Goal: Task Accomplishment & Management: Use online tool/utility

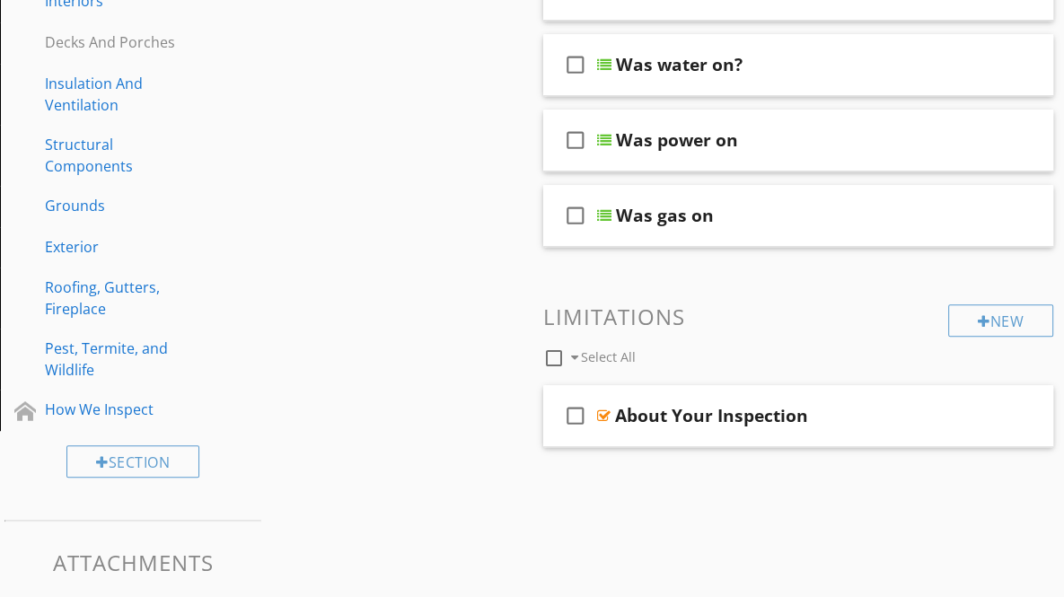
scroll to position [750, 0]
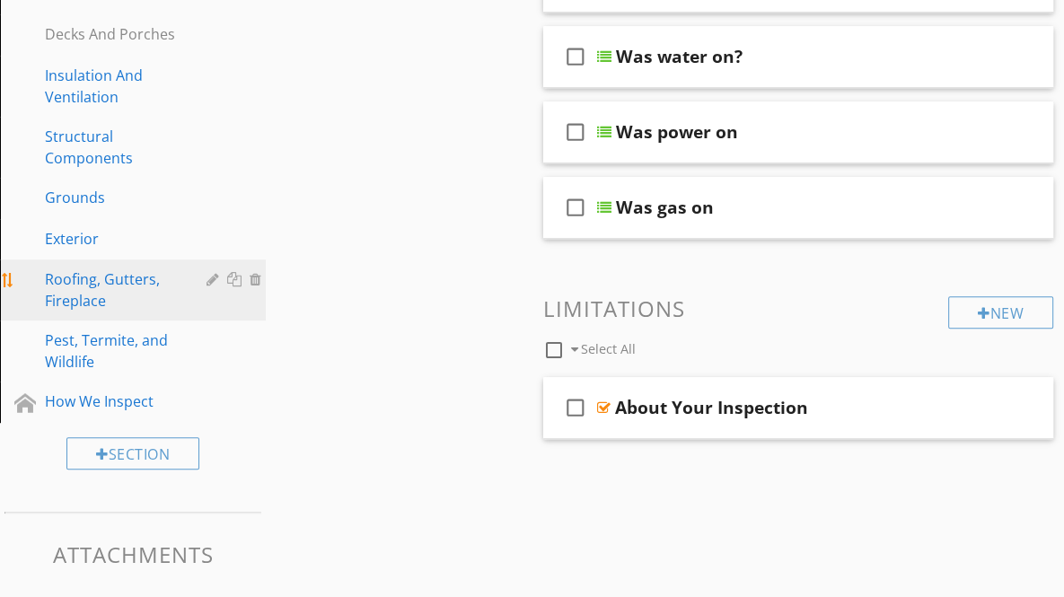
click at [73, 275] on div "Roofing, Gutters, Fireplace" at bounding box center [113, 289] width 136 height 43
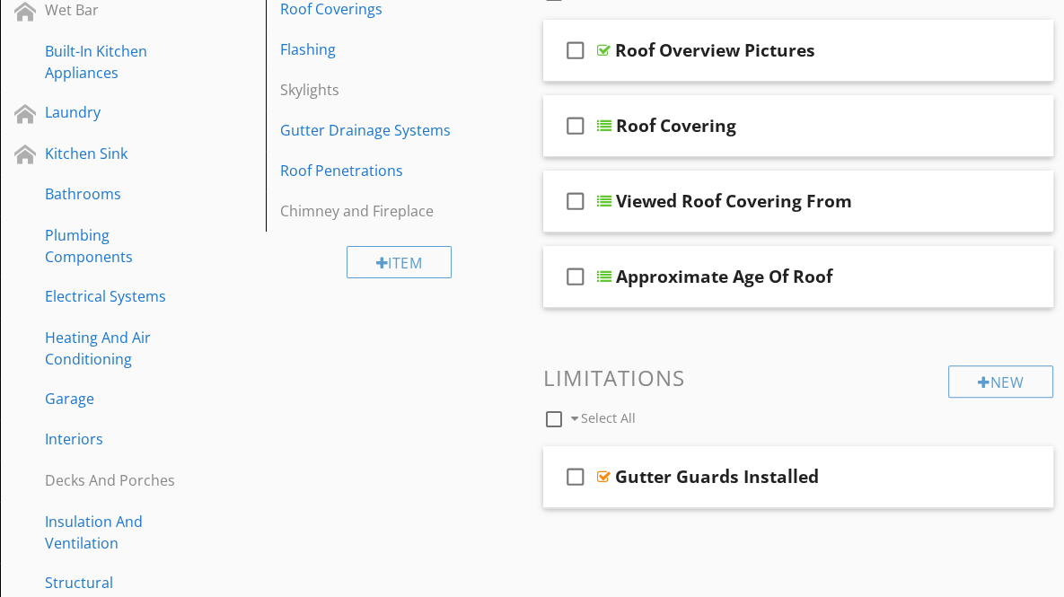
scroll to position [299, 0]
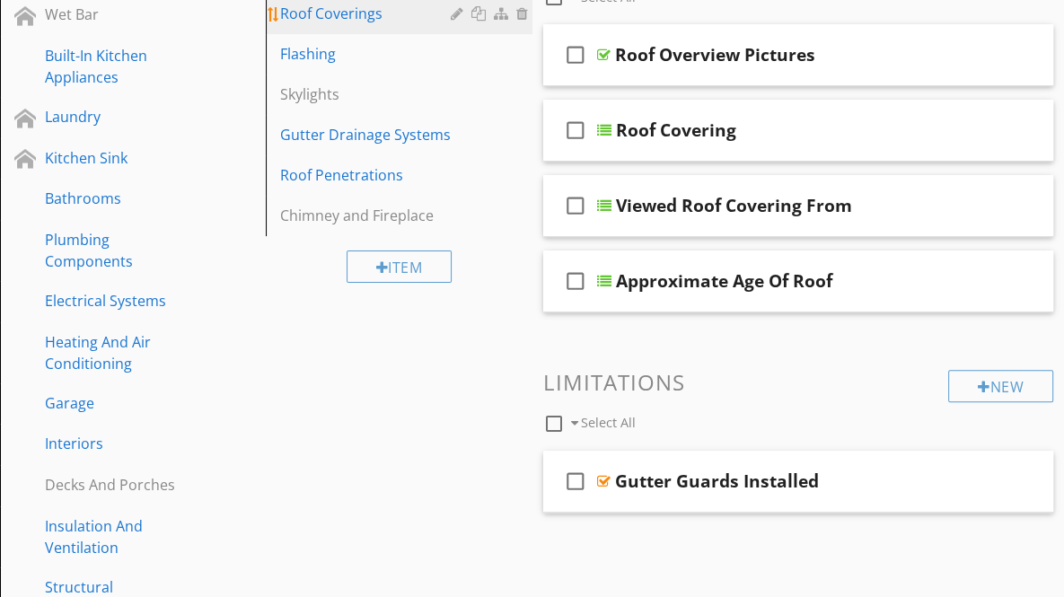
click at [356, 13] on div "Roof Coverings" at bounding box center [367, 14] width 175 height 22
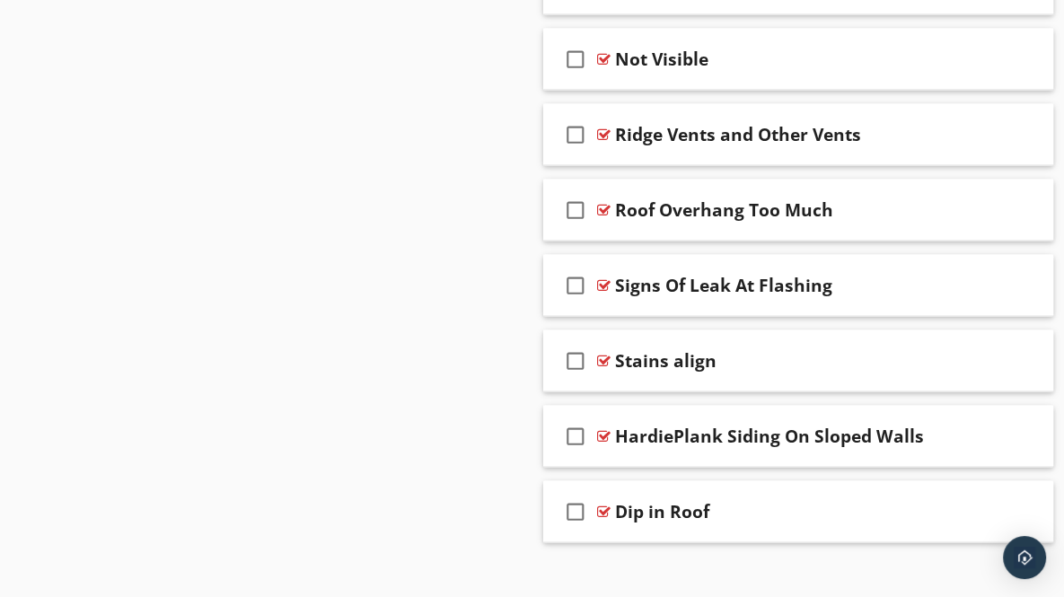
scroll to position [2656, 0]
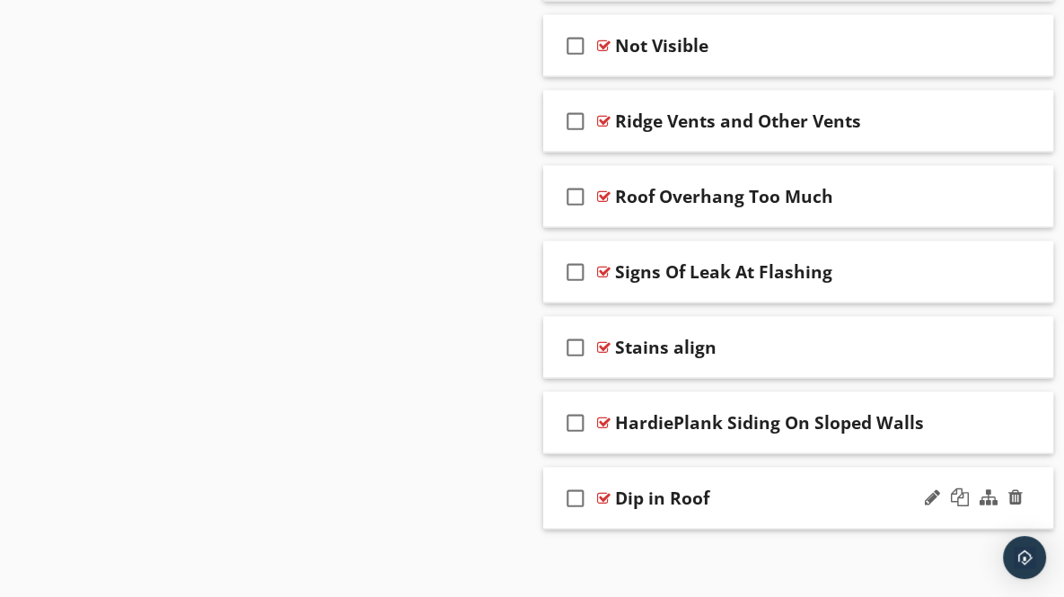
click at [1030, 491] on div "check_box_outline_blank Dip in Roof" at bounding box center [798, 498] width 511 height 62
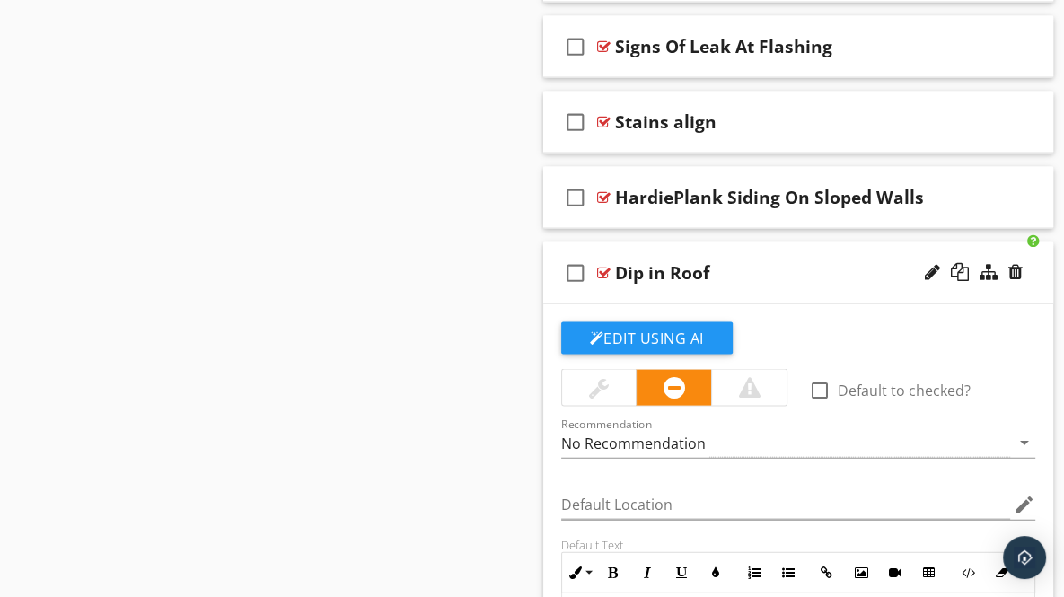
scroll to position [2815, 0]
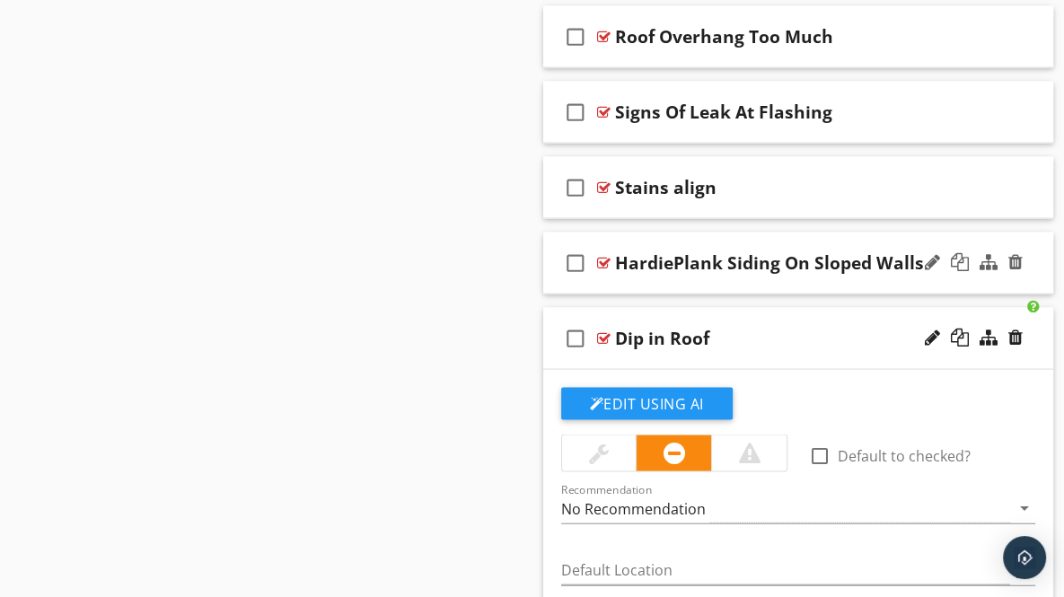
click at [1035, 263] on div "check_box_outline_blank HardiePlank Siding On Sloped Walls" at bounding box center [798, 264] width 511 height 62
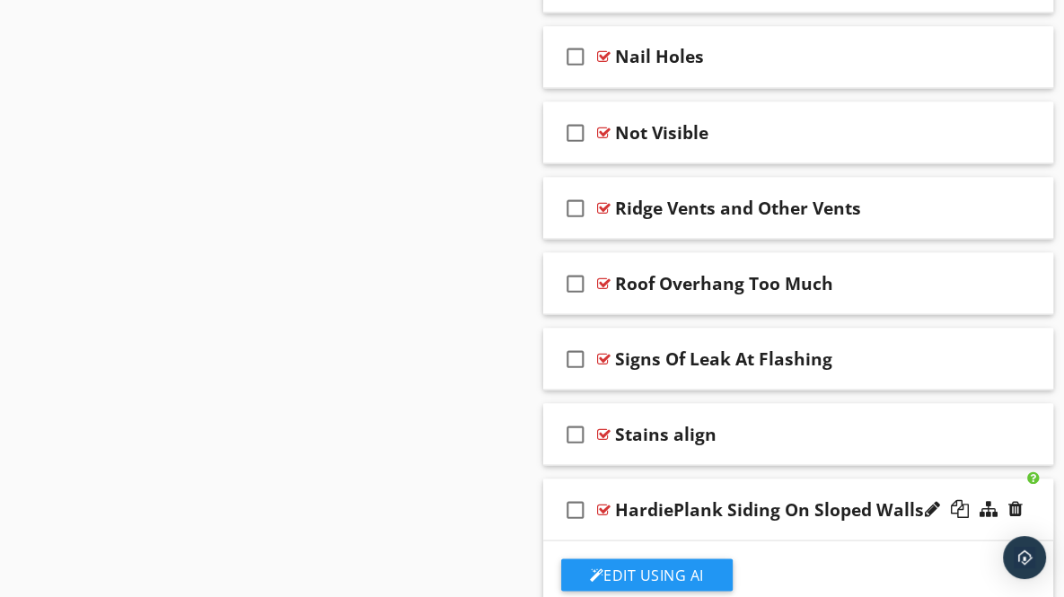
scroll to position [2566, 0]
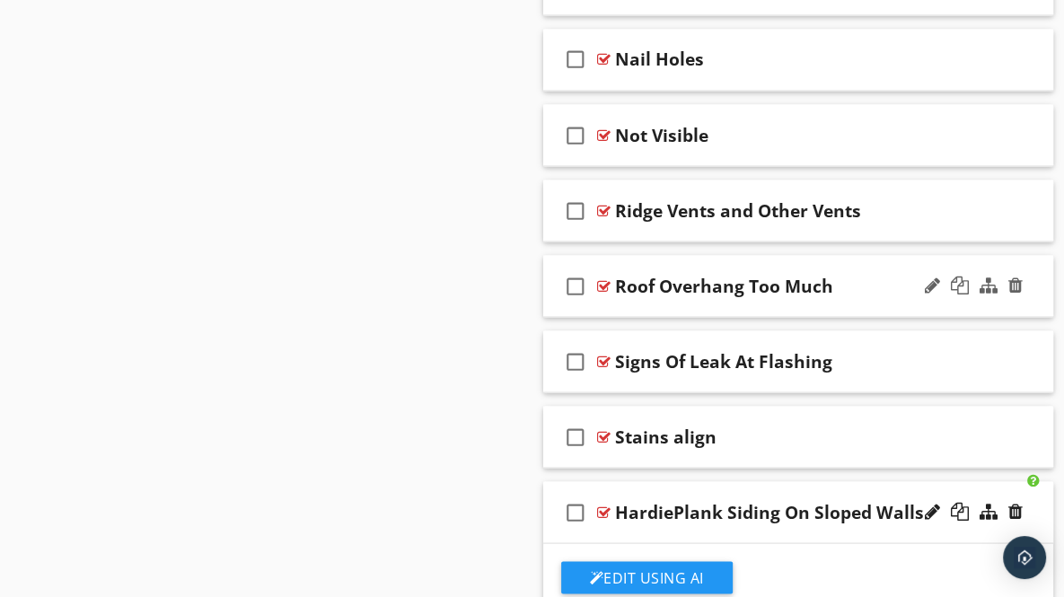
click at [1035, 286] on div "check_box_outline_blank Roof Overhang Too Much" at bounding box center [798, 286] width 511 height 62
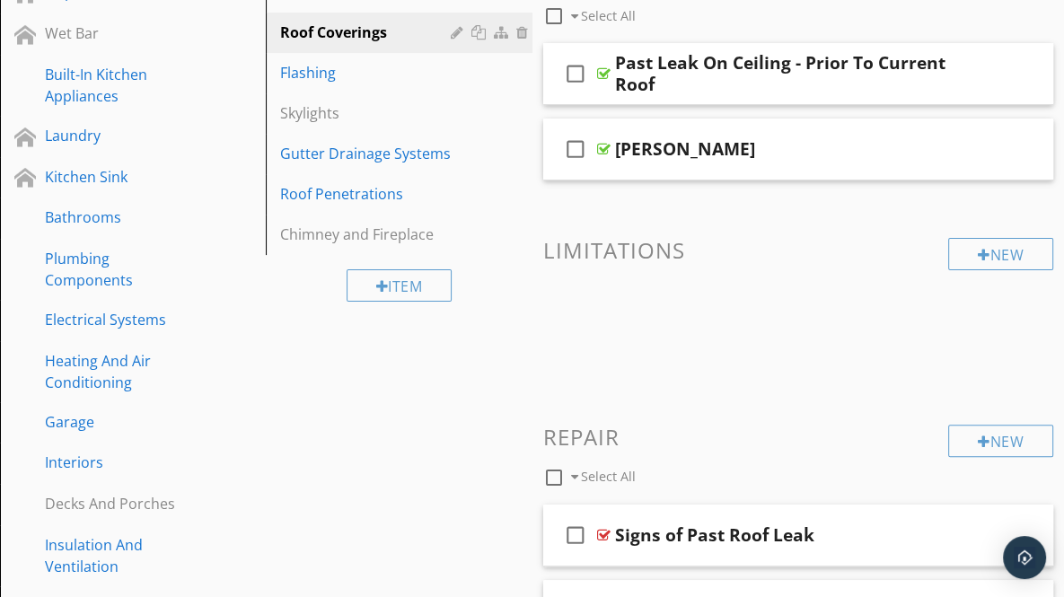
scroll to position [218, 0]
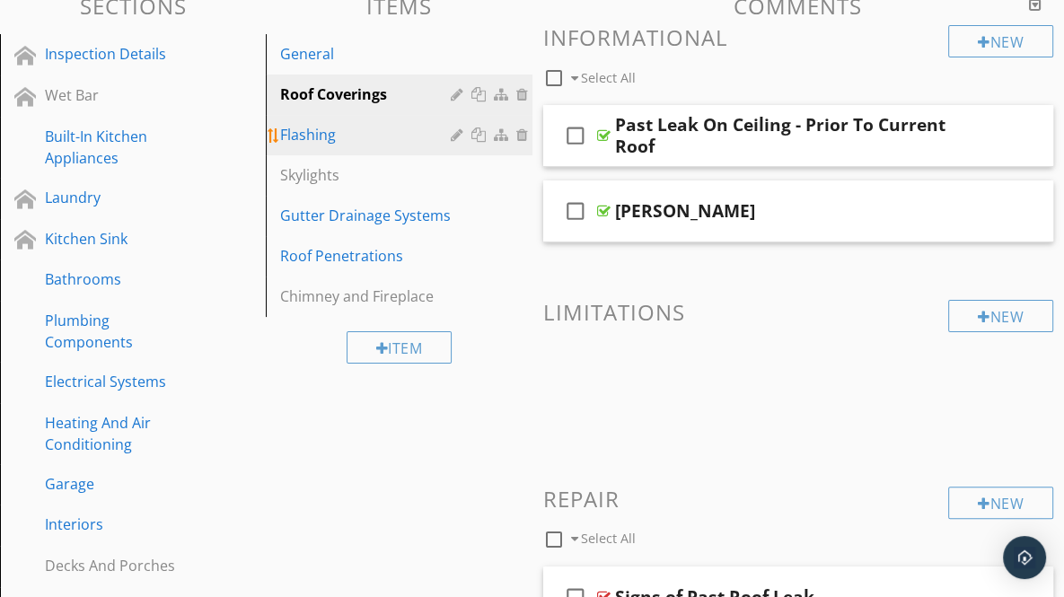
click at [307, 129] on div "Flashing" at bounding box center [367, 135] width 175 height 22
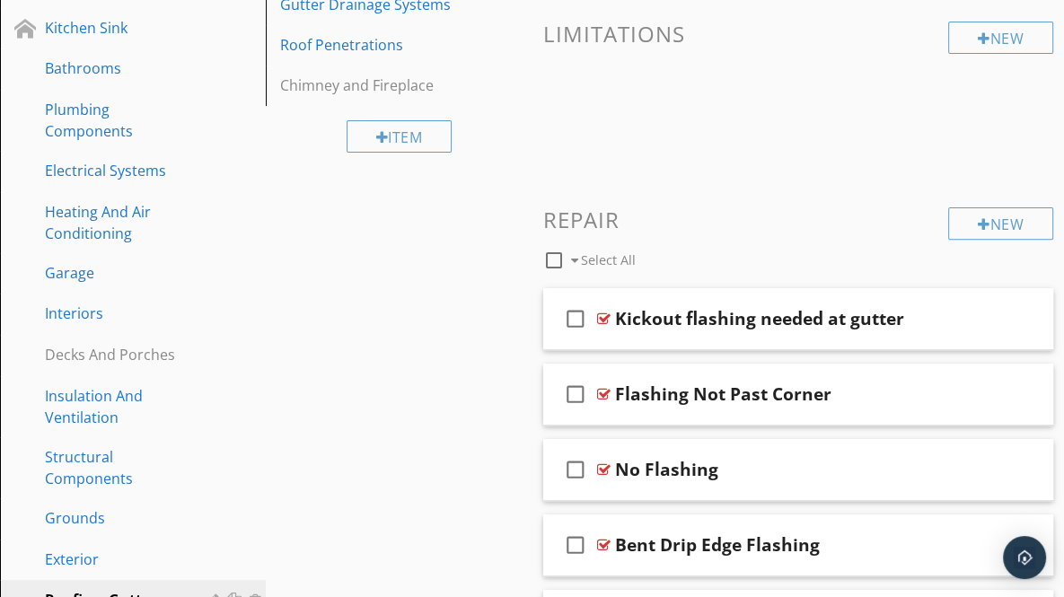
scroll to position [469, 0]
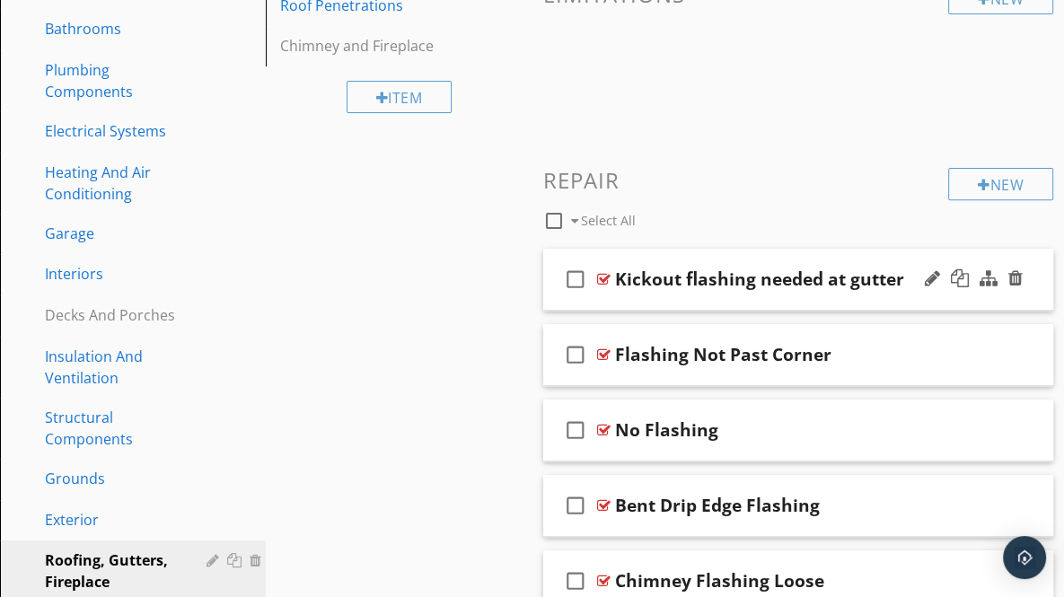
click at [1031, 286] on div "check_box_outline_blank Kickout flashing needed at gutter" at bounding box center [798, 280] width 511 height 62
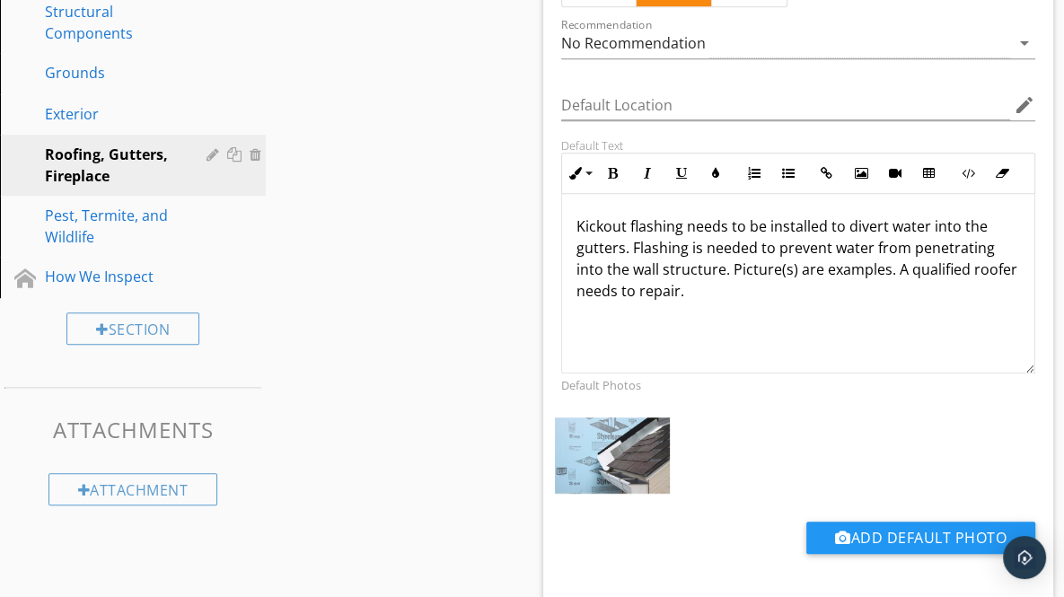
scroll to position [884, 0]
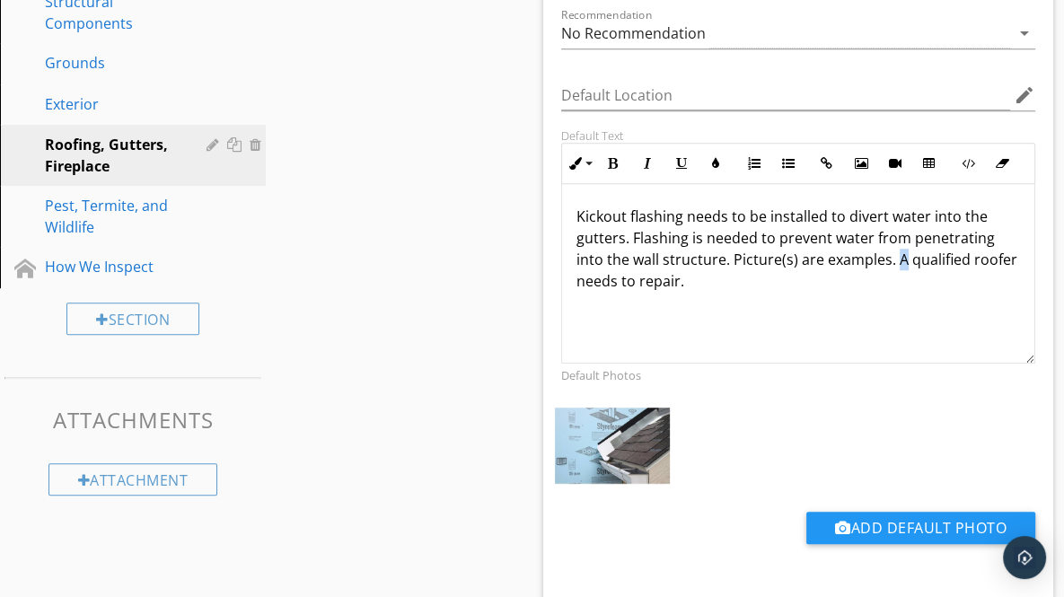
drag, startPoint x: 894, startPoint y: 257, endPoint x: 902, endPoint y: 262, distance: 9.7
click at [902, 262] on p "Kickout flashing needs to be installed to divert water into the gutters. Flashi…" at bounding box center [798, 249] width 444 height 86
drag, startPoint x: 681, startPoint y: 280, endPoint x: 742, endPoint y: 285, distance: 61.2
click at [742, 285] on p "Kickout flashing needs to be installed to divert water into the gutters. Flashi…" at bounding box center [798, 249] width 444 height 86
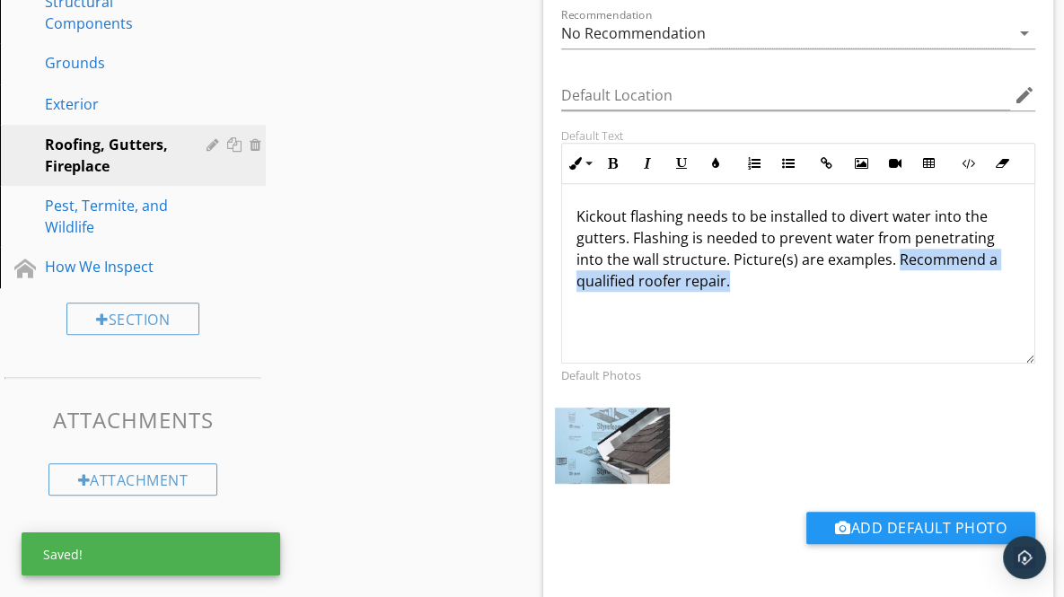
drag, startPoint x: 894, startPoint y: 257, endPoint x: 734, endPoint y: 293, distance: 164.7
click at [734, 293] on div "Kickout flashing needs to be installed to divert water into the gutters. Flashi…" at bounding box center [798, 274] width 473 height 180
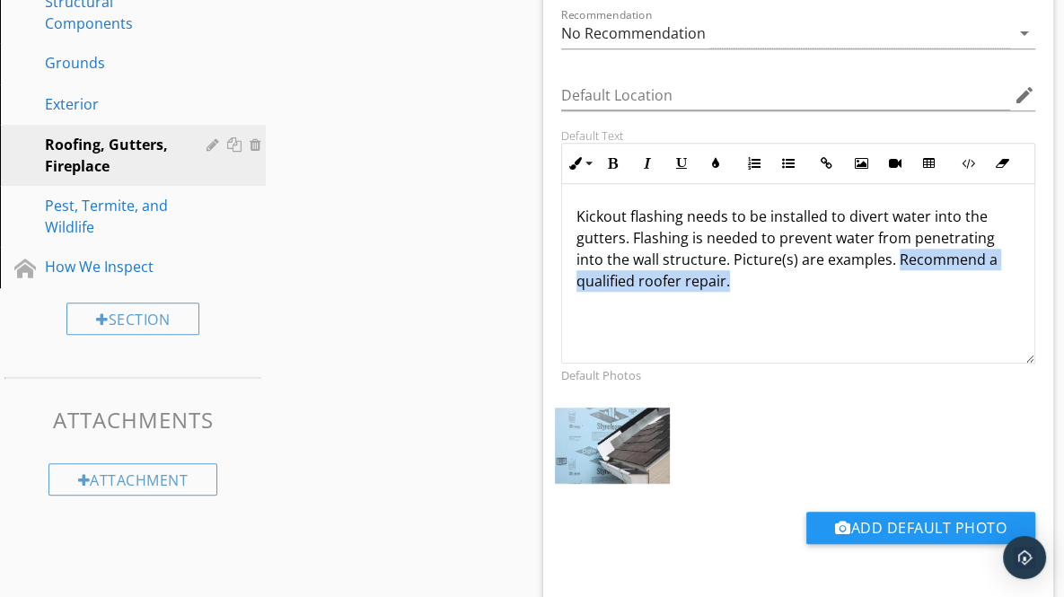
copy p "Recommend a qualified roofer repair."
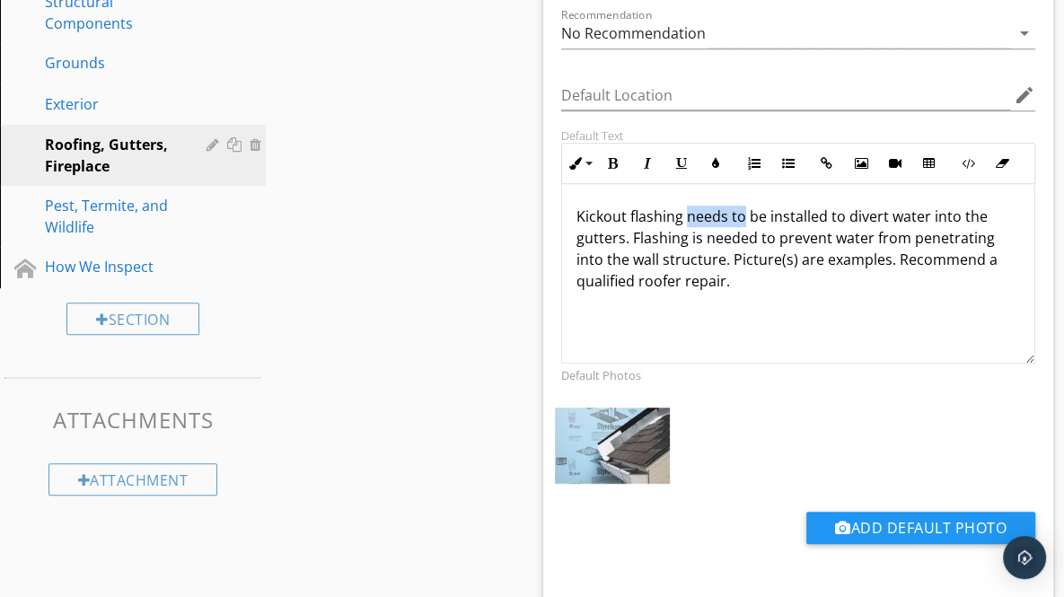
drag, startPoint x: 687, startPoint y: 217, endPoint x: 743, endPoint y: 218, distance: 55.7
click at [743, 218] on p "Kickout flashing needs to be installed to divert water into the gutters. Flashi…" at bounding box center [798, 249] width 444 height 86
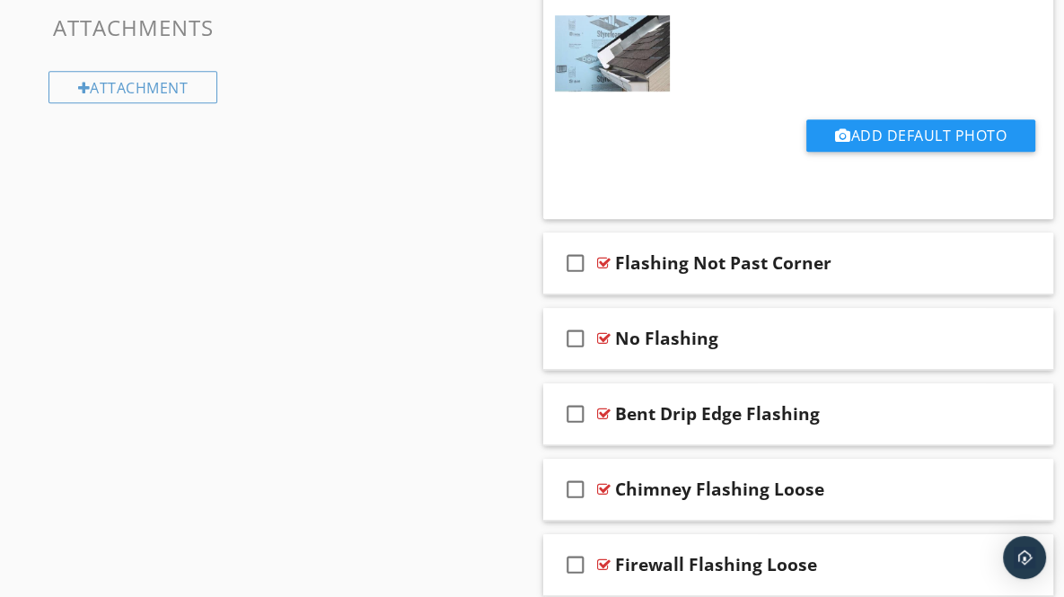
scroll to position [1296, 0]
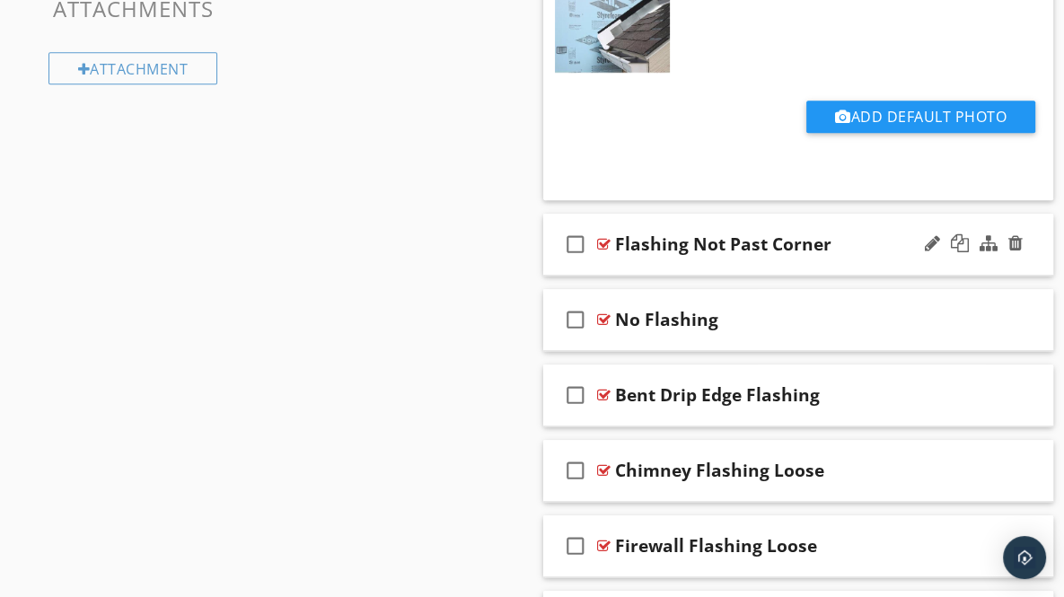
click at [1033, 251] on div "check_box_outline_blank Flashing Not Past Corner" at bounding box center [798, 245] width 511 height 62
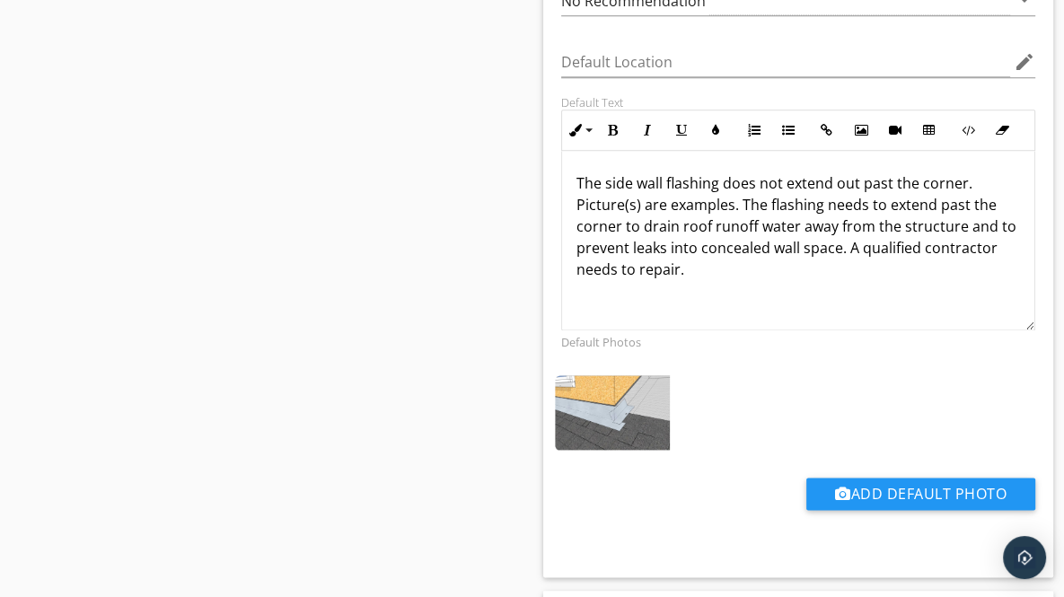
scroll to position [1729, 0]
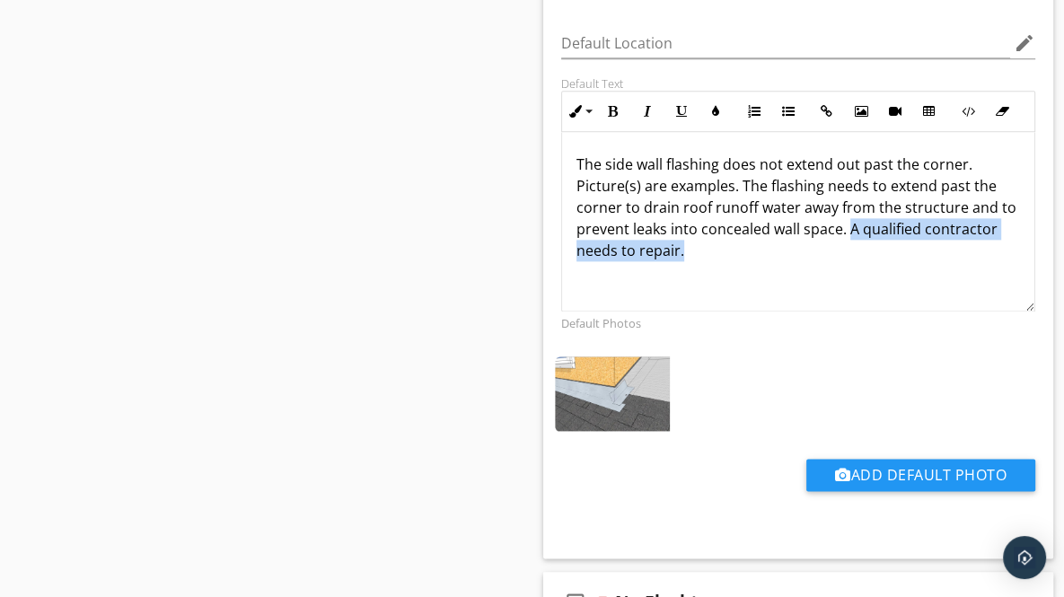
drag, startPoint x: 865, startPoint y: 225, endPoint x: 877, endPoint y: 240, distance: 19.1
click at [877, 240] on p "The side wall flashing does not extend out past the corner. Picture(s) are exam…" at bounding box center [798, 208] width 444 height 108
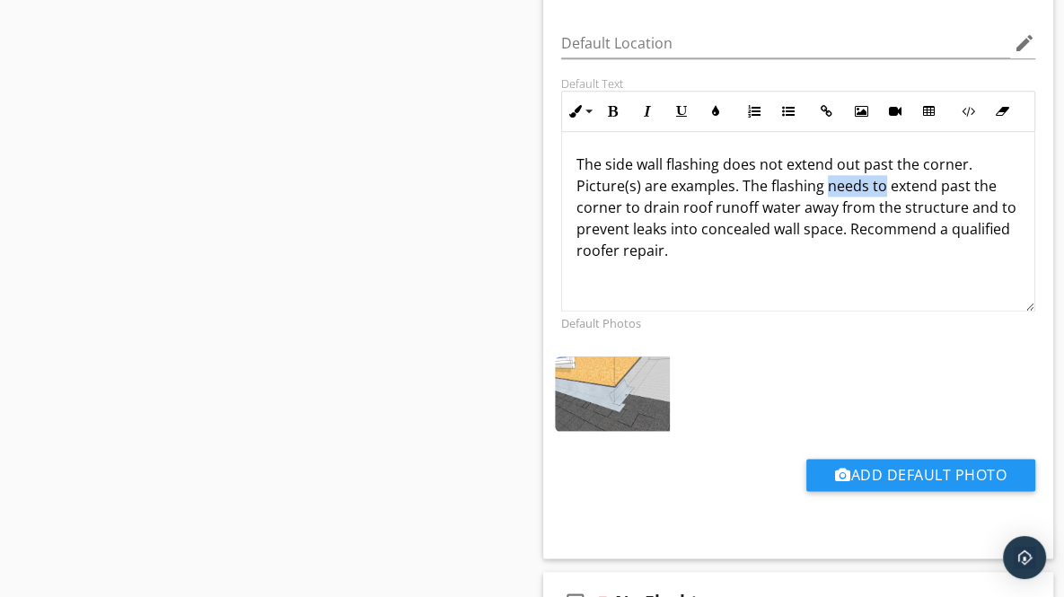
drag, startPoint x: 823, startPoint y: 183, endPoint x: 882, endPoint y: 184, distance: 58.4
click at [882, 184] on p "The side wall flashing does not extend out past the corner. Picture(s) are exam…" at bounding box center [798, 208] width 444 height 108
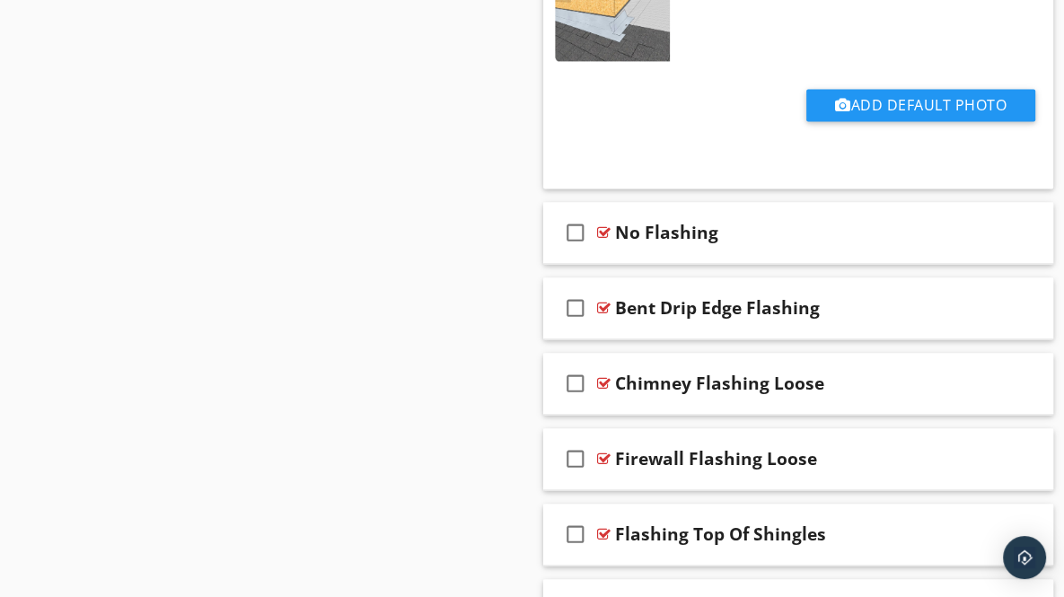
scroll to position [2104, 0]
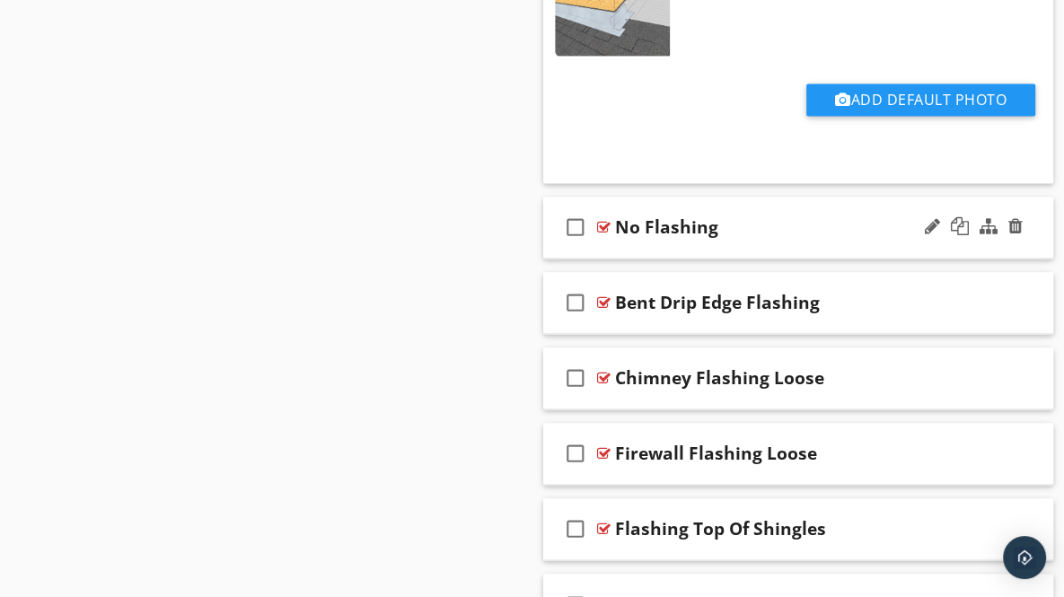
click at [1030, 233] on div "check_box_outline_blank No Flashing" at bounding box center [798, 228] width 511 height 62
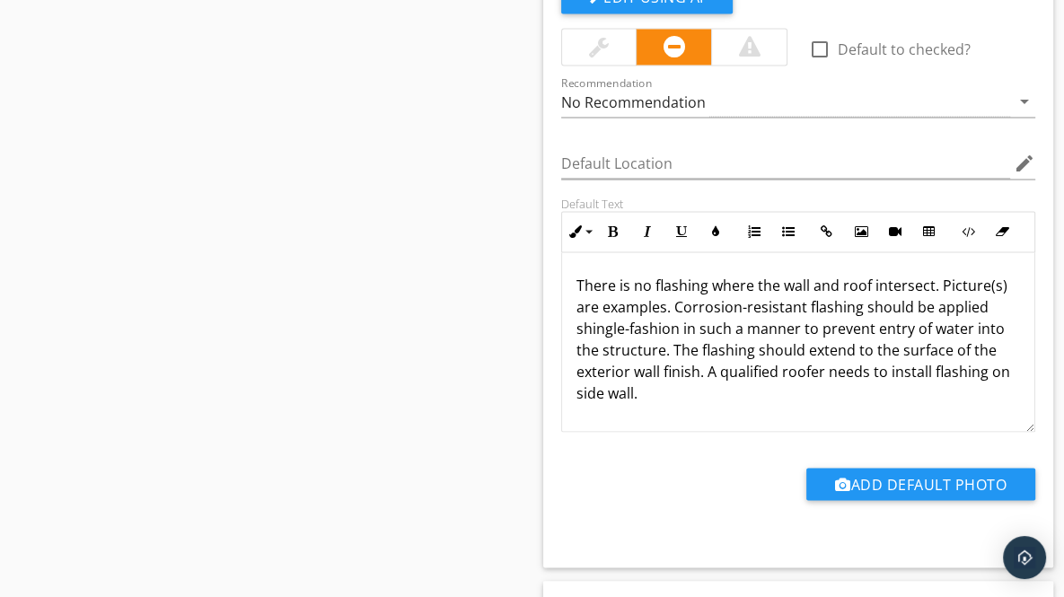
scroll to position [2420, 0]
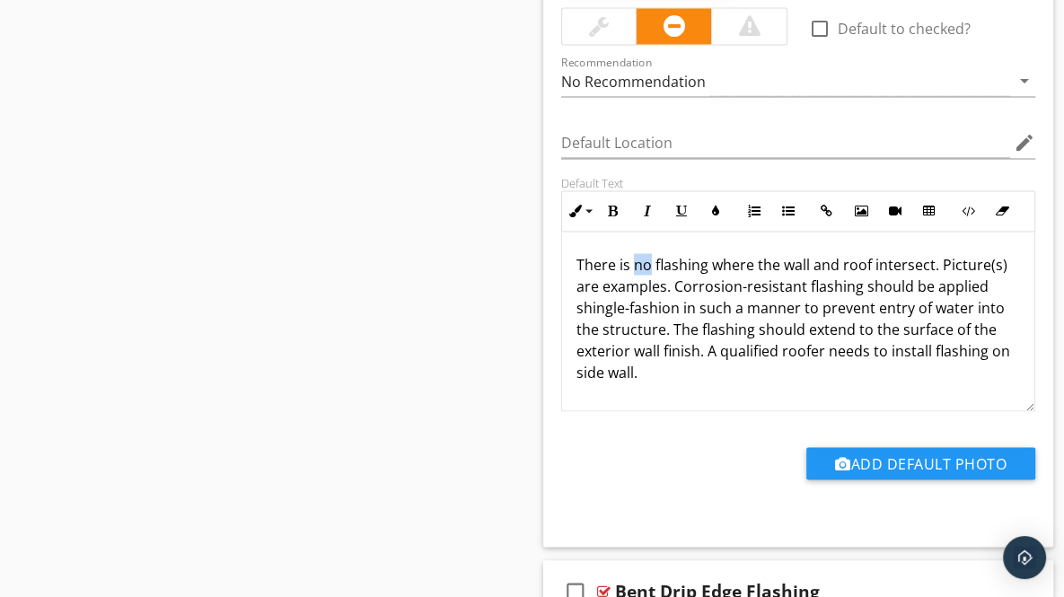
drag, startPoint x: 634, startPoint y: 260, endPoint x: 648, endPoint y: 260, distance: 14.4
click at [648, 260] on p "There is no flashing where the wall and roof intersect. Picture(s) are examples…" at bounding box center [798, 317] width 444 height 129
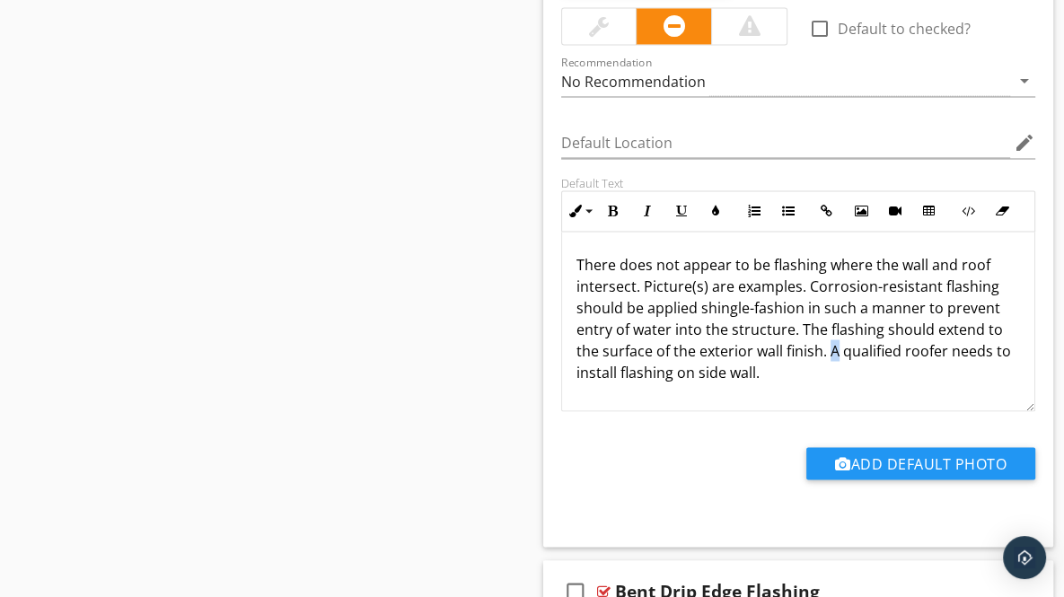
click at [835, 351] on p "There does not appear to be flashing where the wall and roof intersect. Picture…" at bounding box center [798, 317] width 444 height 129
drag, startPoint x: 622, startPoint y: 365, endPoint x: 683, endPoint y: 373, distance: 61.5
click at [683, 373] on p "There does not appear to be flashing where the wall and roof intersect. Picture…" at bounding box center [798, 317] width 444 height 129
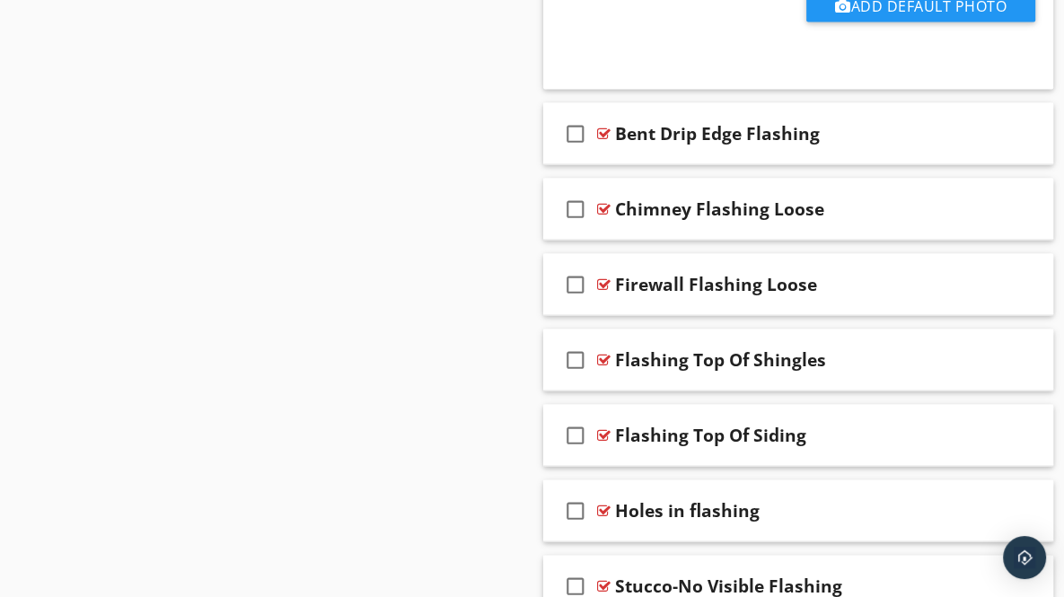
scroll to position [2893, 0]
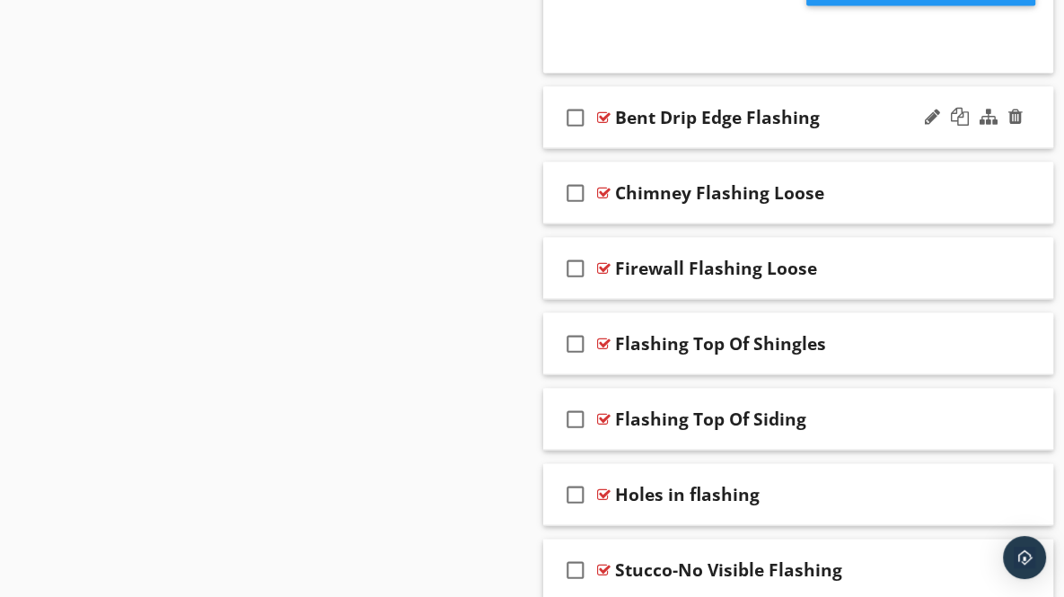
click at [1034, 121] on div "check_box_outline_blank Bent Drip Edge Flashing" at bounding box center [798, 118] width 511 height 62
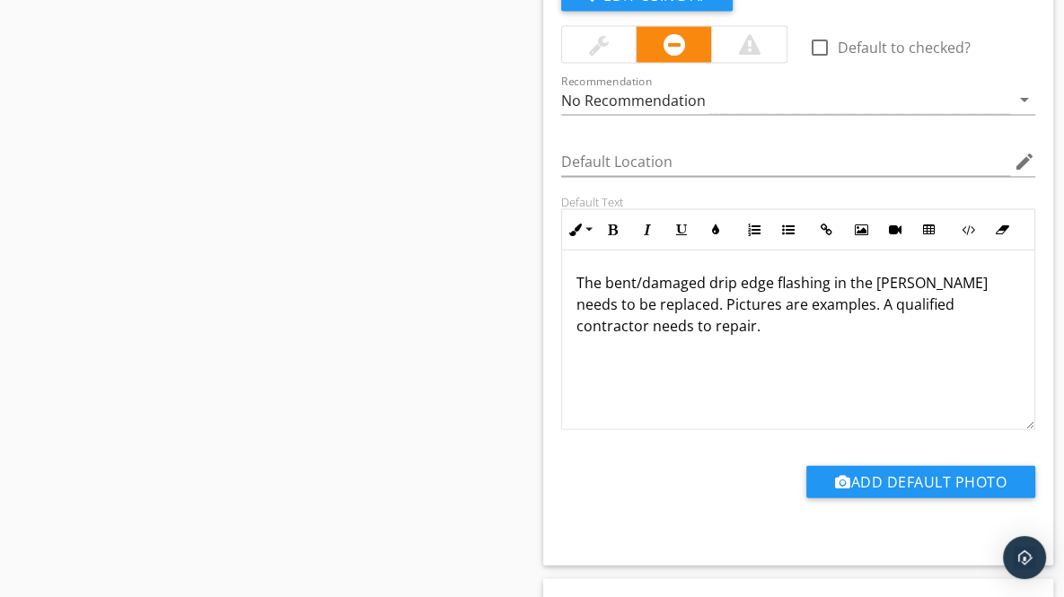
scroll to position [3108, 0]
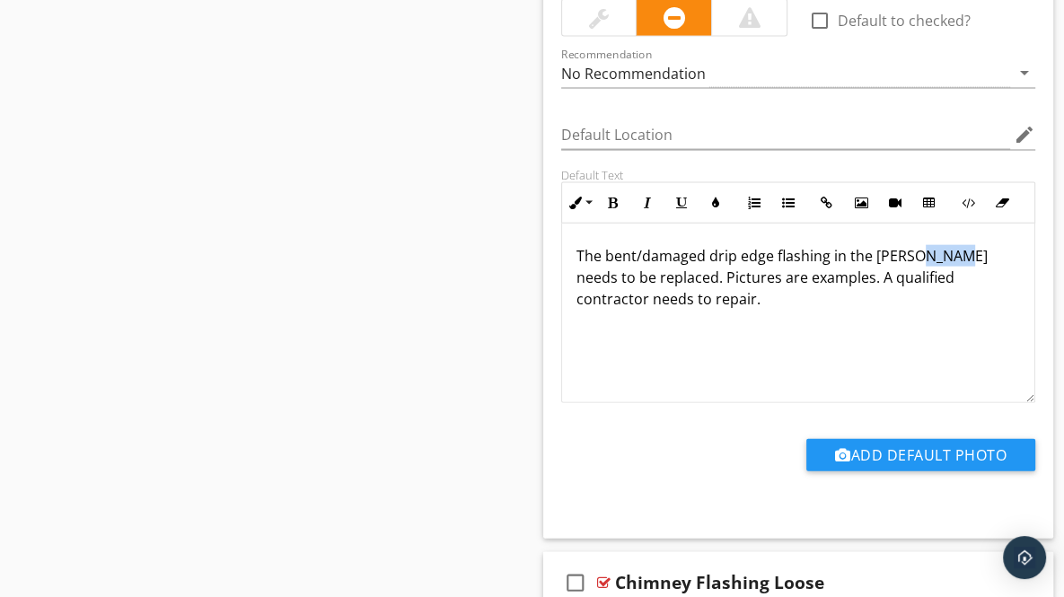
drag, startPoint x: 912, startPoint y: 251, endPoint x: 951, endPoint y: 250, distance: 38.6
click at [951, 250] on p "The bent/damaged drip edge flashing in the gable needs to be replaced. Pictures…" at bounding box center [798, 277] width 444 height 65
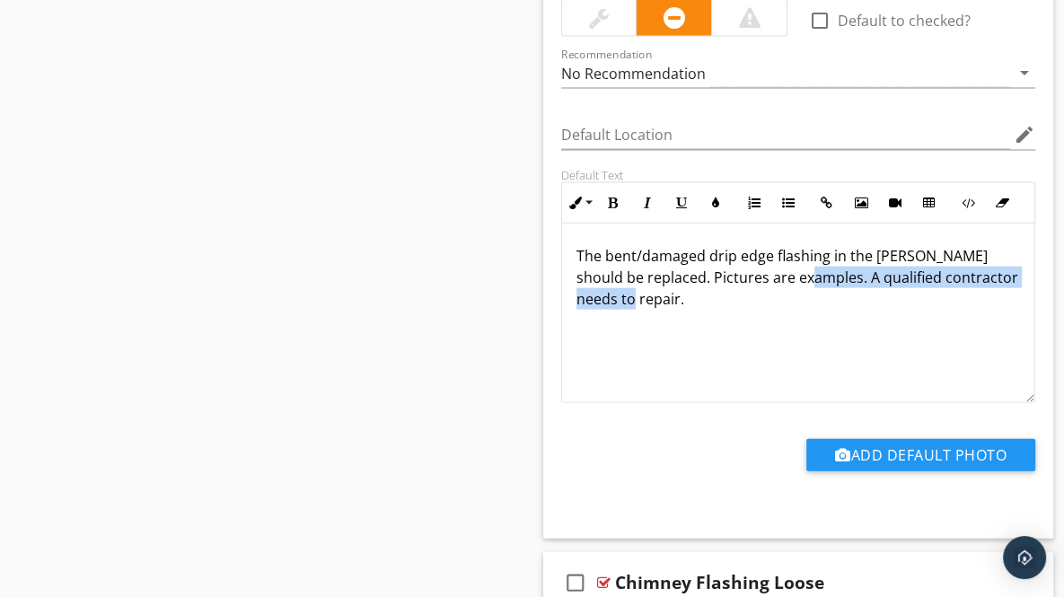
drag, startPoint x: 797, startPoint y: 270, endPoint x: 809, endPoint y: 298, distance: 30.2
click at [809, 298] on p "The bent/damaged drip edge flashing in the gable should be replaced. Pictures a…" at bounding box center [798, 277] width 444 height 65
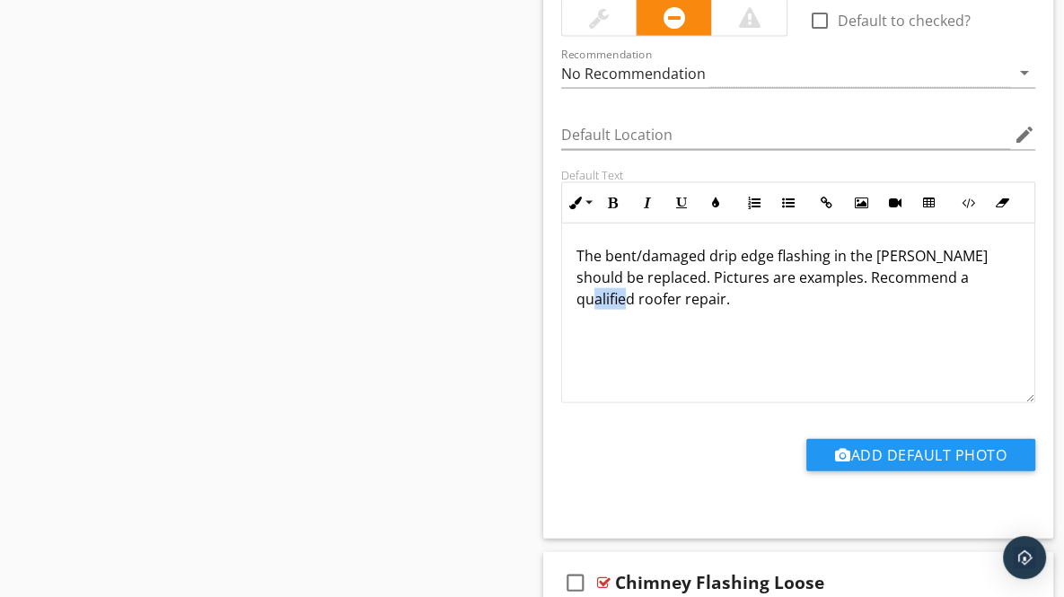
drag, startPoint x: 958, startPoint y: 269, endPoint x: 1005, endPoint y: 277, distance: 47.4
click at [1005, 277] on p "The bent/damaged drip edge flashing in the gable should be replaced. Pictures a…" at bounding box center [798, 277] width 444 height 65
copy p "roofer"
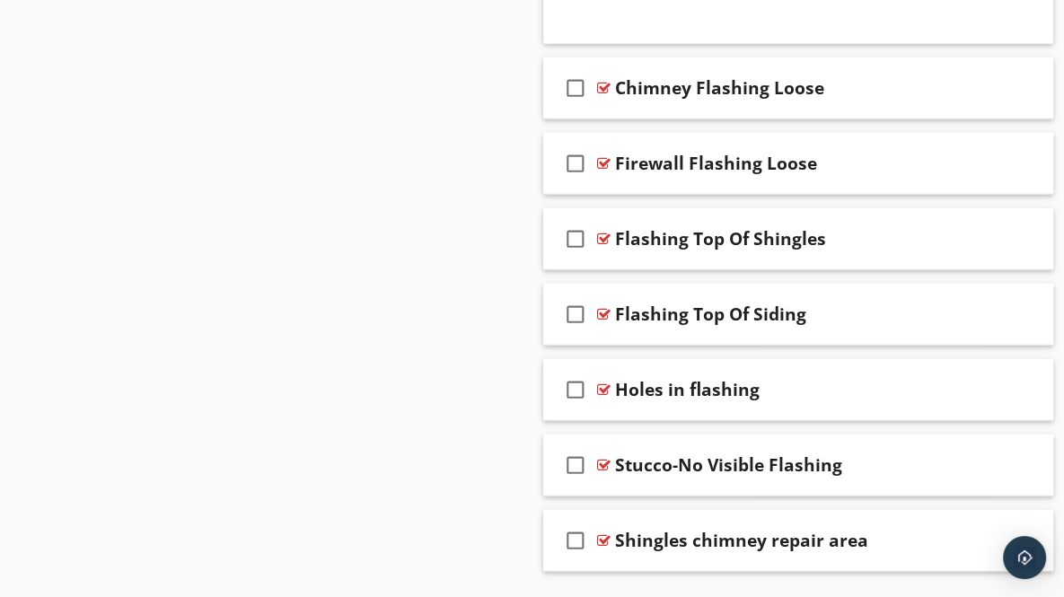
scroll to position [3632, 0]
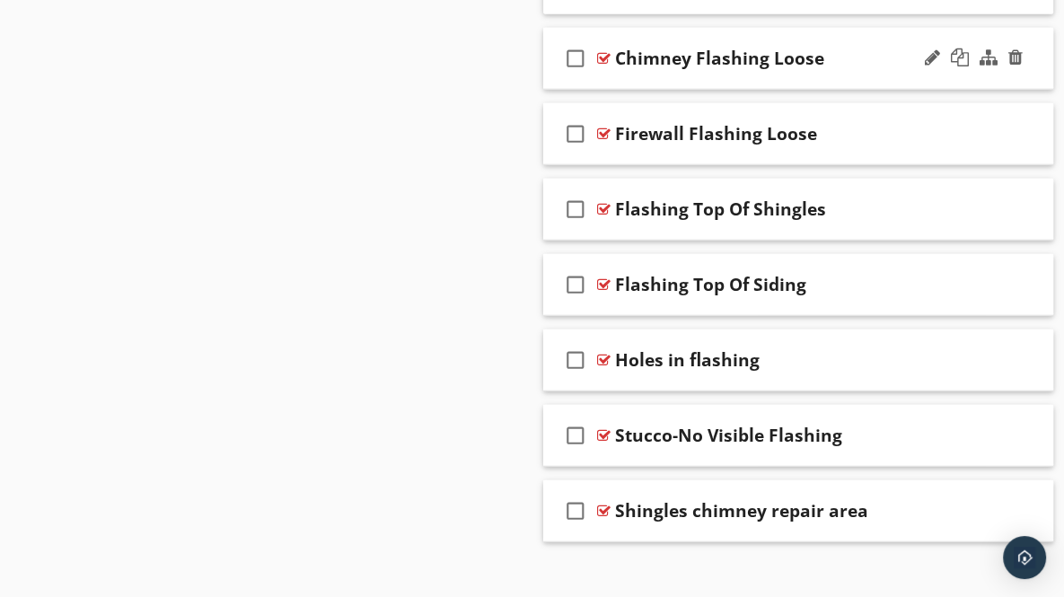
click at [1031, 60] on div "check_box_outline_blank Chimney Flashing Loose" at bounding box center [798, 59] width 511 height 62
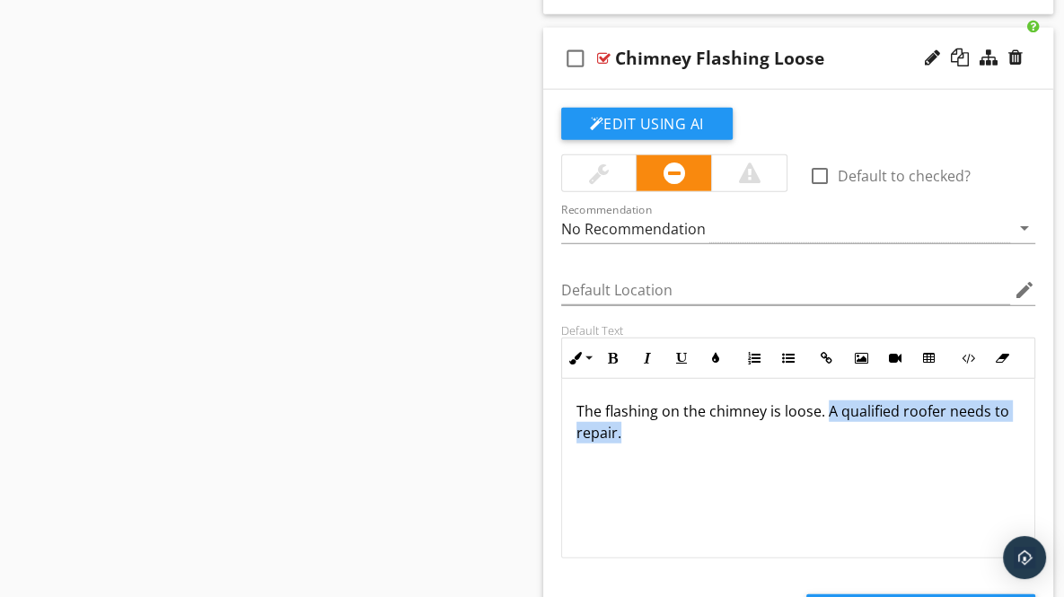
drag, startPoint x: 826, startPoint y: 403, endPoint x: 844, endPoint y: 437, distance: 38.6
click at [844, 437] on div "The flashing on the chimney is loose. A qualified roofer needs to repair." at bounding box center [798, 469] width 473 height 180
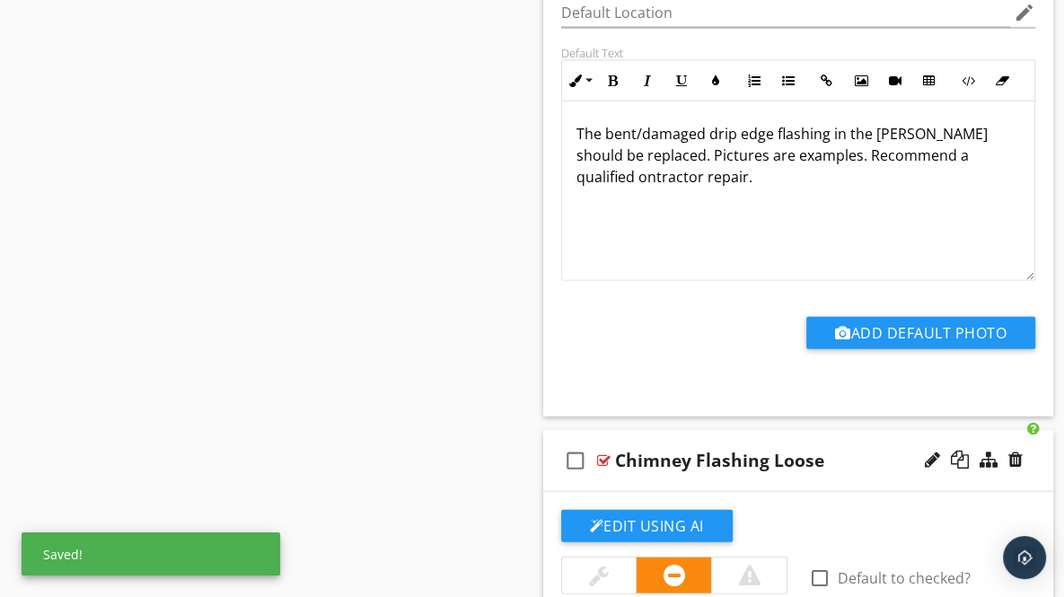
scroll to position [3225, 0]
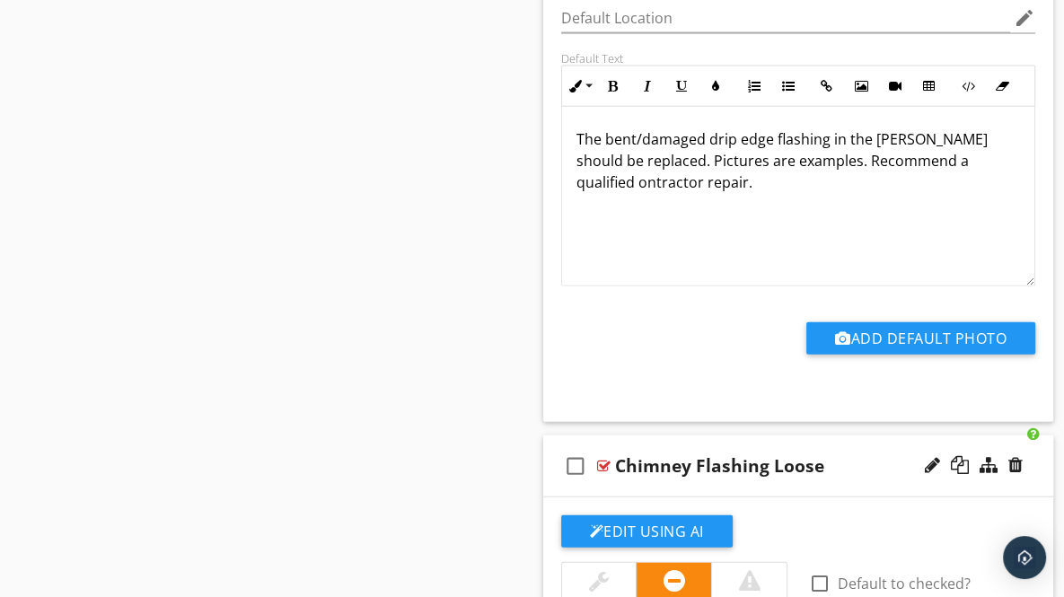
click at [576, 178] on p "The bent/damaged drip edge flashing in the gable should be replaced. Pictures a…" at bounding box center [798, 160] width 444 height 65
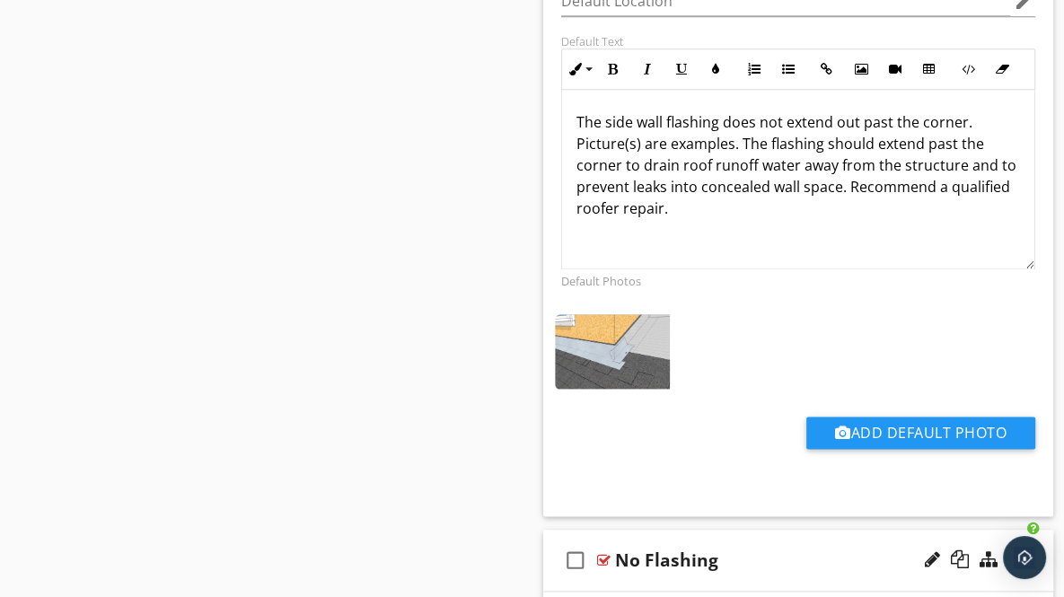
scroll to position [1723, 0]
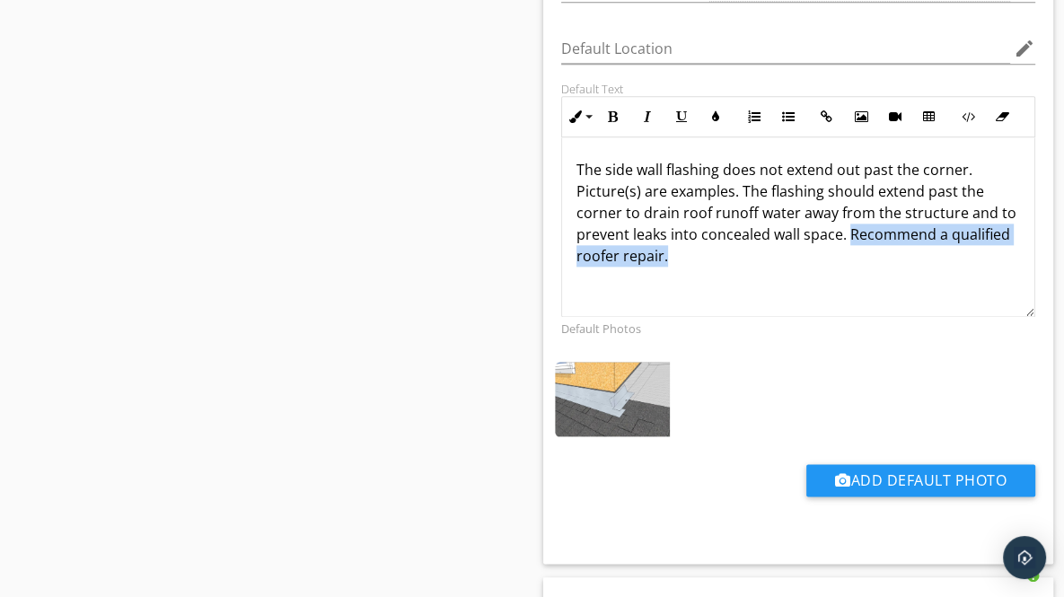
drag, startPoint x: 867, startPoint y: 230, endPoint x: 735, endPoint y: 267, distance: 137.0
click at [735, 267] on div "The side wall flashing does not extend out past the corner. Picture(s) are exam…" at bounding box center [798, 227] width 473 height 180
copy p "Recommend a qualified roofer repair."
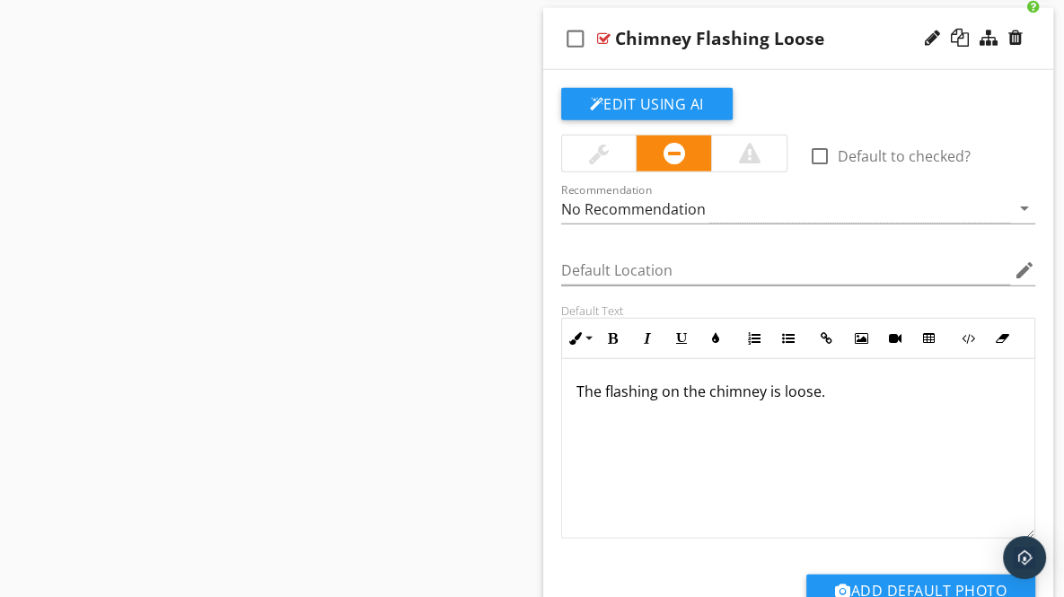
scroll to position [3662, 0]
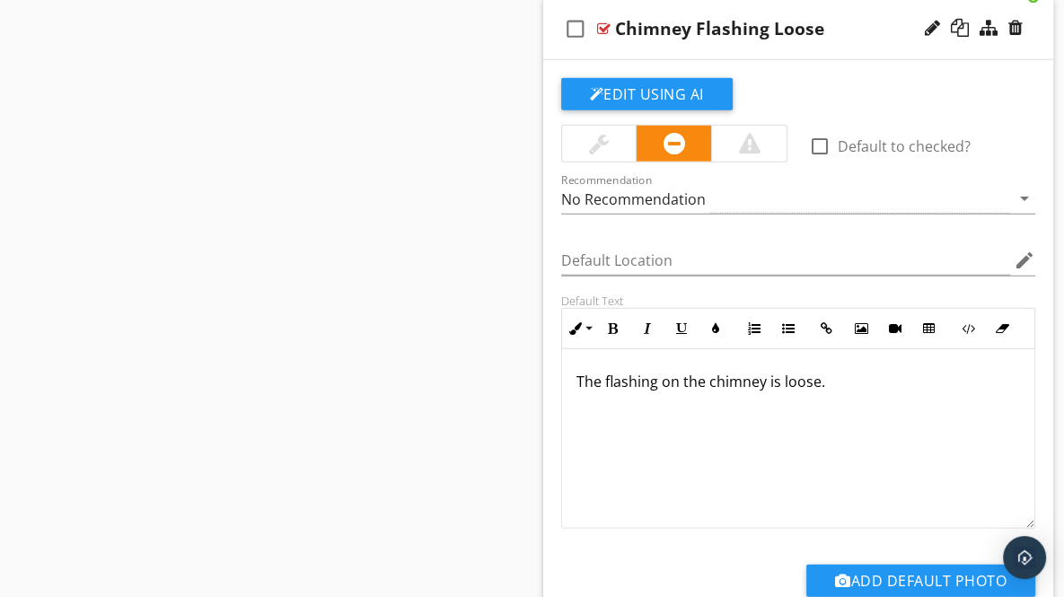
click at [839, 376] on p "The flashing on the chimney is loose." at bounding box center [798, 382] width 444 height 22
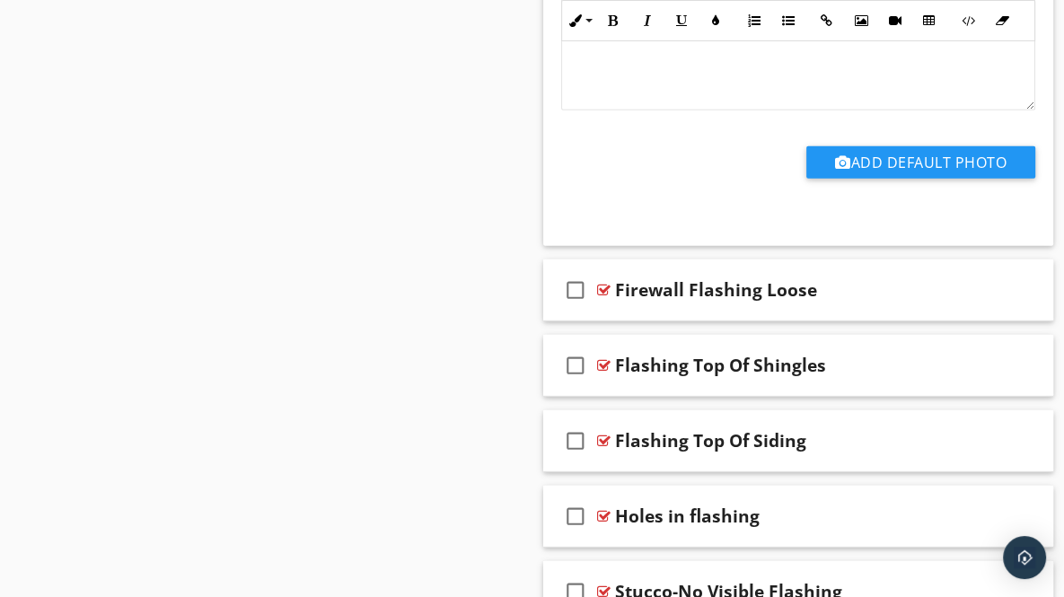
scroll to position [4116, 0]
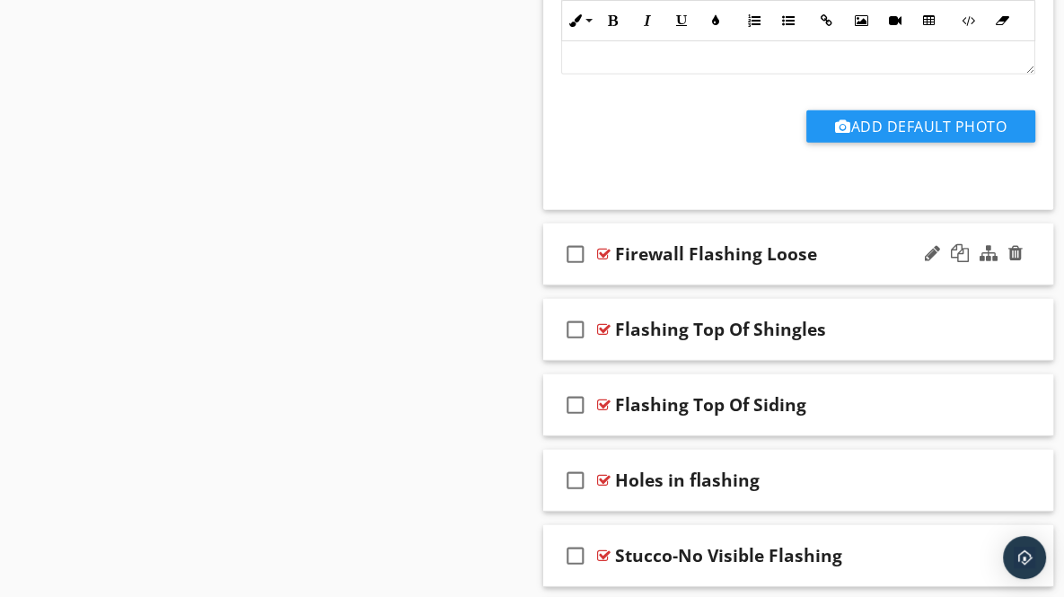
click at [1029, 256] on div "check_box_outline_blank Firewall Flashing Loose" at bounding box center [798, 255] width 511 height 62
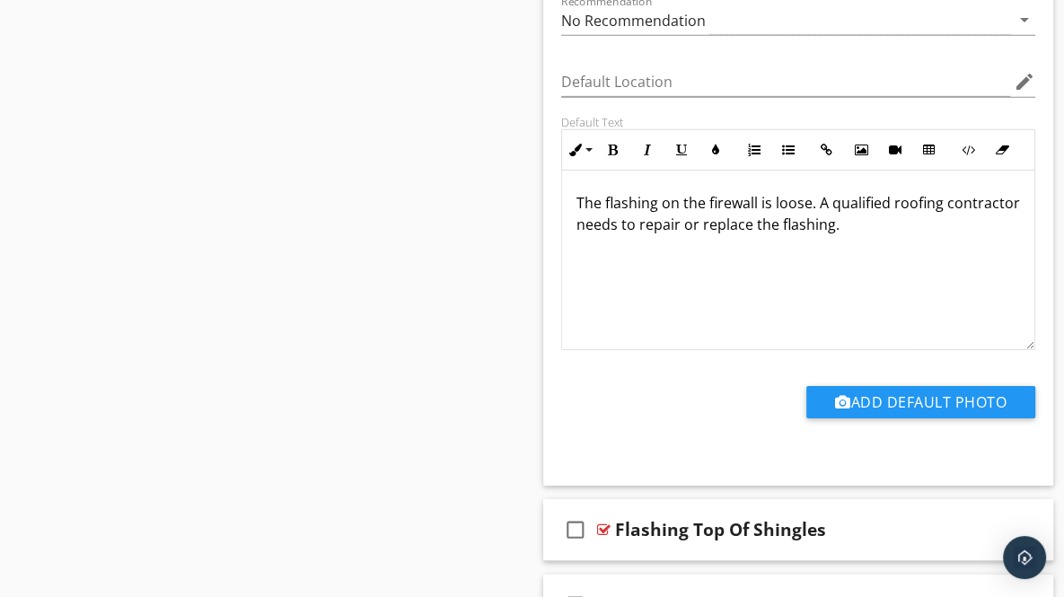
scroll to position [4606, 0]
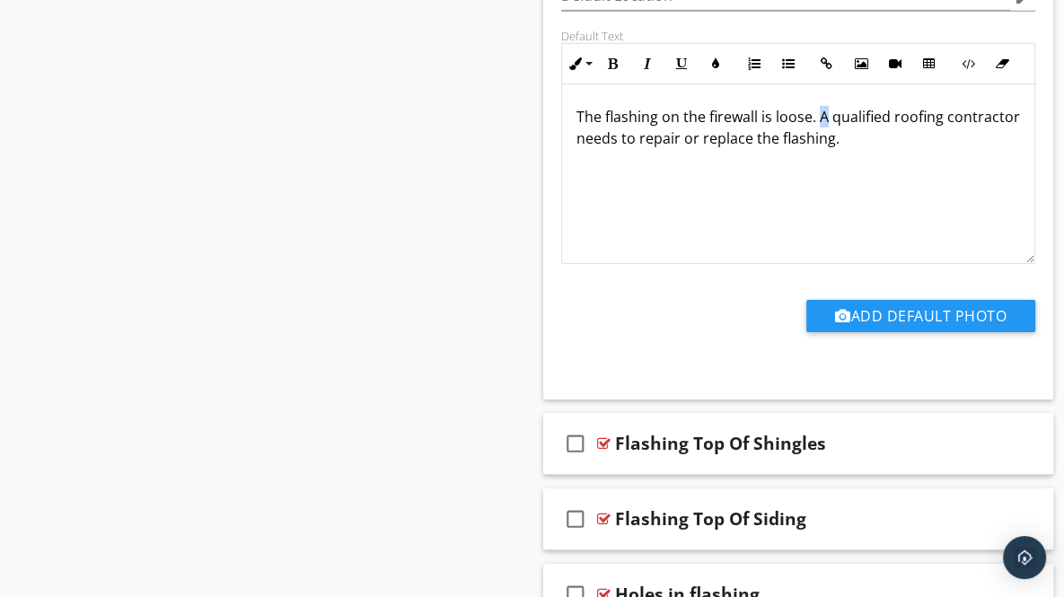
click at [824, 106] on p "The flashing on the firewall is loose. A qualified roofing contractor needs to …" at bounding box center [798, 127] width 444 height 43
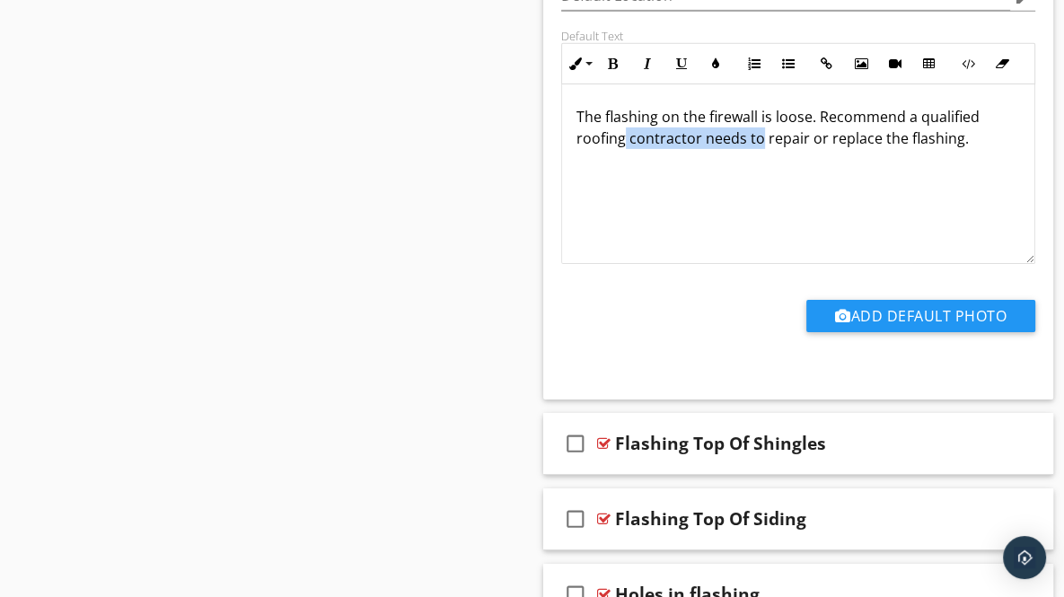
drag, startPoint x: 625, startPoint y: 132, endPoint x: 758, endPoint y: 145, distance: 133.5
click at [758, 145] on div "The flashing on the firewall is loose. Recommend a qualified roofing contractor…" at bounding box center [798, 174] width 473 height 180
click at [622, 130] on p "The flashing on the firewall is loose. Recommend a qualified roofinger repair o…" at bounding box center [798, 127] width 444 height 43
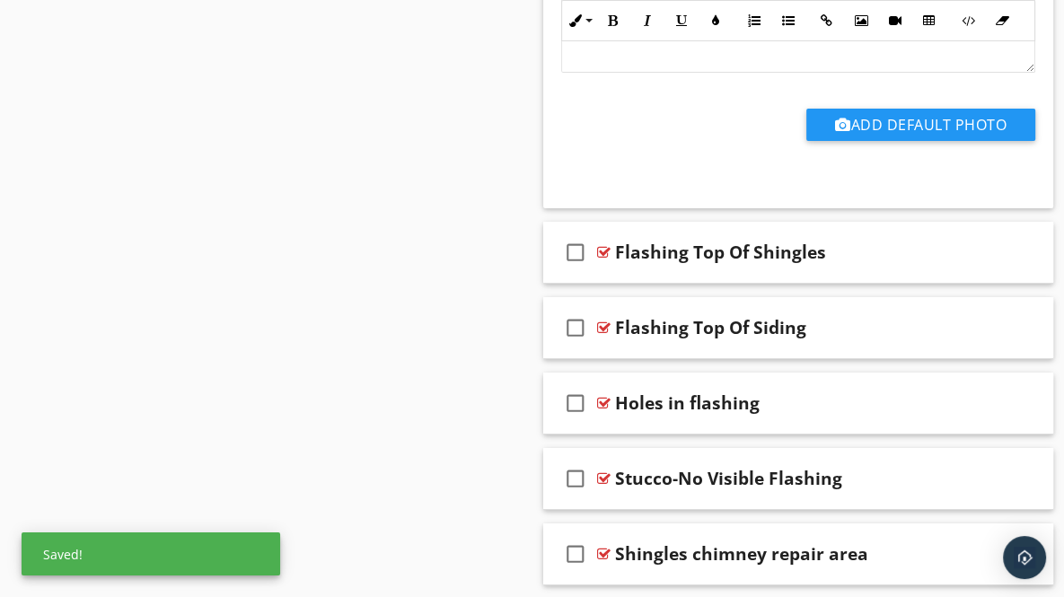
scroll to position [4852, 0]
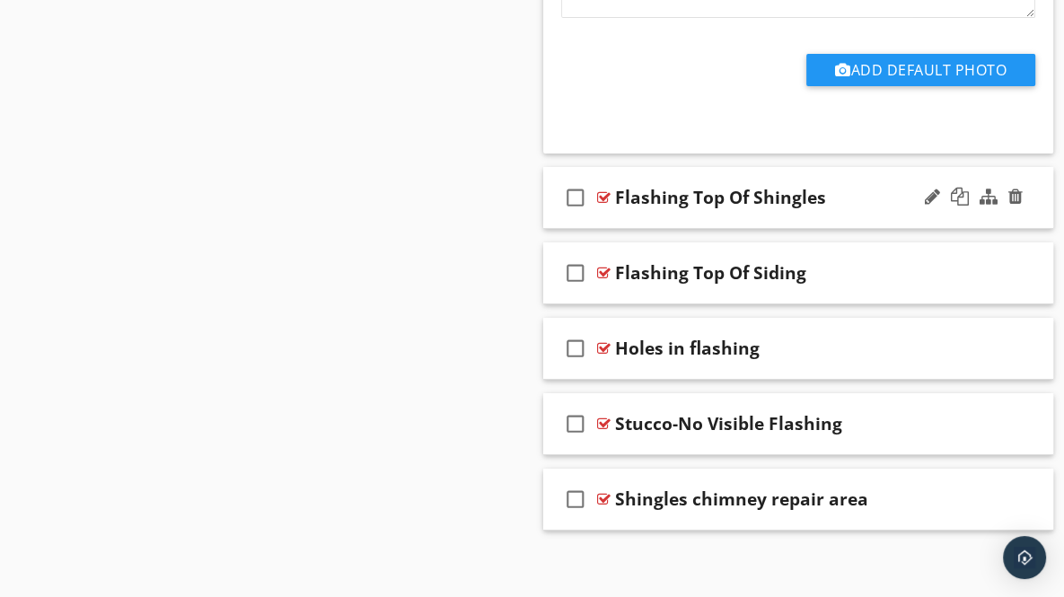
click at [1033, 198] on div "check_box_outline_blank Flashing Top Of Shingles" at bounding box center [798, 198] width 511 height 62
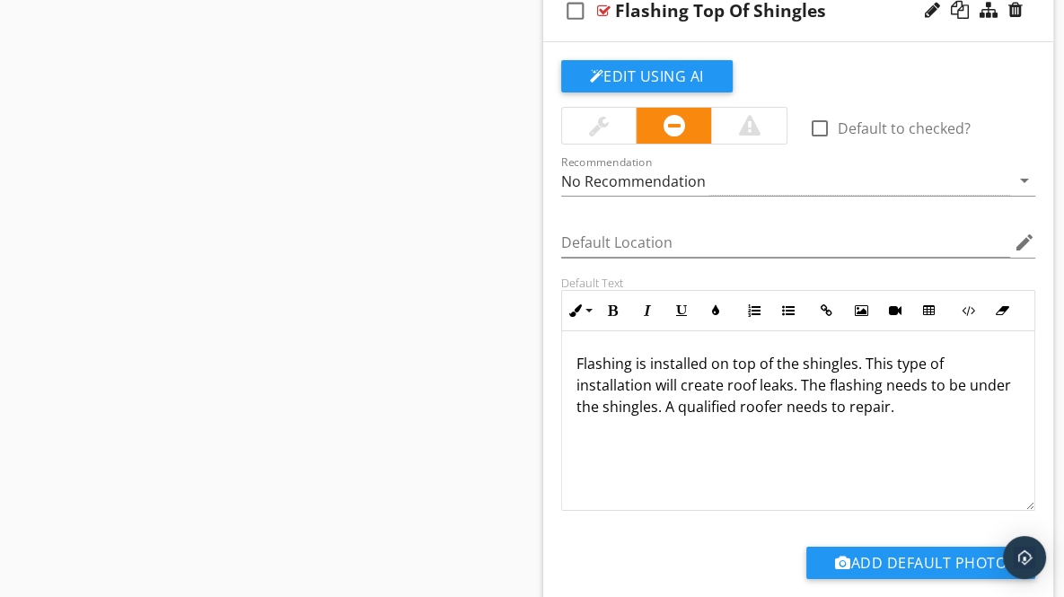
scroll to position [5039, 0]
drag, startPoint x: 664, startPoint y: 396, endPoint x: 901, endPoint y: 391, distance: 236.2
click at [901, 391] on p "Flashing is installed on top of the shingles. This type of installation will cr…" at bounding box center [798, 385] width 444 height 65
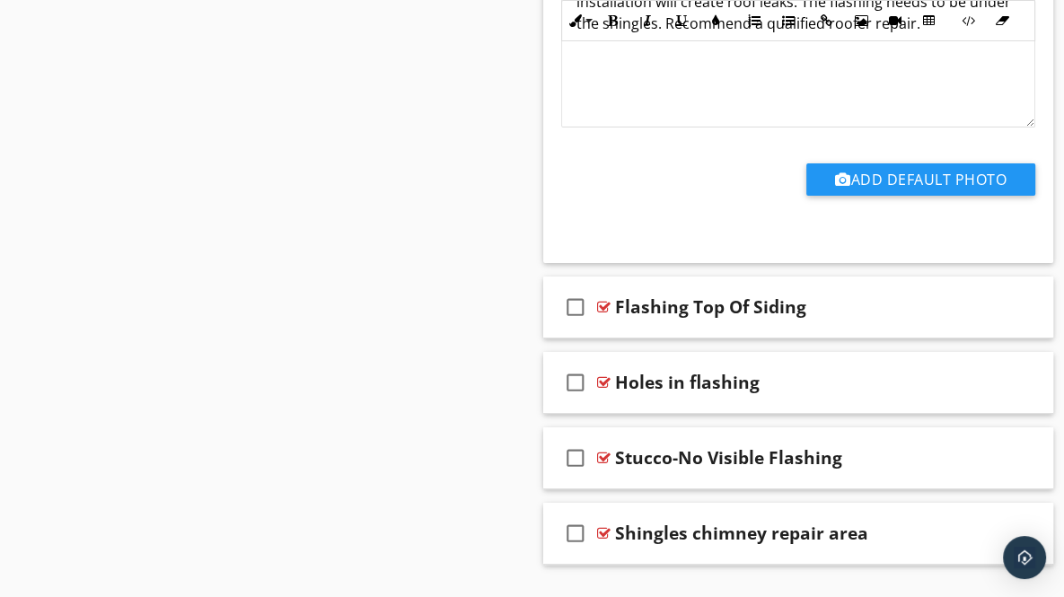
scroll to position [5456, 0]
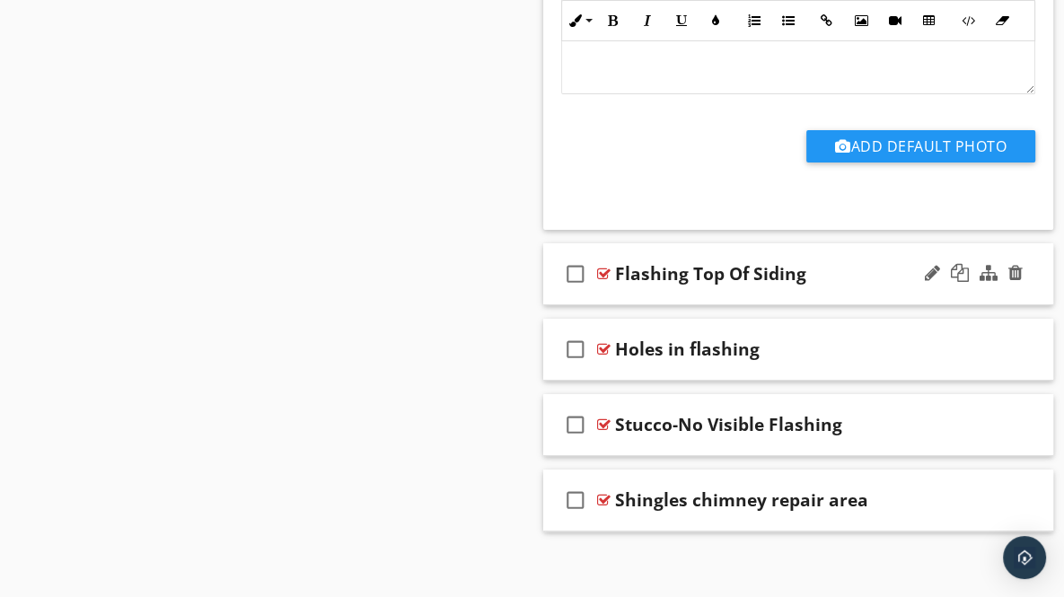
click at [1034, 268] on div "check_box_outline_blank Flashing Top Of Siding" at bounding box center [798, 274] width 511 height 62
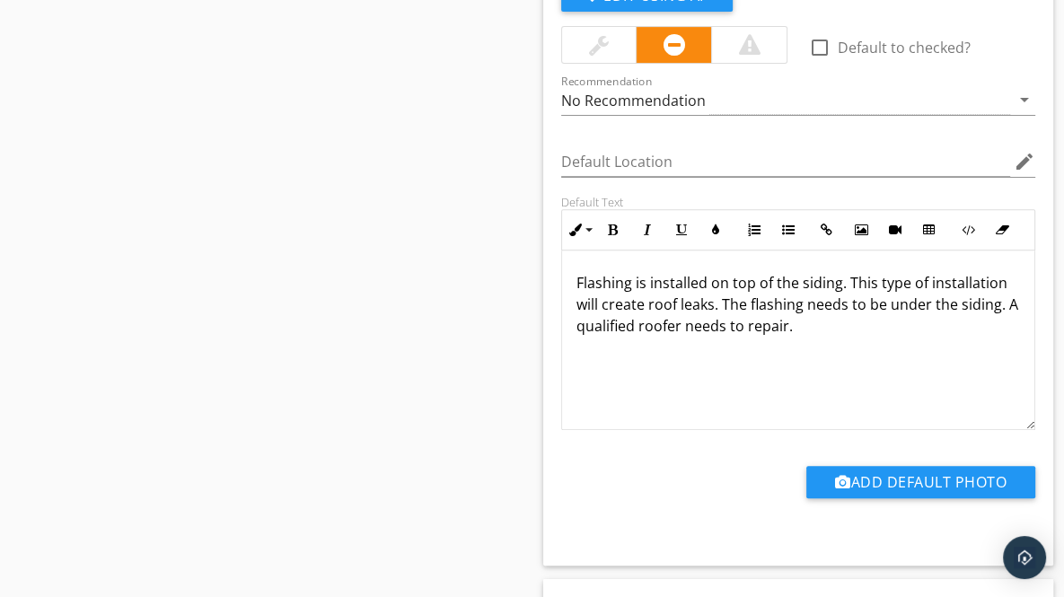
scroll to position [5811, 0]
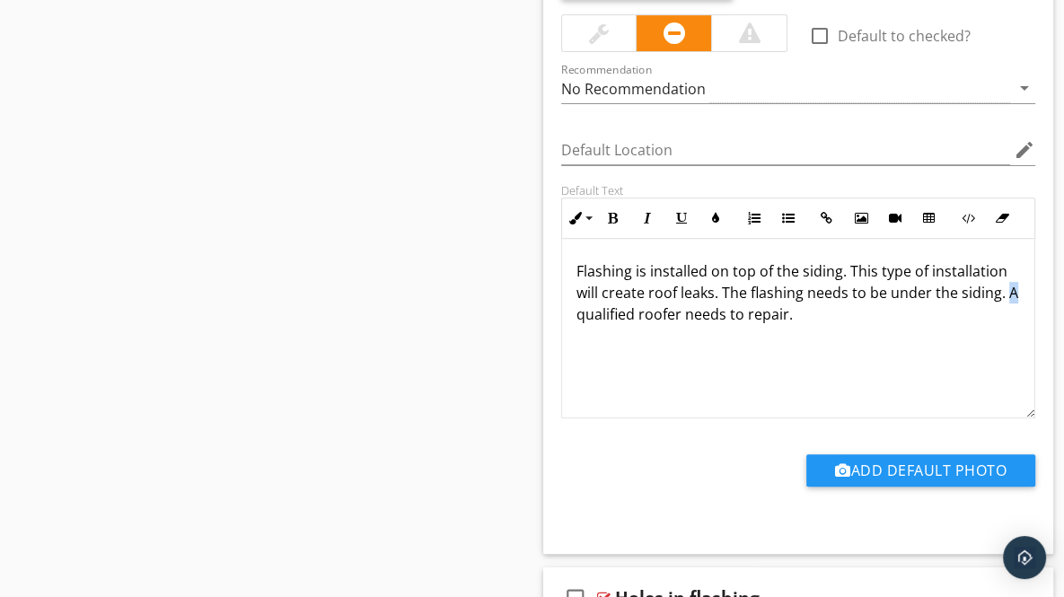
drag, startPoint x: 576, startPoint y: 306, endPoint x: 580, endPoint y: 314, distance: 9.2
click at [580, 314] on p "Flashing is installed on top of the siding. This type of installation will crea…" at bounding box center [798, 292] width 444 height 65
drag, startPoint x: 784, startPoint y: 302, endPoint x: 846, endPoint y: 306, distance: 62.1
click at [846, 306] on p "Flashing is installed on top of the siding. This type of installation will crea…" at bounding box center [798, 292] width 444 height 65
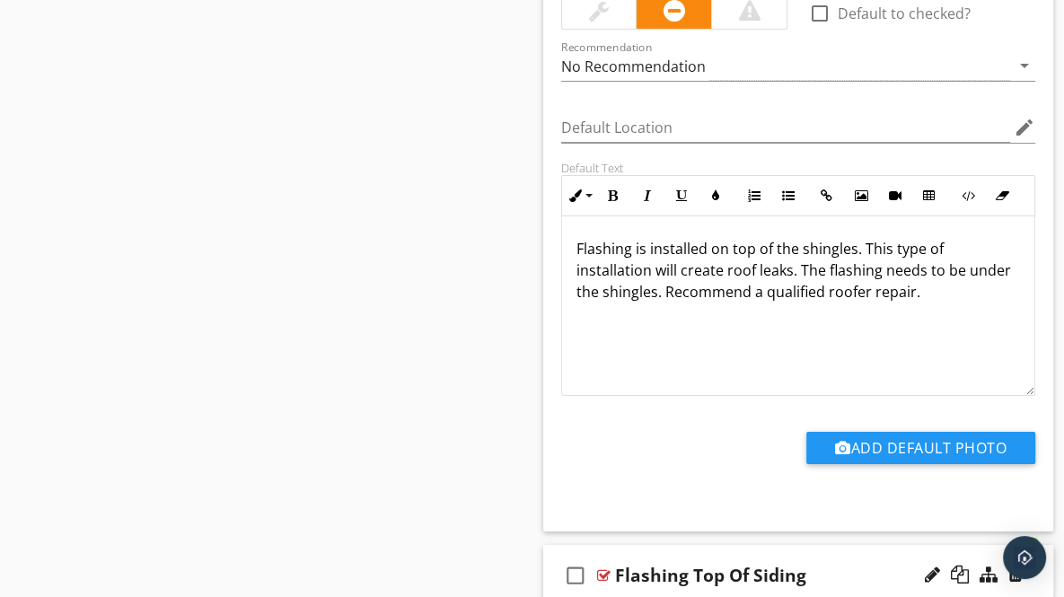
scroll to position [5152, 0]
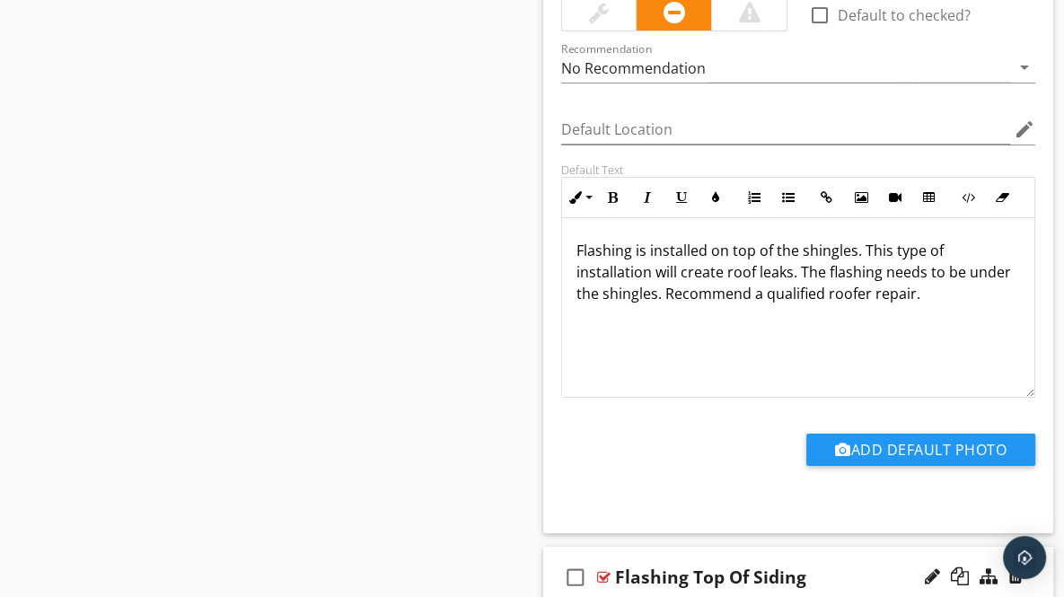
click at [870, 284] on p "Flashing is installed on top of the shingles. This type of installation will cr…" at bounding box center [798, 272] width 444 height 65
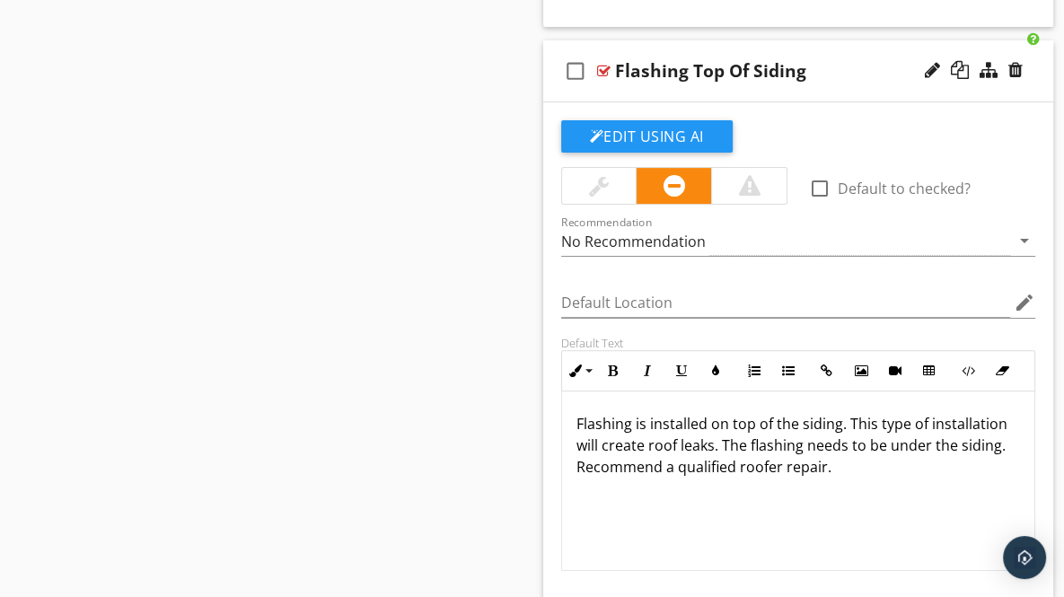
scroll to position [5697, 0]
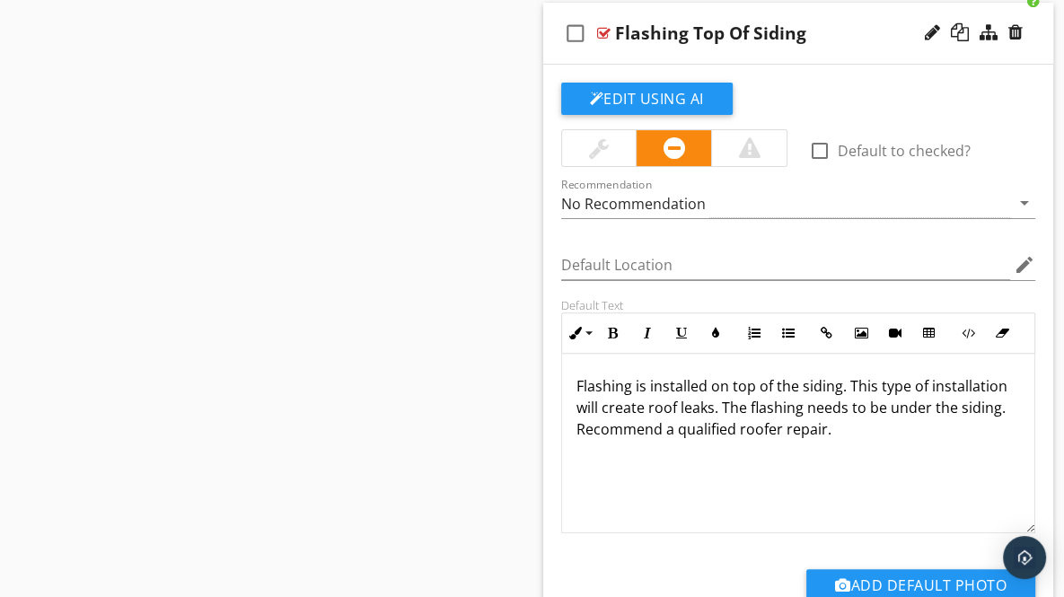
click at [784, 419] on p "Flashing is installed on top of the siding. This type of installation will crea…" at bounding box center [798, 407] width 444 height 65
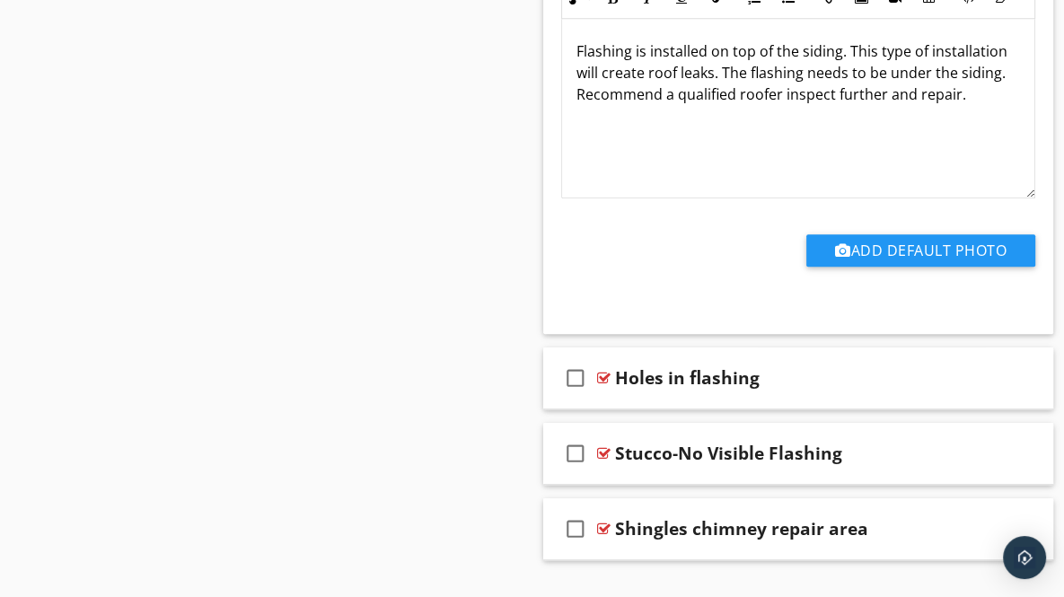
scroll to position [6058, 0]
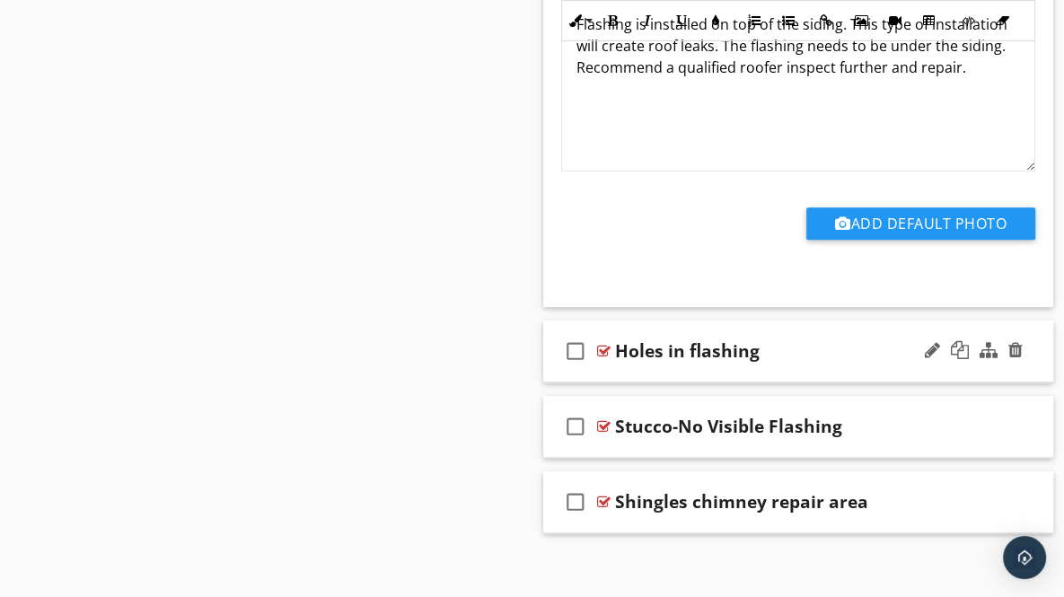
click at [1036, 348] on div "check_box_outline_blank Holes in flashing" at bounding box center [798, 352] width 511 height 62
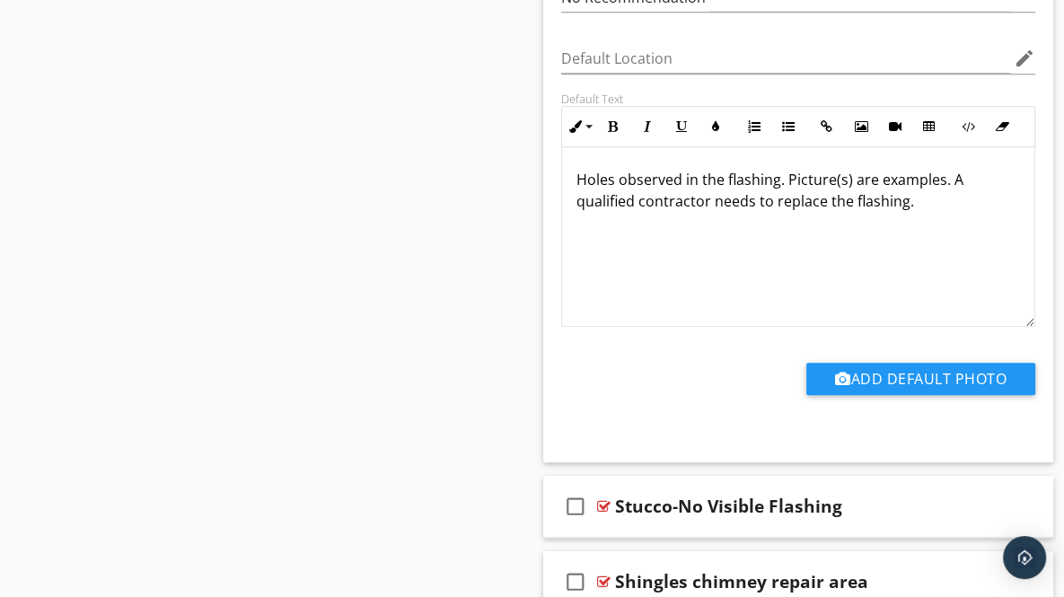
scroll to position [6662, 0]
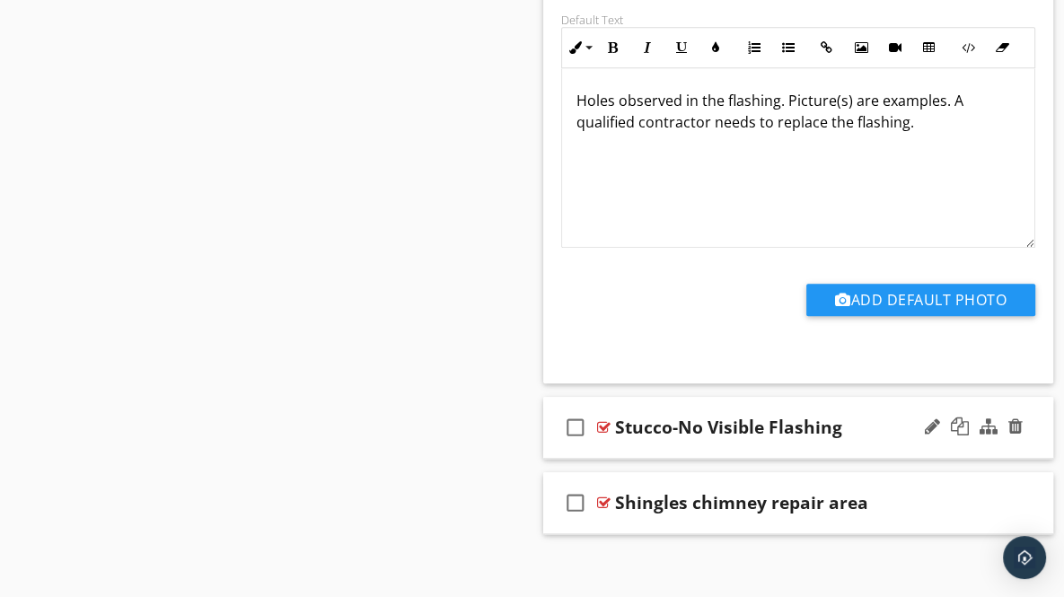
click at [1033, 418] on div "check_box_outline_blank Stucco-No Visible Flashing" at bounding box center [798, 428] width 511 height 62
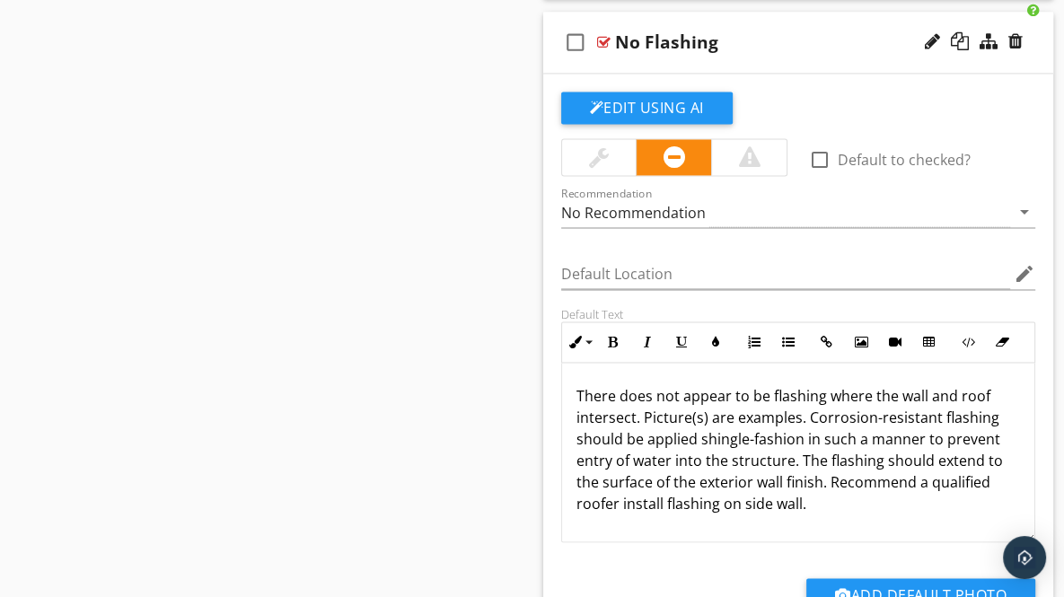
scroll to position [2220, 0]
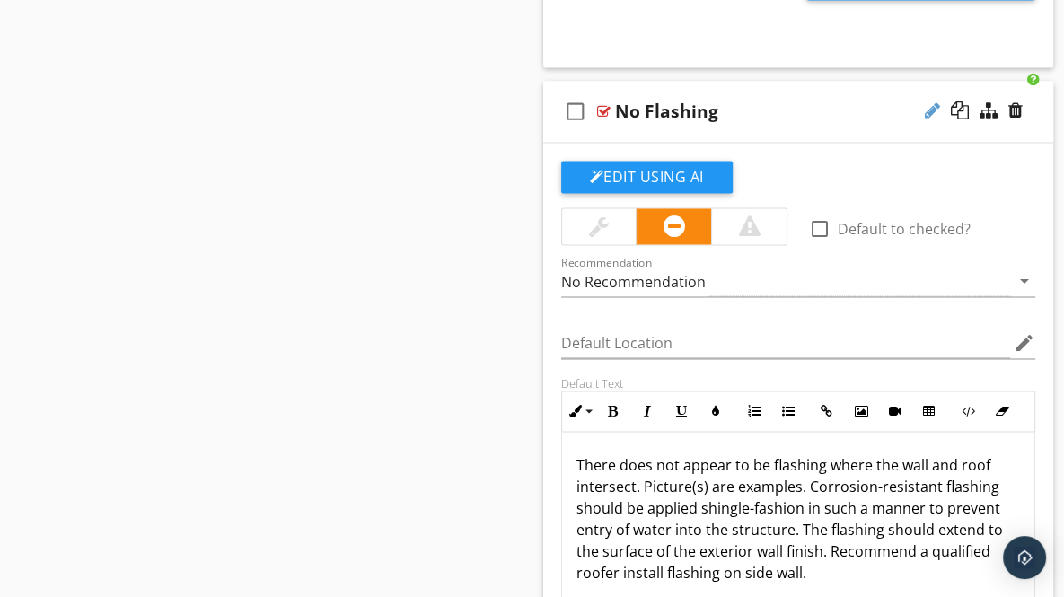
click at [930, 105] on div at bounding box center [932, 110] width 15 height 18
click at [639, 110] on input "No Flashing" at bounding box center [793, 114] width 356 height 30
type input "No Visible Flashing"
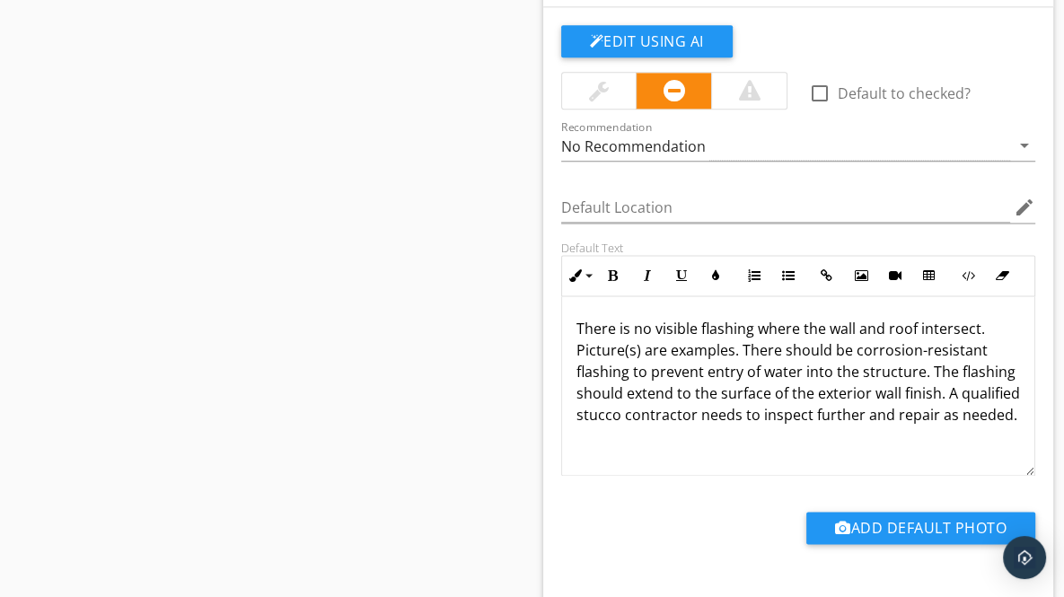
scroll to position [7265, 0]
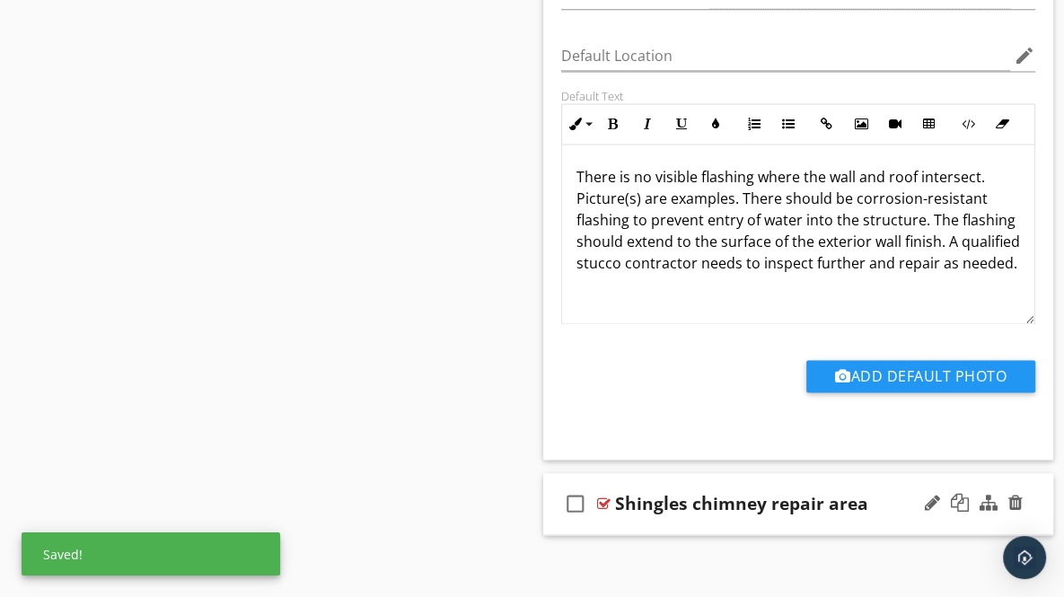
click at [1031, 498] on div "check_box_outline_blank Shingles chimney repair area" at bounding box center [798, 504] width 511 height 62
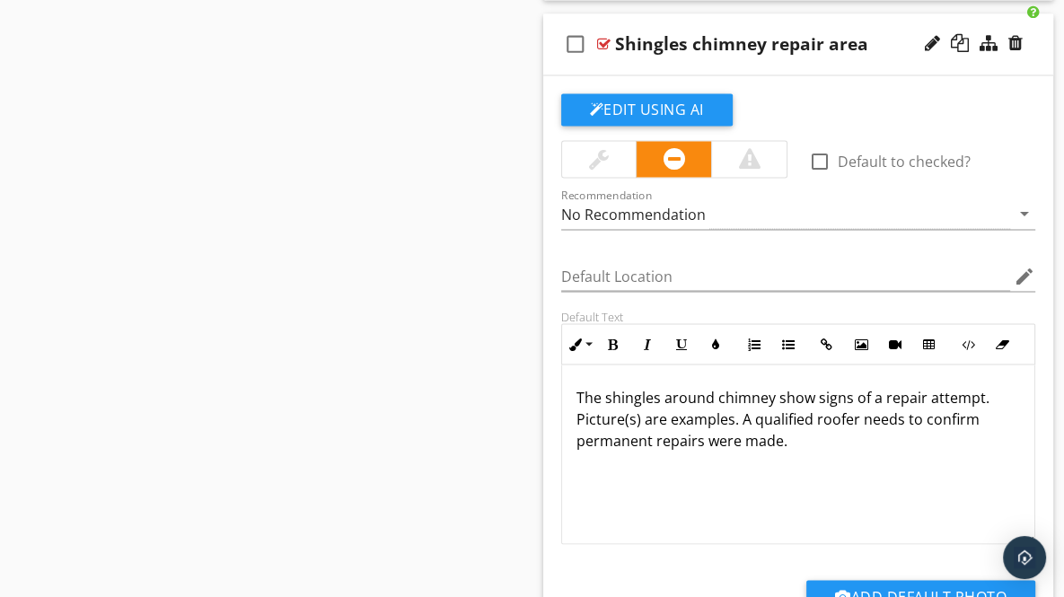
scroll to position [7752, 0]
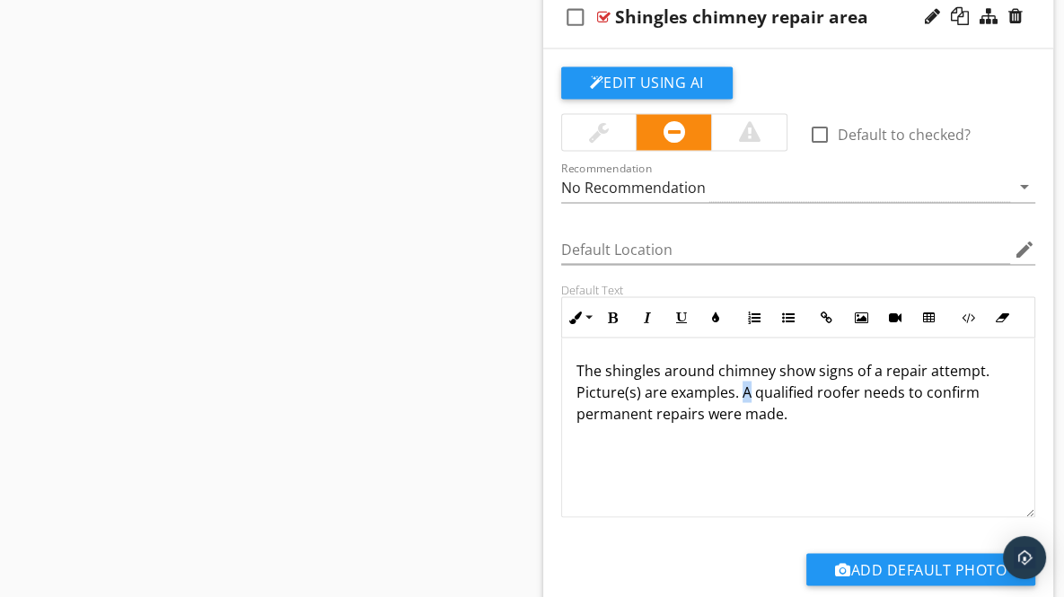
drag, startPoint x: 739, startPoint y: 377, endPoint x: 748, endPoint y: 378, distance: 9.0
click at [748, 378] on p "The shingles around chimney show signs of a repair attempt. Picture(s) are exam…" at bounding box center [798, 391] width 444 height 65
drag, startPoint x: 941, startPoint y: 375, endPoint x: 1005, endPoint y: 377, distance: 63.8
click at [1005, 377] on p "The shingles around chimney show signs of a repair attempt. Picture(s) are exam…" at bounding box center [798, 391] width 444 height 65
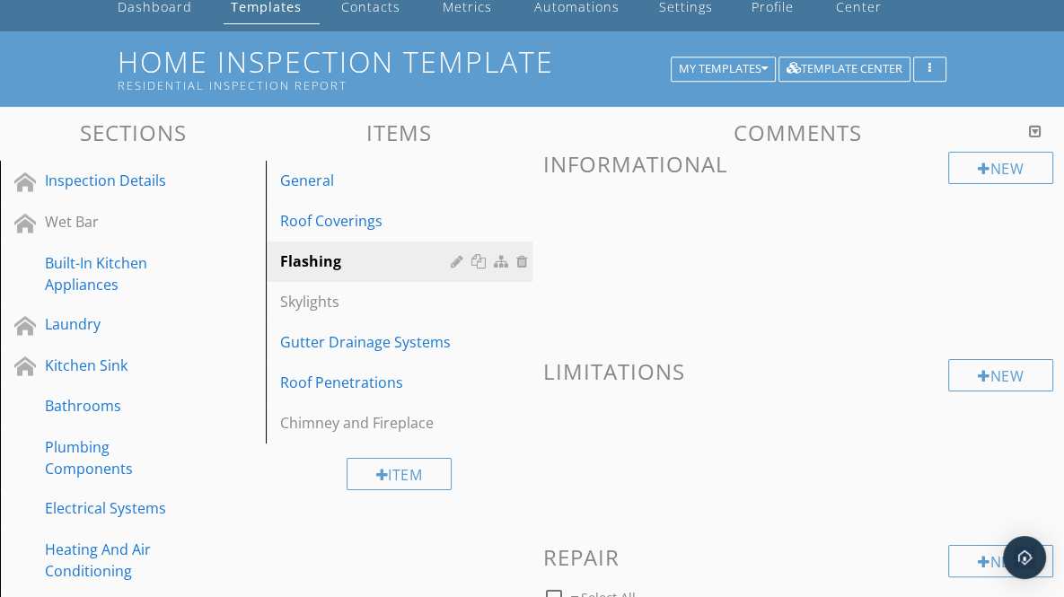
scroll to position [0, 0]
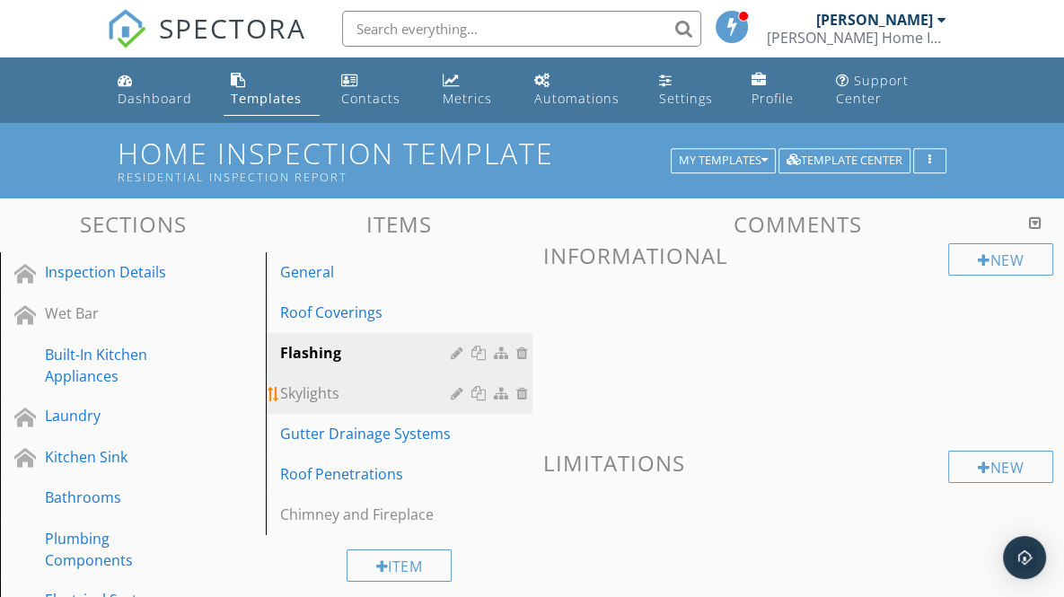
click at [307, 394] on div "Skylights" at bounding box center [367, 394] width 175 height 22
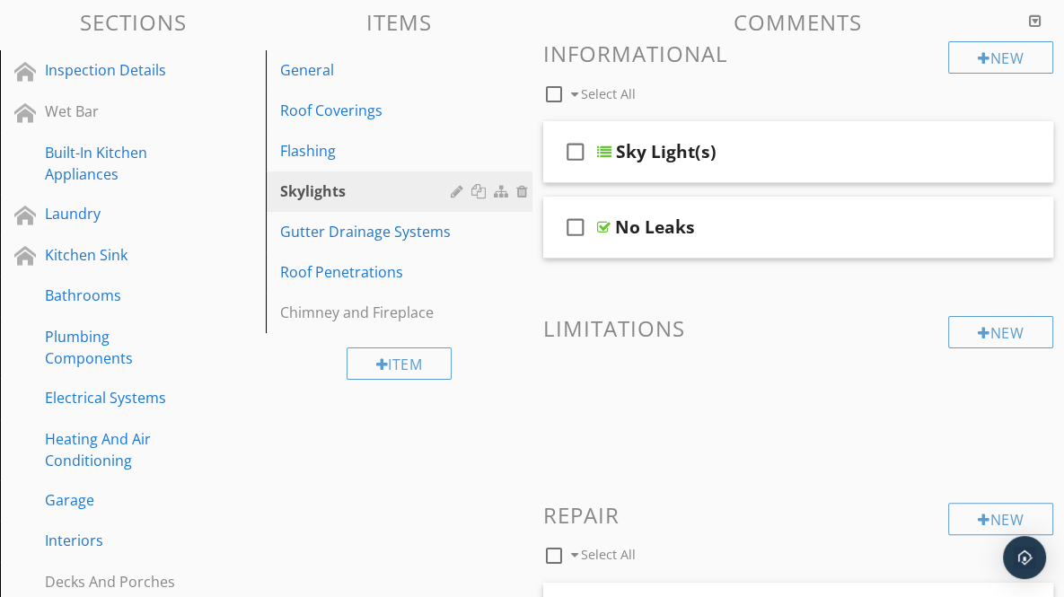
scroll to position [186, 0]
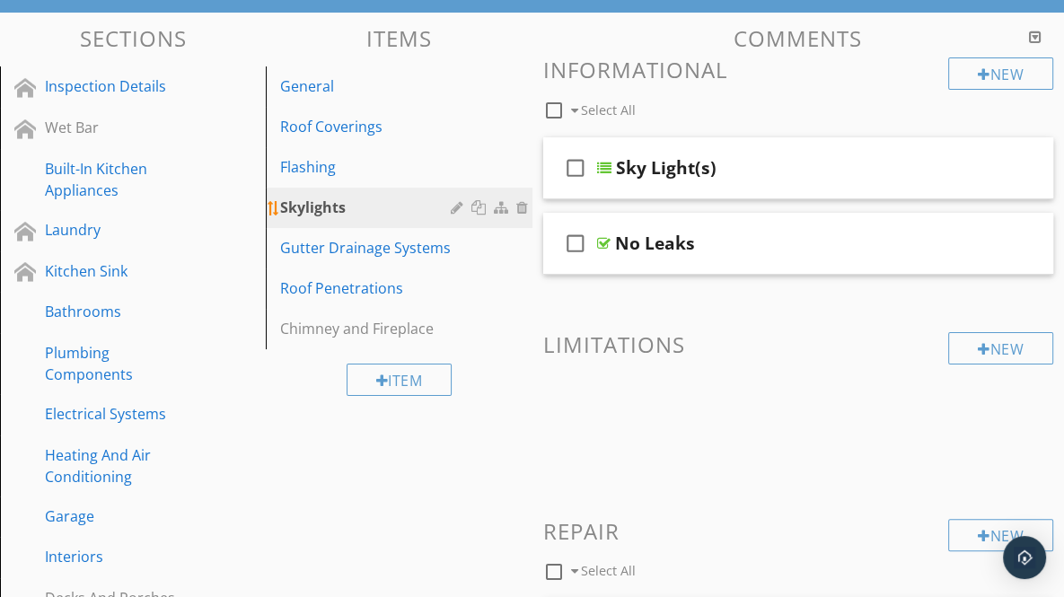
click at [394, 204] on div "Skylights" at bounding box center [367, 208] width 175 height 22
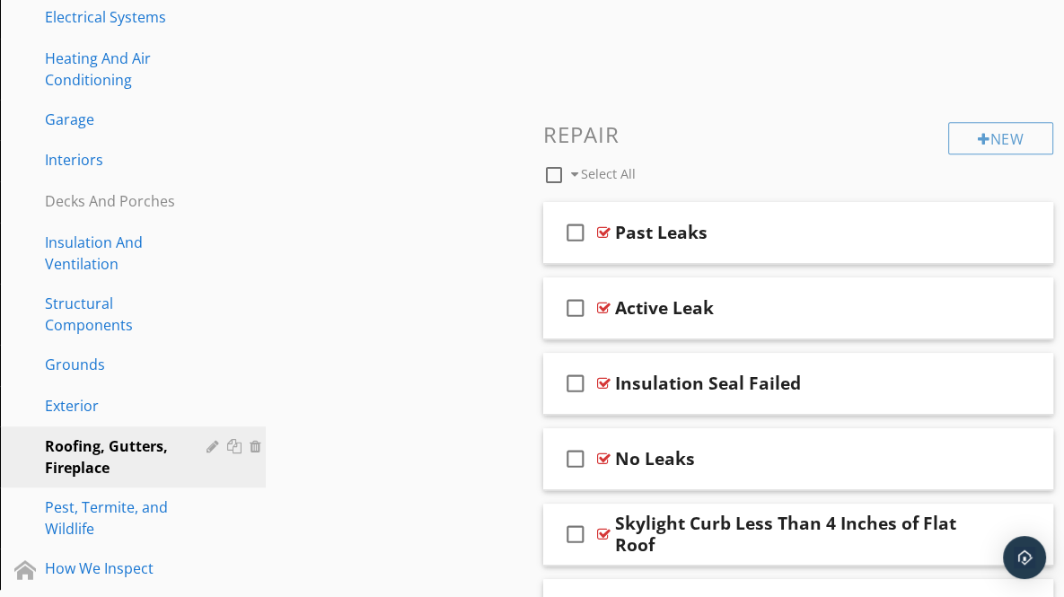
scroll to position [610, 0]
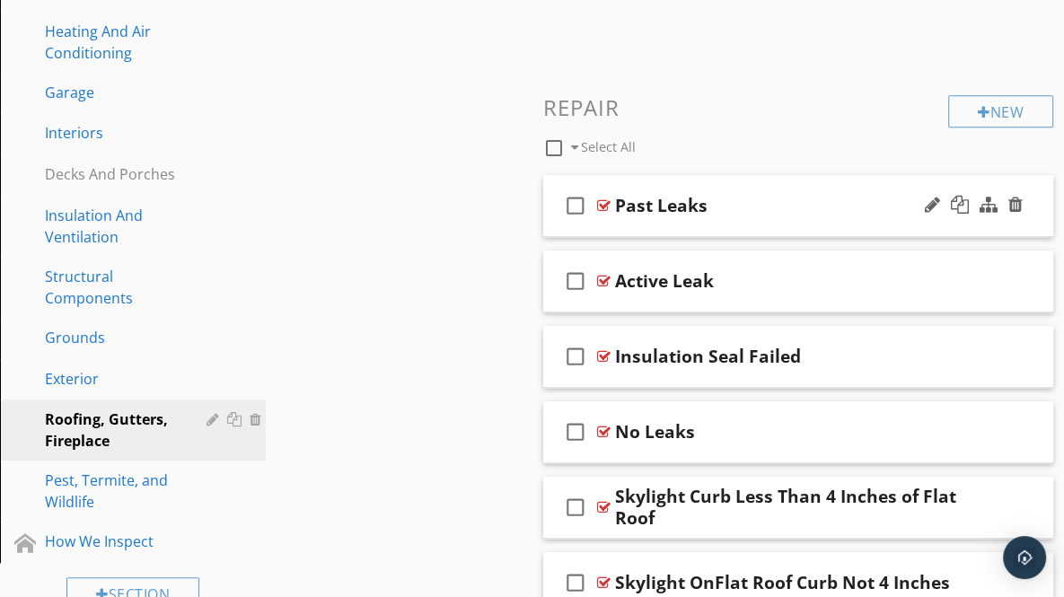
click at [1033, 215] on div "check_box_outline_blank Past Leaks" at bounding box center [798, 206] width 511 height 62
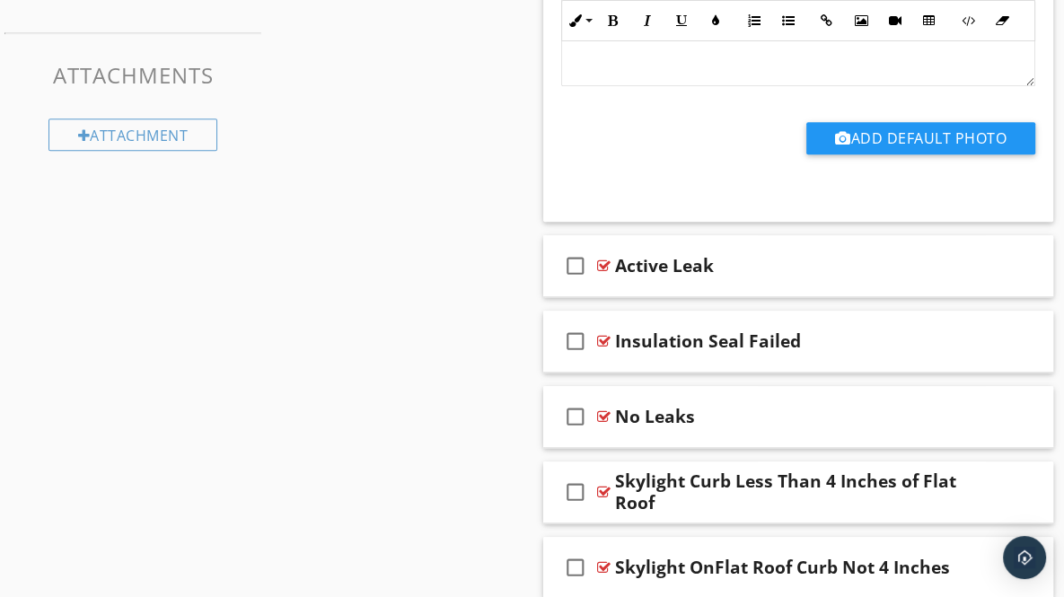
scroll to position [1262, 0]
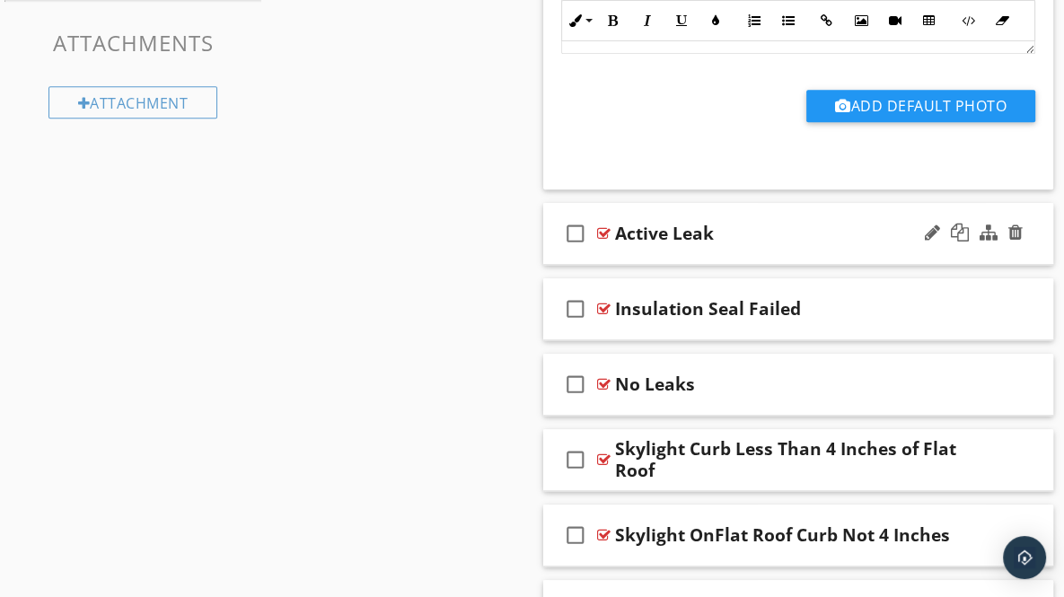
click at [1026, 245] on div "check_box_outline_blank Active Leak" at bounding box center [798, 234] width 511 height 62
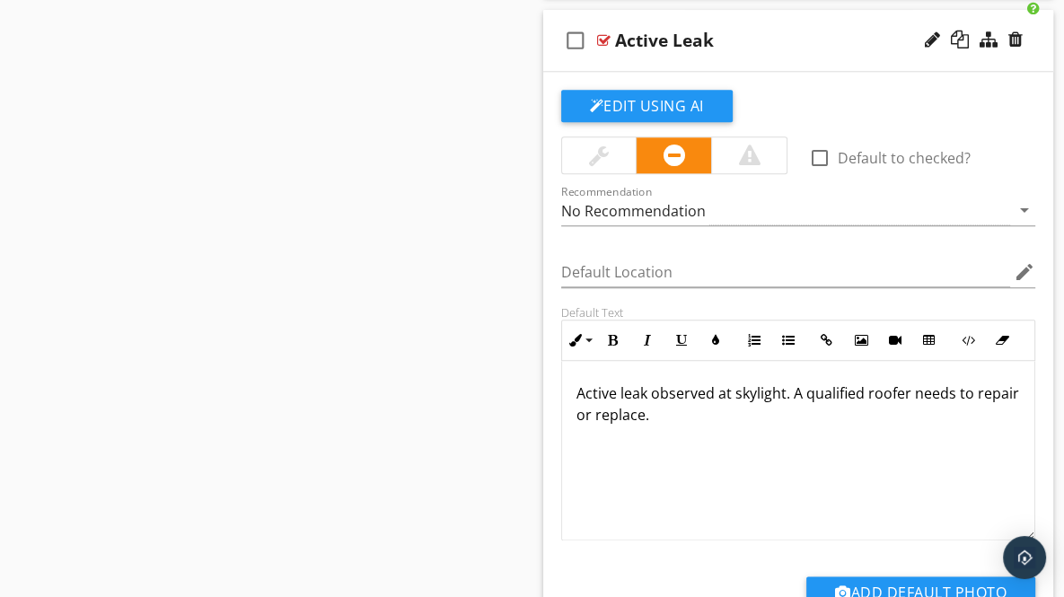
scroll to position [1469, 0]
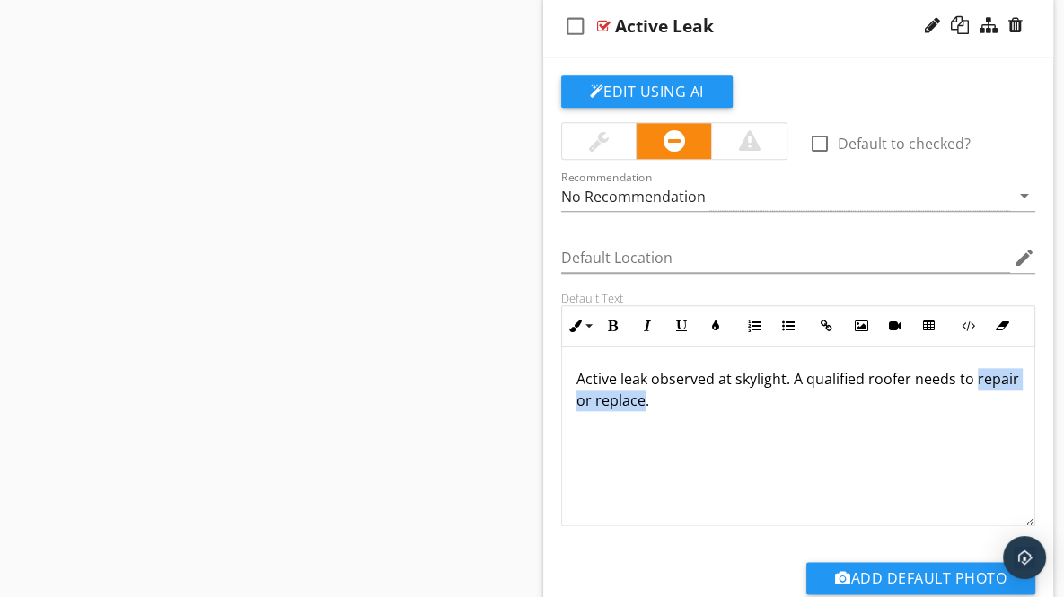
drag, startPoint x: 576, startPoint y: 398, endPoint x: 685, endPoint y: 403, distance: 109.7
click at [685, 403] on p "Active leak observed at skylight. A qualified roofer needs to repair or replace." at bounding box center [798, 389] width 444 height 43
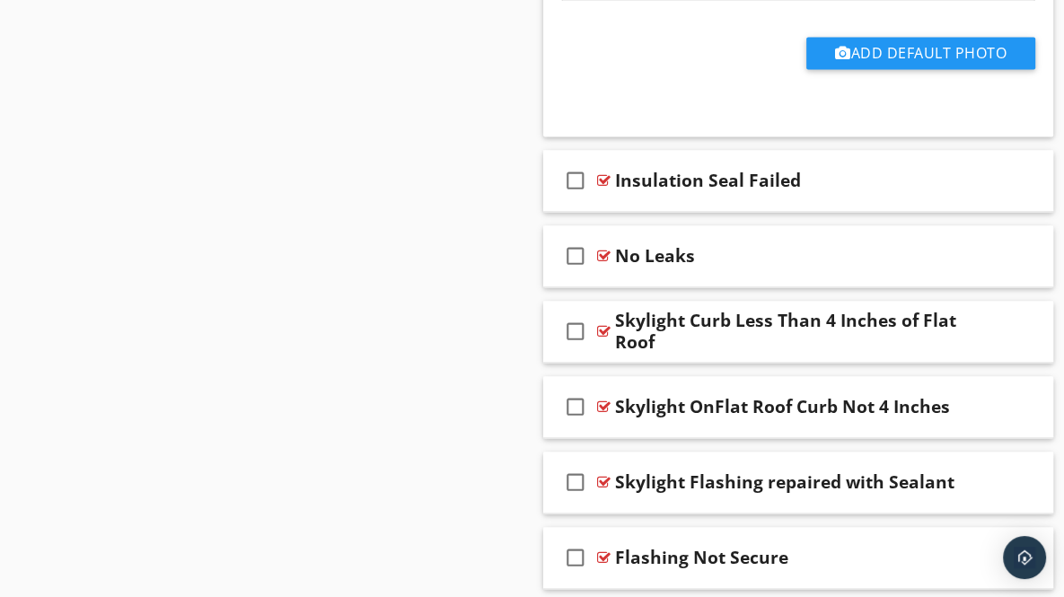
scroll to position [2001, 0]
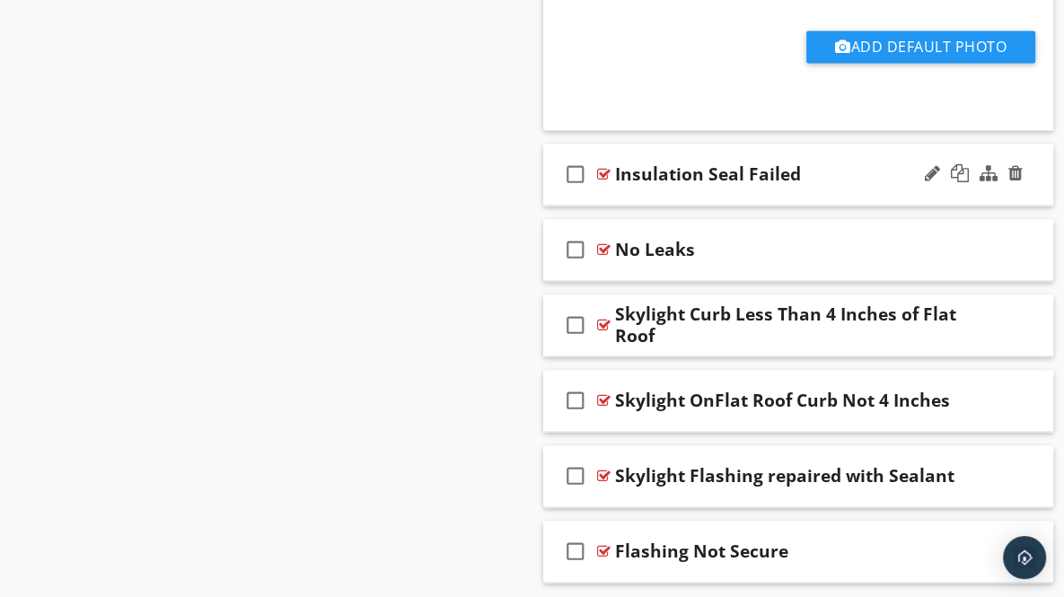
click at [1035, 182] on div "check_box_outline_blank Insulation Seal Failed" at bounding box center [798, 175] width 511 height 62
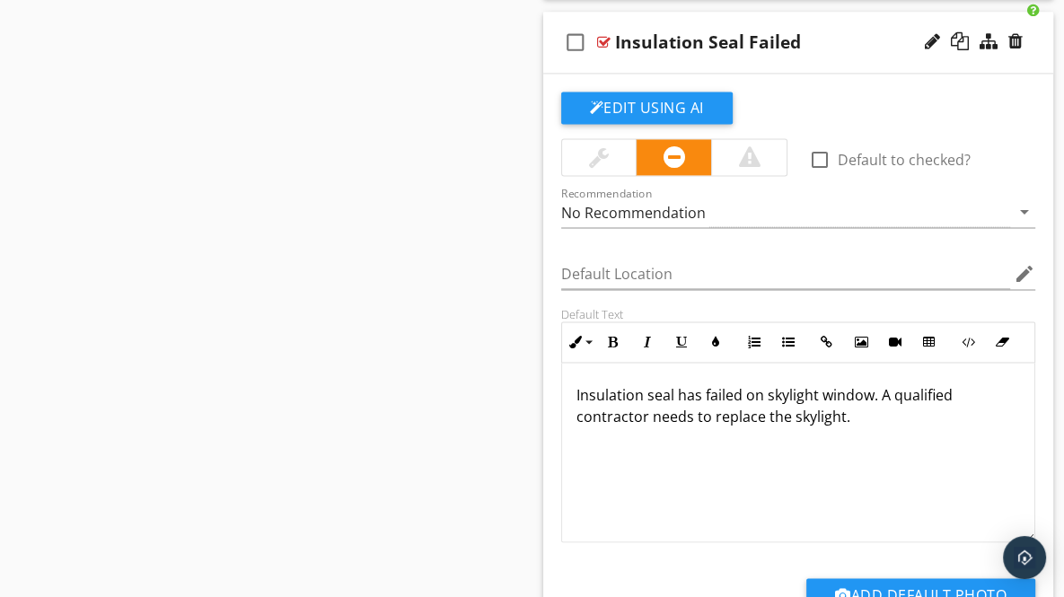
scroll to position [2141, 0]
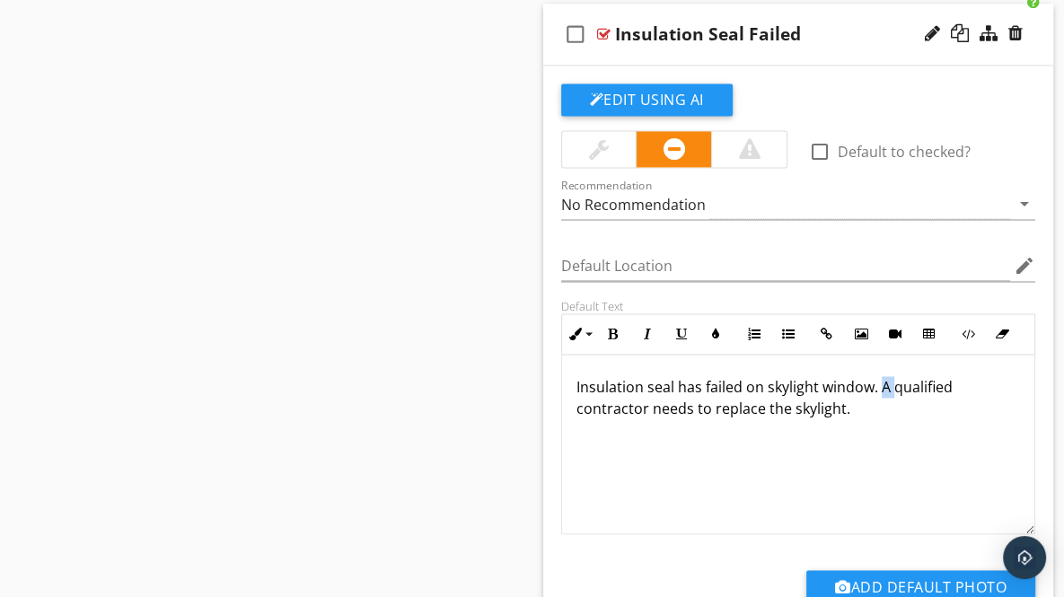
drag, startPoint x: 879, startPoint y: 381, endPoint x: 893, endPoint y: 387, distance: 14.9
click at [893, 387] on p "Insulation seal has failed on skylight window. A qualified contractor needs to …" at bounding box center [798, 397] width 444 height 43
click at [881, 383] on p "Insulation seal has failed on skylight window. A qualified contractor needs to …" at bounding box center [798, 397] width 444 height 43
drag, startPoint x: 711, startPoint y: 404, endPoint x: 900, endPoint y: 418, distance: 189.0
click at [900, 418] on div "Insulation seal has failed on skylight window. Recommend a qualified contractor…" at bounding box center [798, 445] width 473 height 180
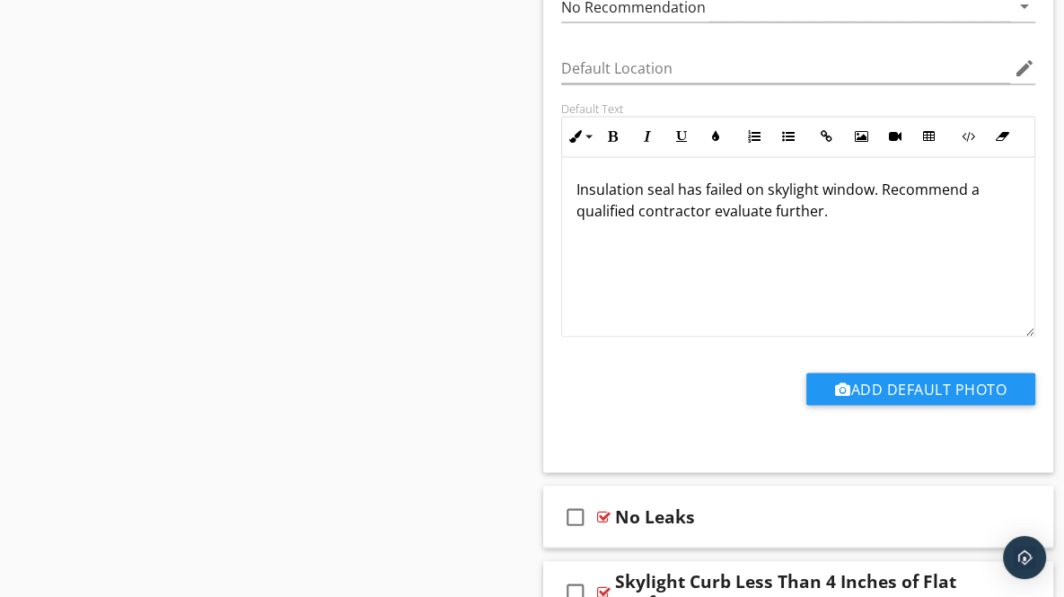
scroll to position [2341, 0]
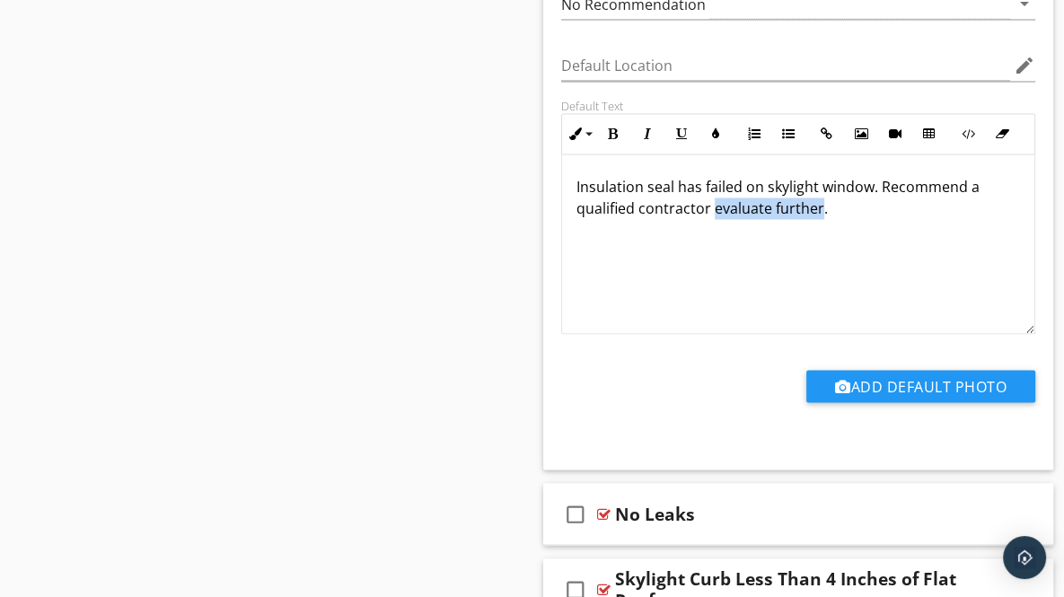
drag, startPoint x: 710, startPoint y: 203, endPoint x: 816, endPoint y: 209, distance: 106.1
click at [816, 209] on p "Insulation seal has failed on skylight window. Recommend a qualified contractor…" at bounding box center [798, 197] width 444 height 43
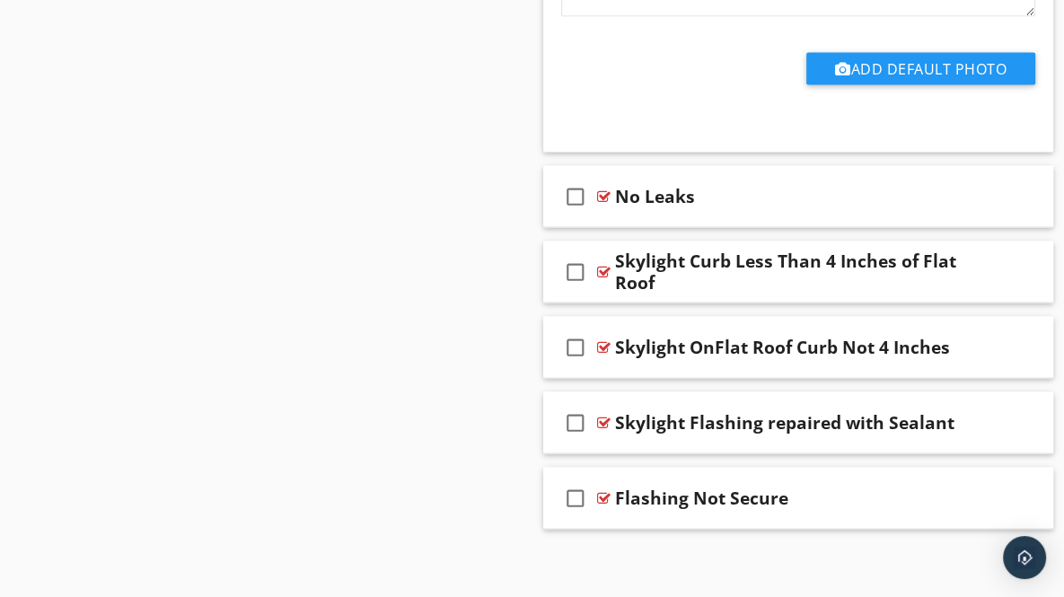
scroll to position [2661, 0]
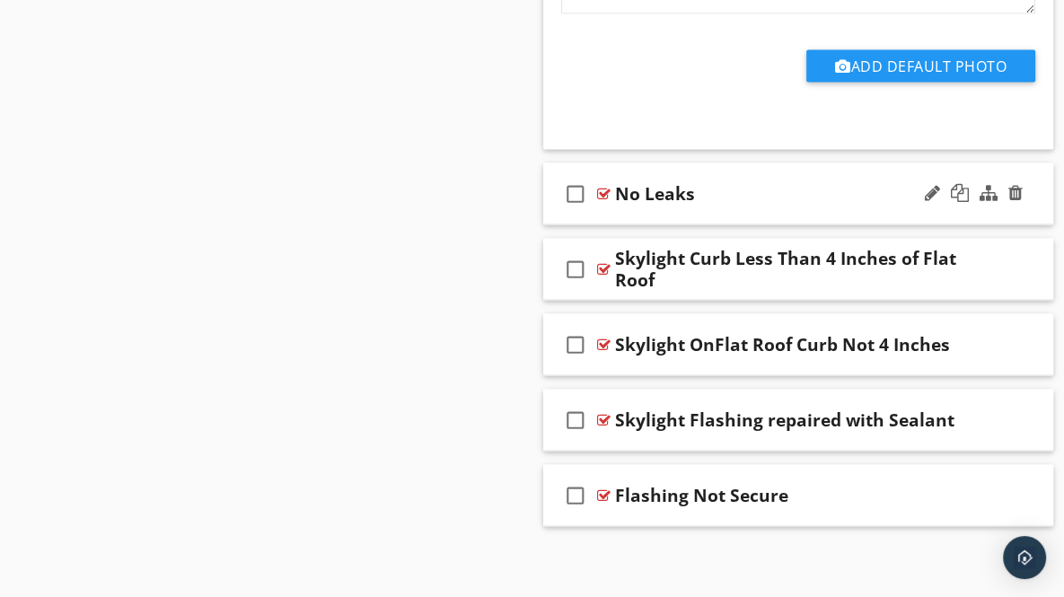
click at [1029, 207] on div "check_box_outline_blank No Leaks" at bounding box center [798, 194] width 511 height 62
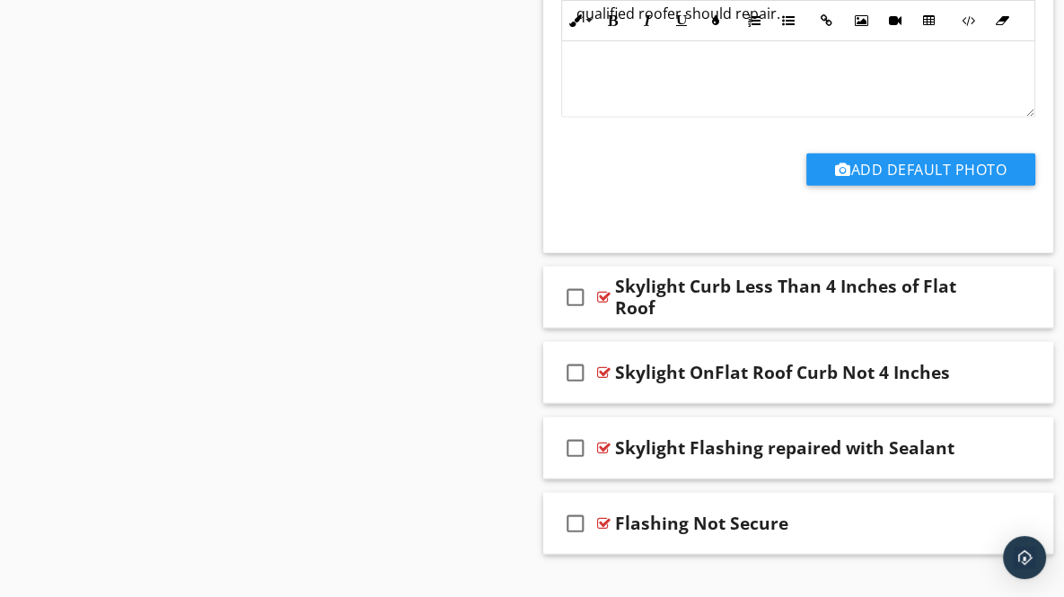
scroll to position [3260, 0]
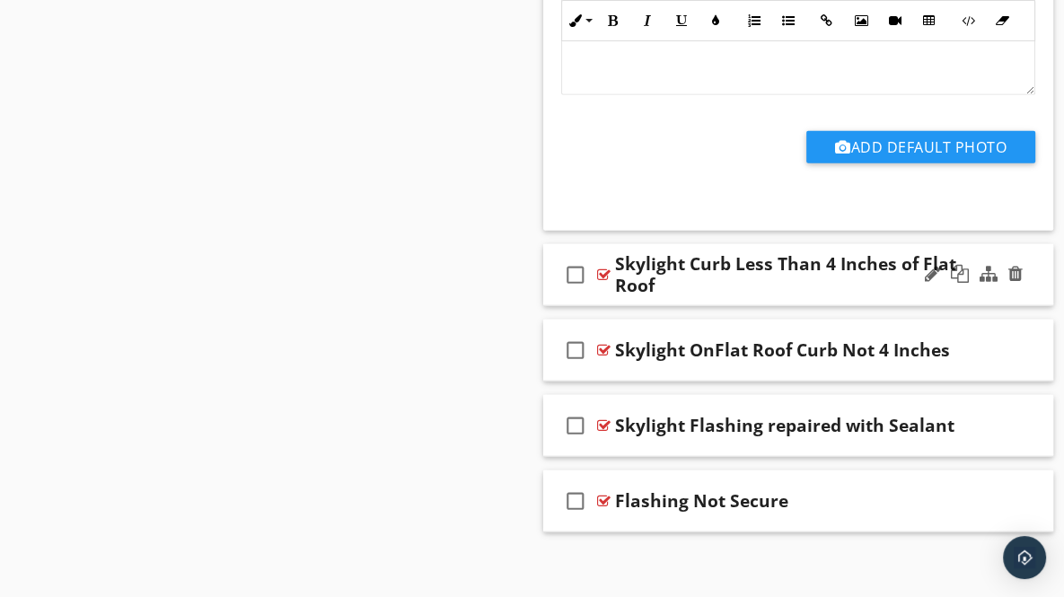
click at [1029, 281] on div "check_box_outline_blank Skylight Curb Less Than 4 Inches of Flat Roof" at bounding box center [798, 275] width 511 height 62
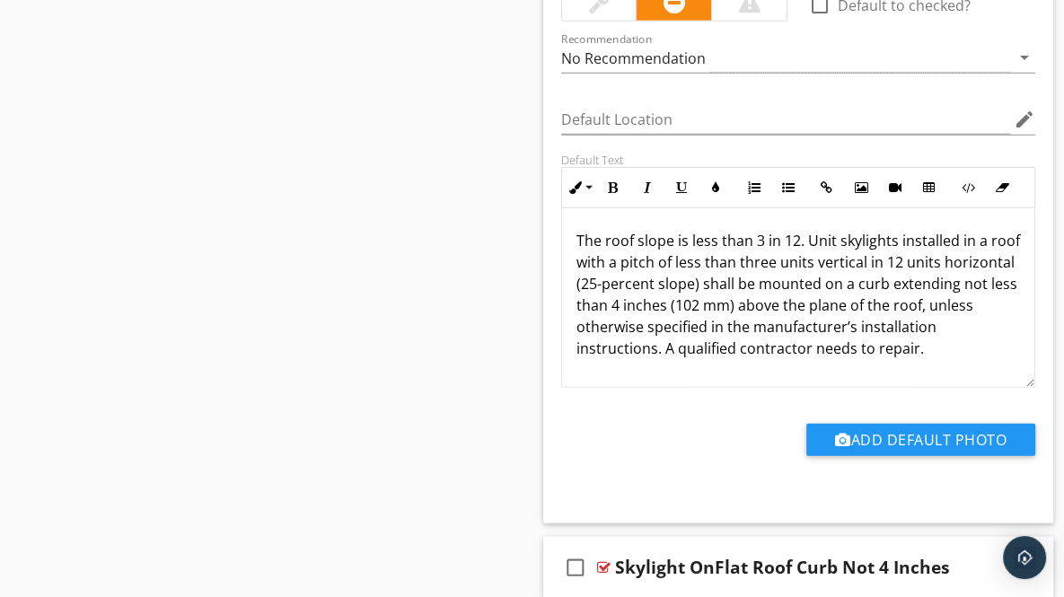
scroll to position [3695, 0]
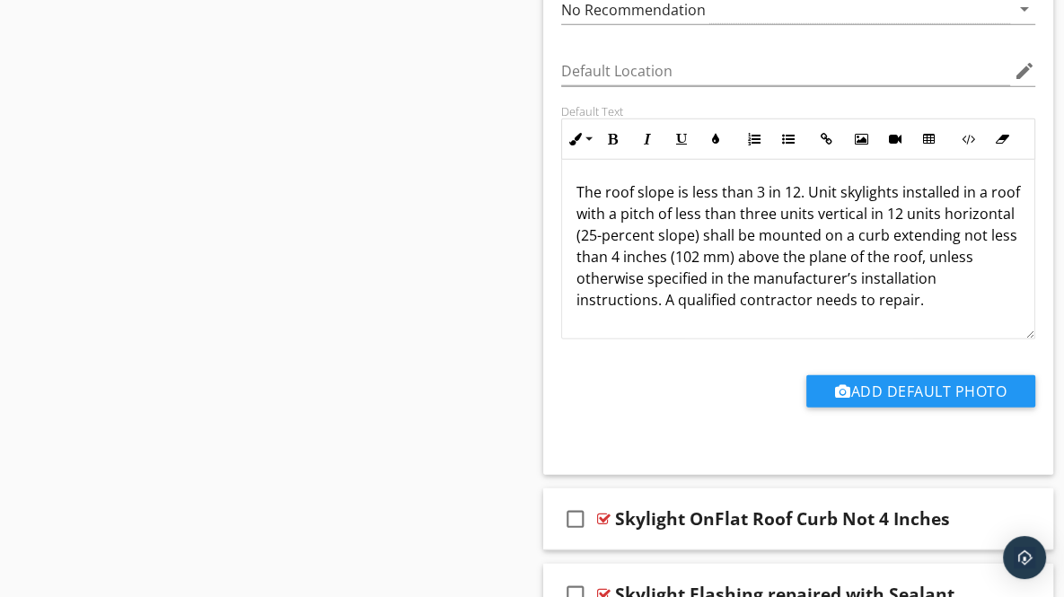
click at [952, 296] on p "The roof slope is less than 3 in 12. Unit skylights installed in a roof with a …" at bounding box center [798, 245] width 444 height 129
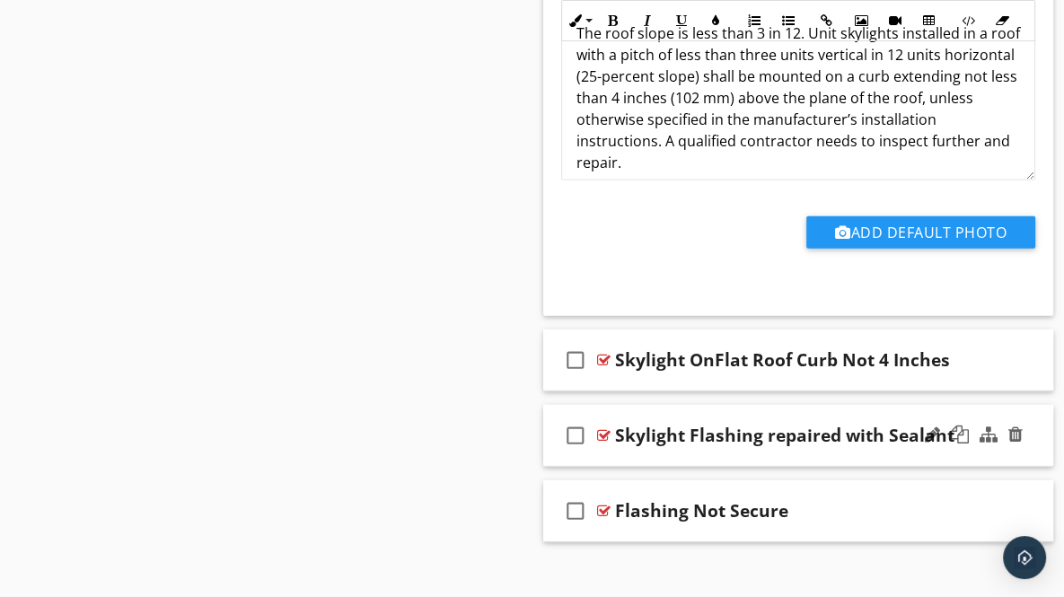
scroll to position [3851, 0]
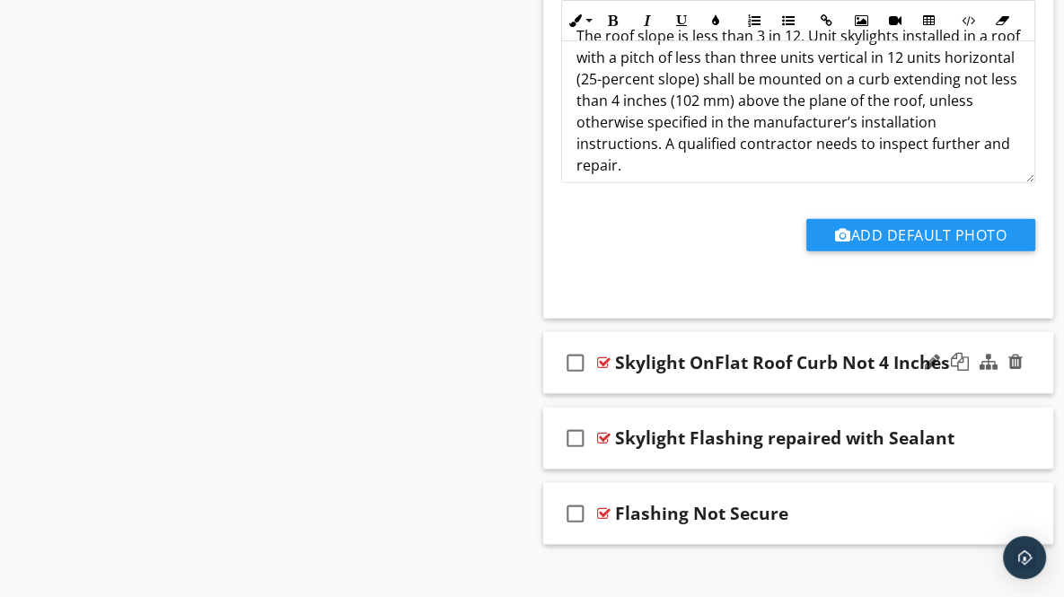
click at [1034, 364] on div "check_box_outline_blank Skylight OnFlat Roof Curb Not 4 Inches" at bounding box center [798, 363] width 511 height 62
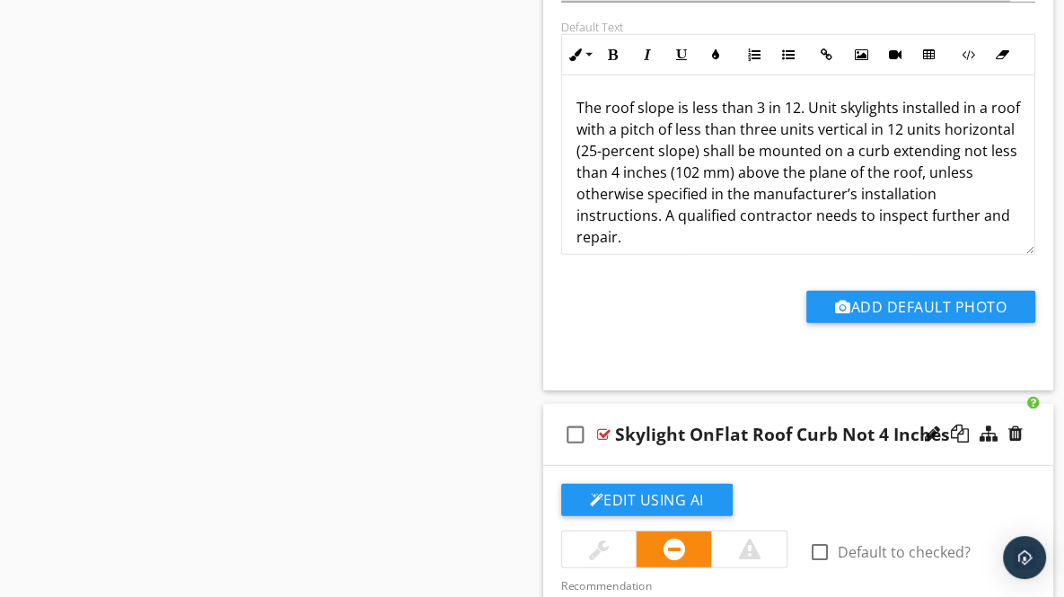
scroll to position [3780, 0]
click at [1015, 427] on div at bounding box center [1015, 433] width 14 height 18
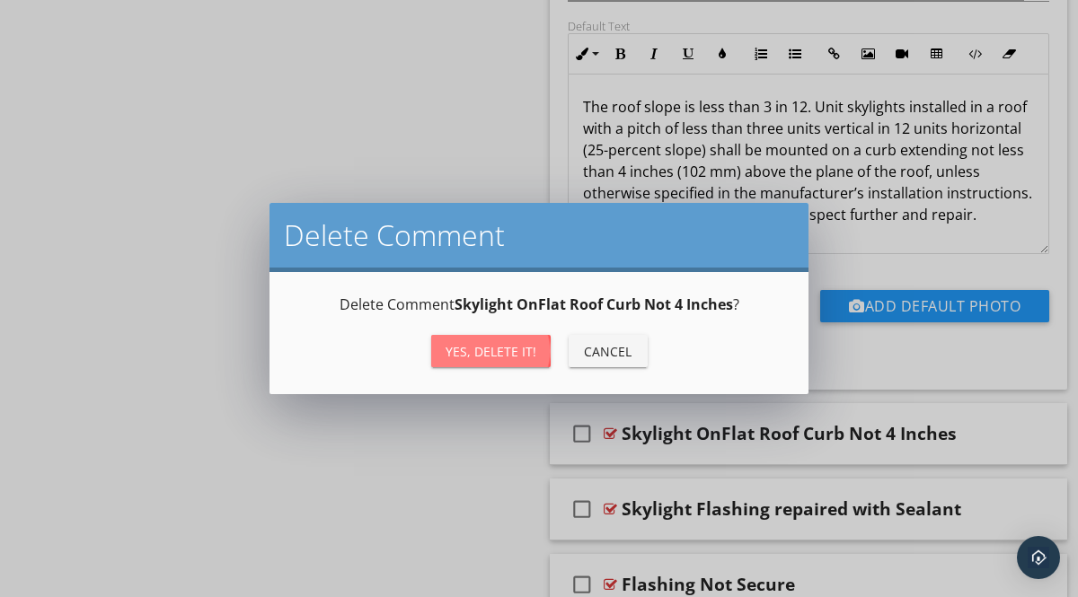
click at [481, 349] on div "Yes, Delete it!" at bounding box center [490, 351] width 91 height 19
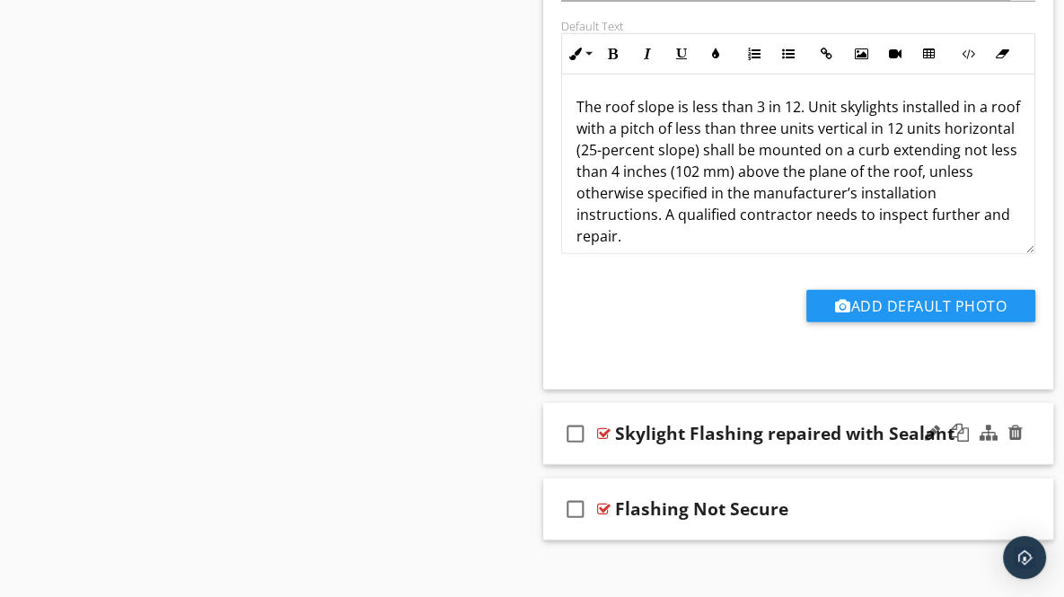
click at [1034, 437] on div "check_box_outline_blank Skylight Flashing repaired with Sealant" at bounding box center [798, 434] width 511 height 62
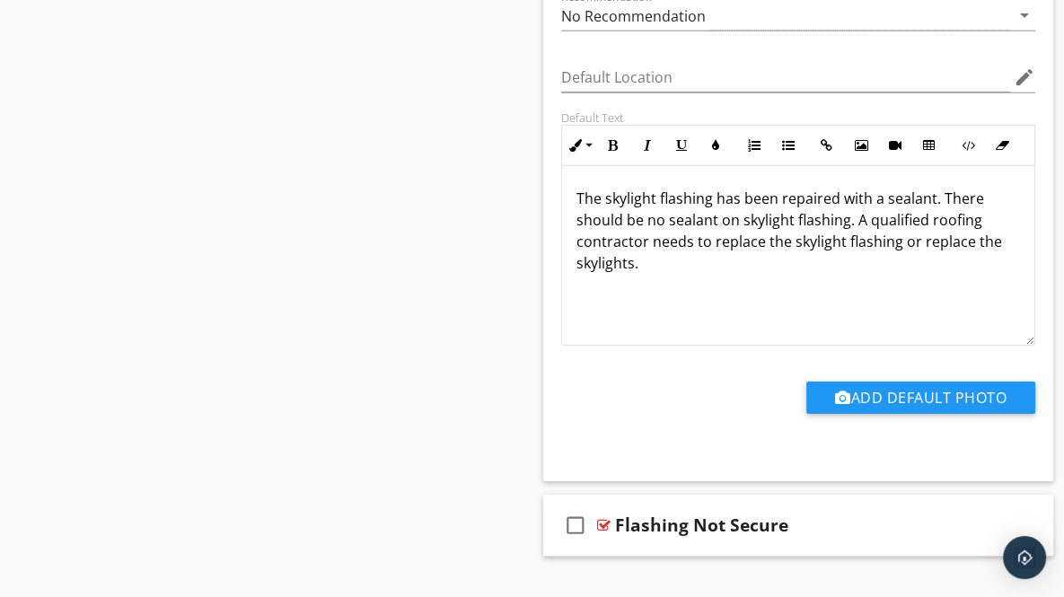
scroll to position [4395, 0]
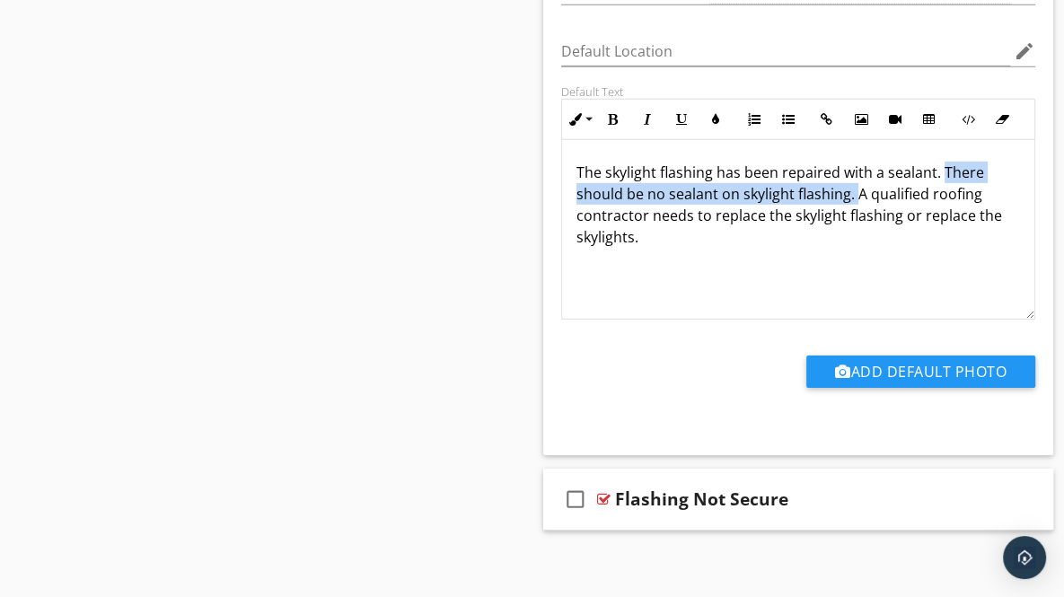
drag, startPoint x: 942, startPoint y: 161, endPoint x: 858, endPoint y: 189, distance: 88.9
click at [858, 189] on p "The skylight flashing has been repaired with a sealant. There should be no seal…" at bounding box center [798, 205] width 444 height 86
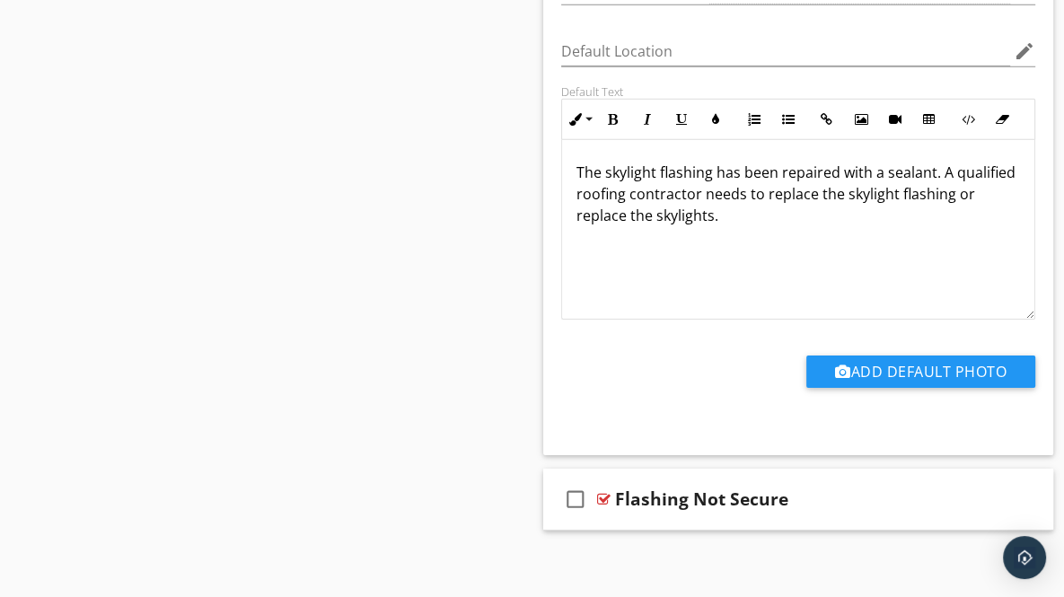
drag, startPoint x: 826, startPoint y: 187, endPoint x: 801, endPoint y: 226, distance: 46.8
click at [801, 226] on div "The skylight flashing has been repaired with a sealant. A qualified roofing con…" at bounding box center [798, 230] width 473 height 180
click at [939, 164] on p "The skylight flashing has been repaired with a sealant. A qualified roofing con…" at bounding box center [798, 183] width 444 height 43
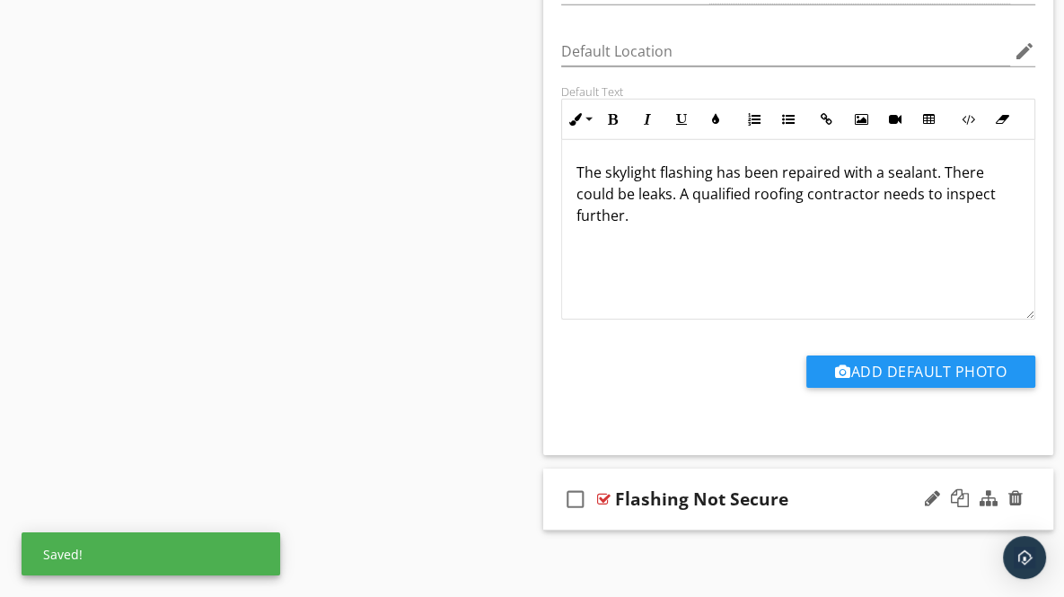
click at [1034, 498] on div "check_box_outline_blank Flashing Not Secure" at bounding box center [798, 500] width 511 height 62
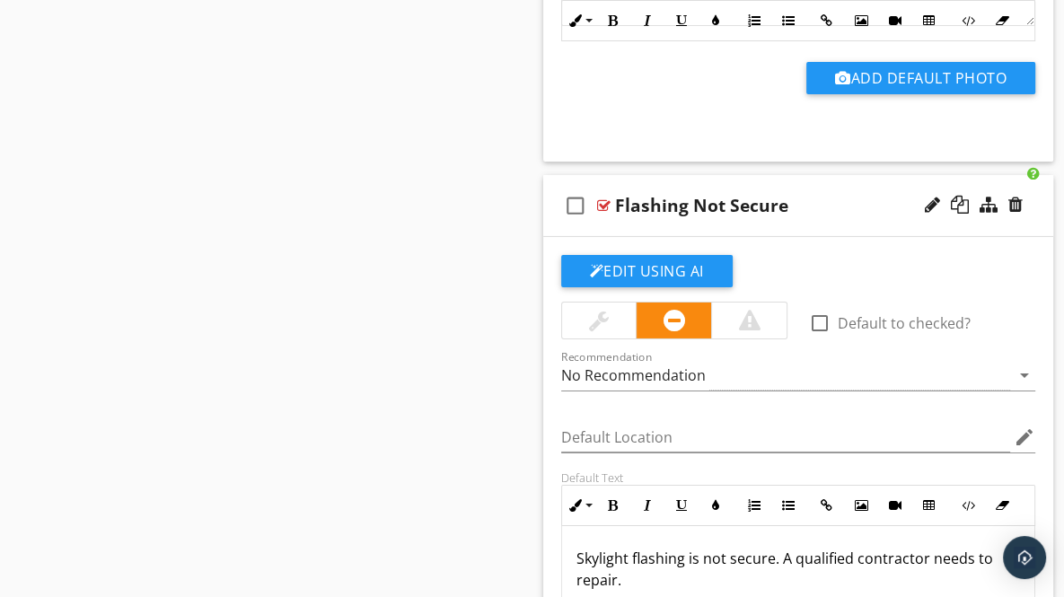
scroll to position [4703, 0]
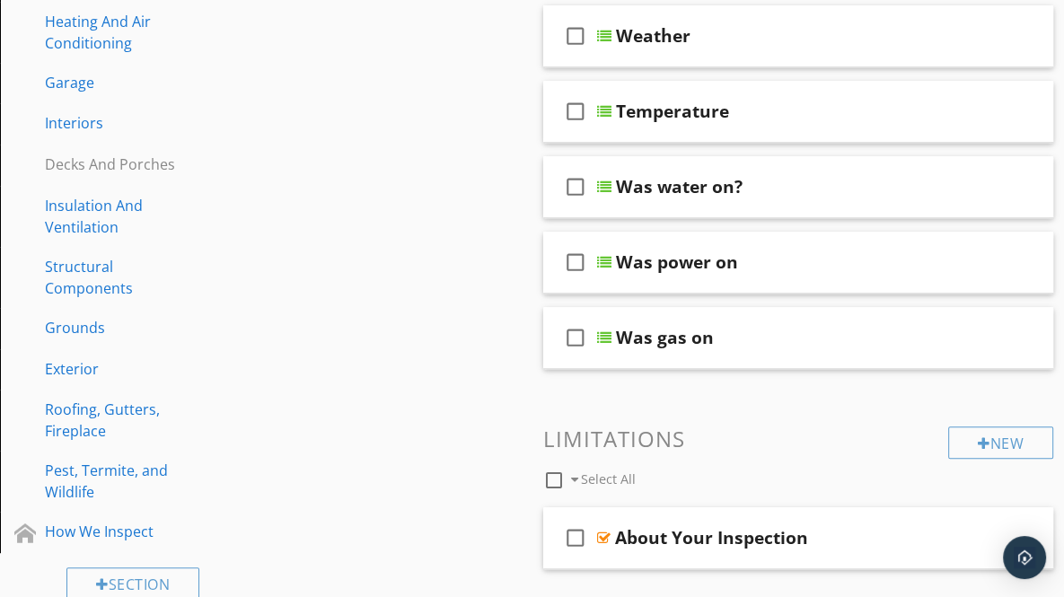
scroll to position [711, 0]
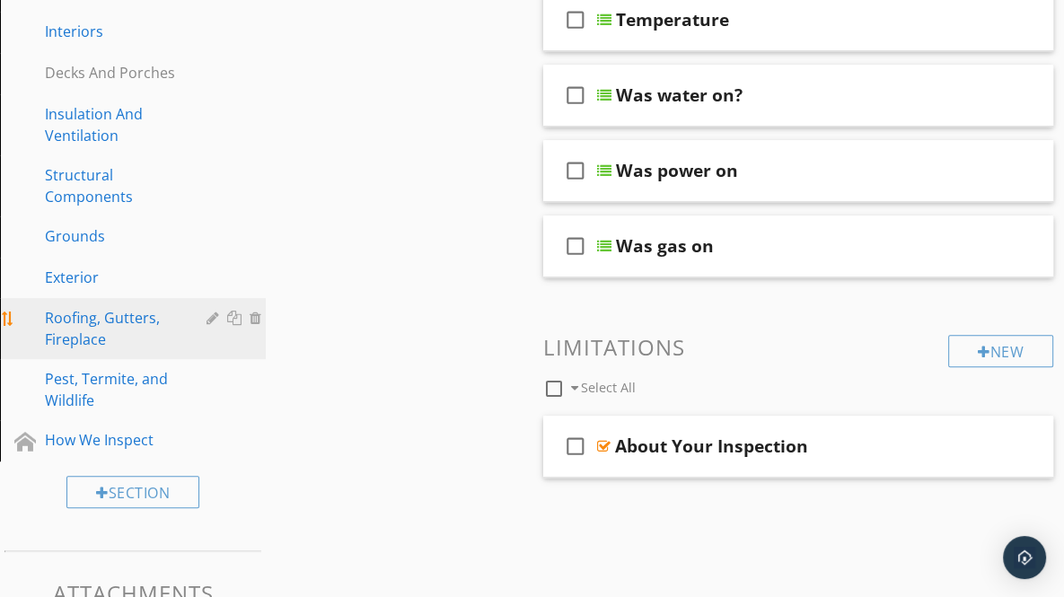
click at [70, 324] on div "Roofing, Gutters, Fireplace" at bounding box center [113, 328] width 136 height 43
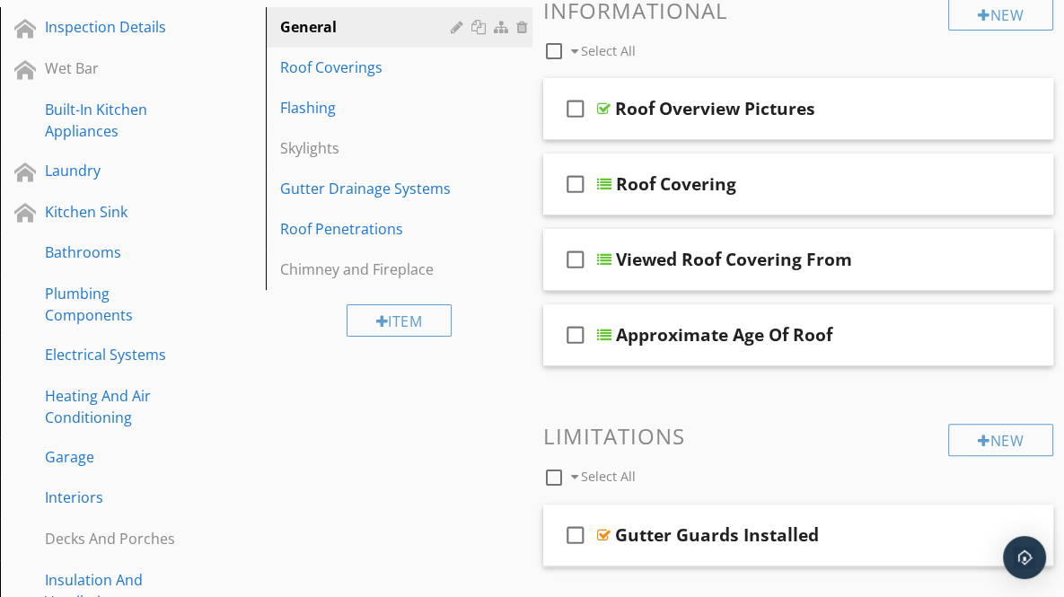
scroll to position [240, 0]
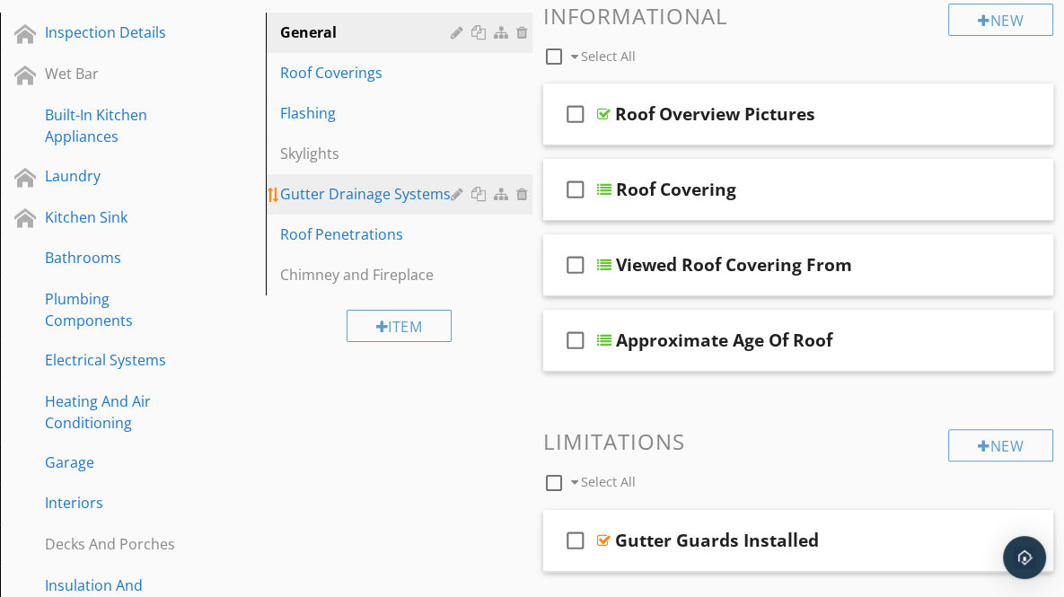
click at [323, 186] on div "Gutter Drainage Systems" at bounding box center [367, 194] width 175 height 22
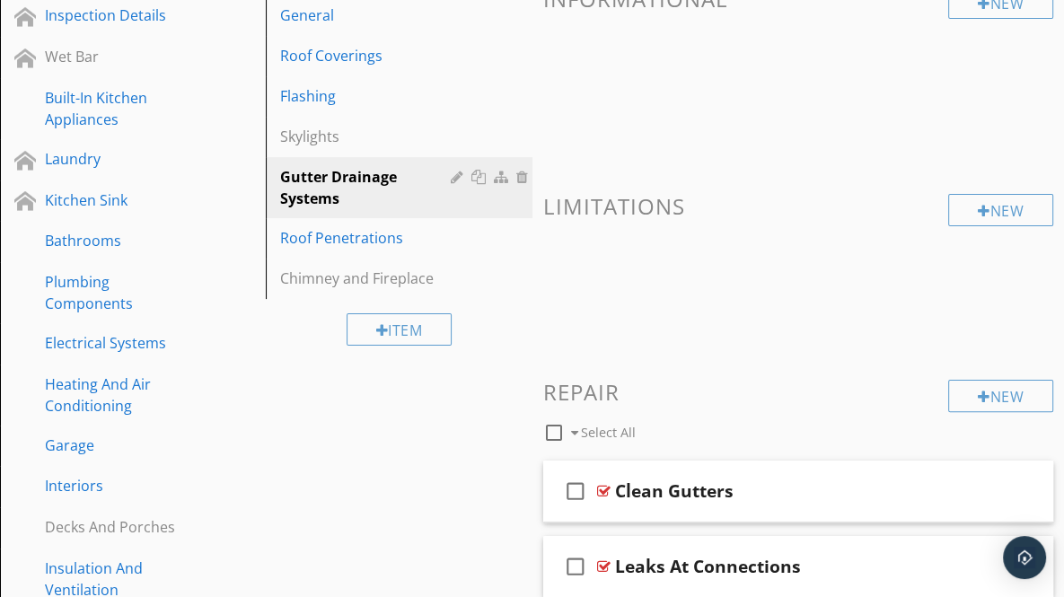
scroll to position [146, 0]
